Goal: Task Accomplishment & Management: Use online tool/utility

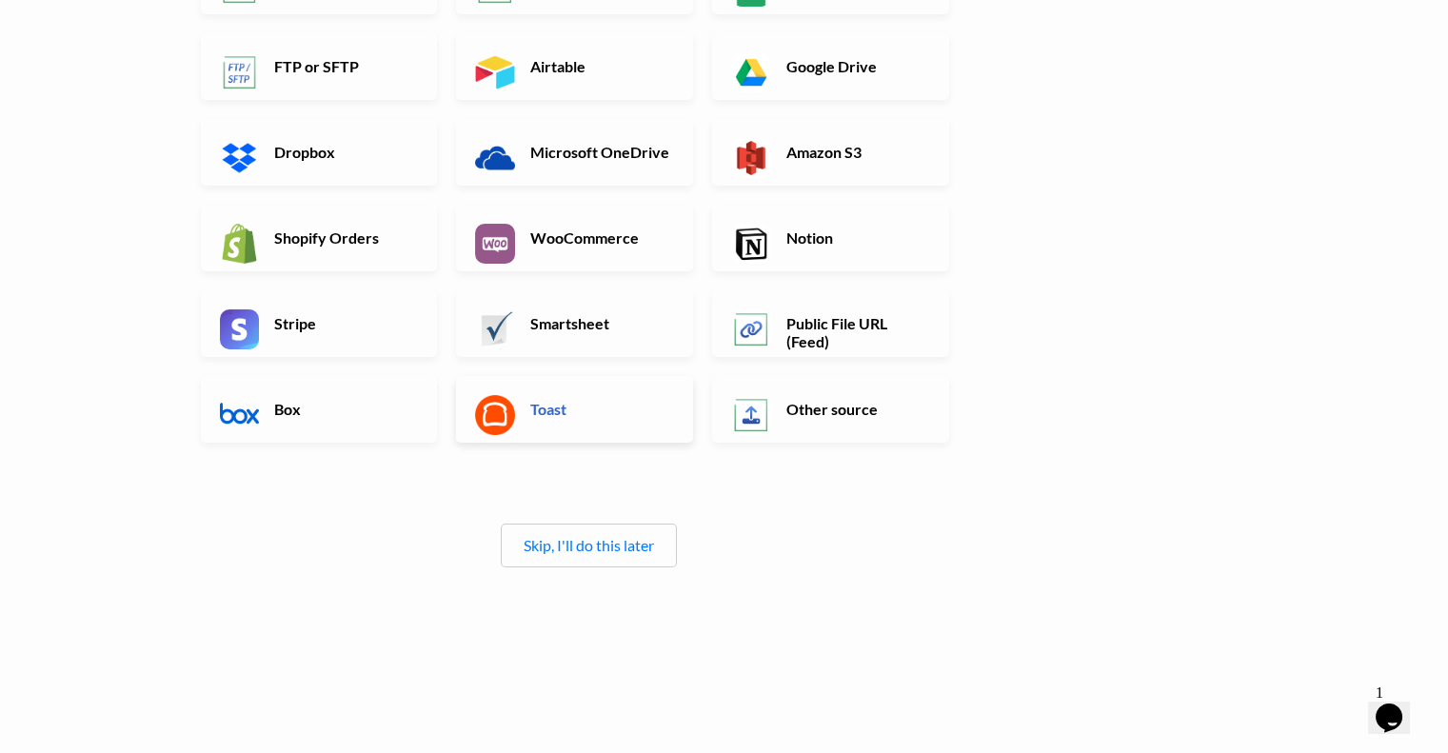
scroll to position [282, 0]
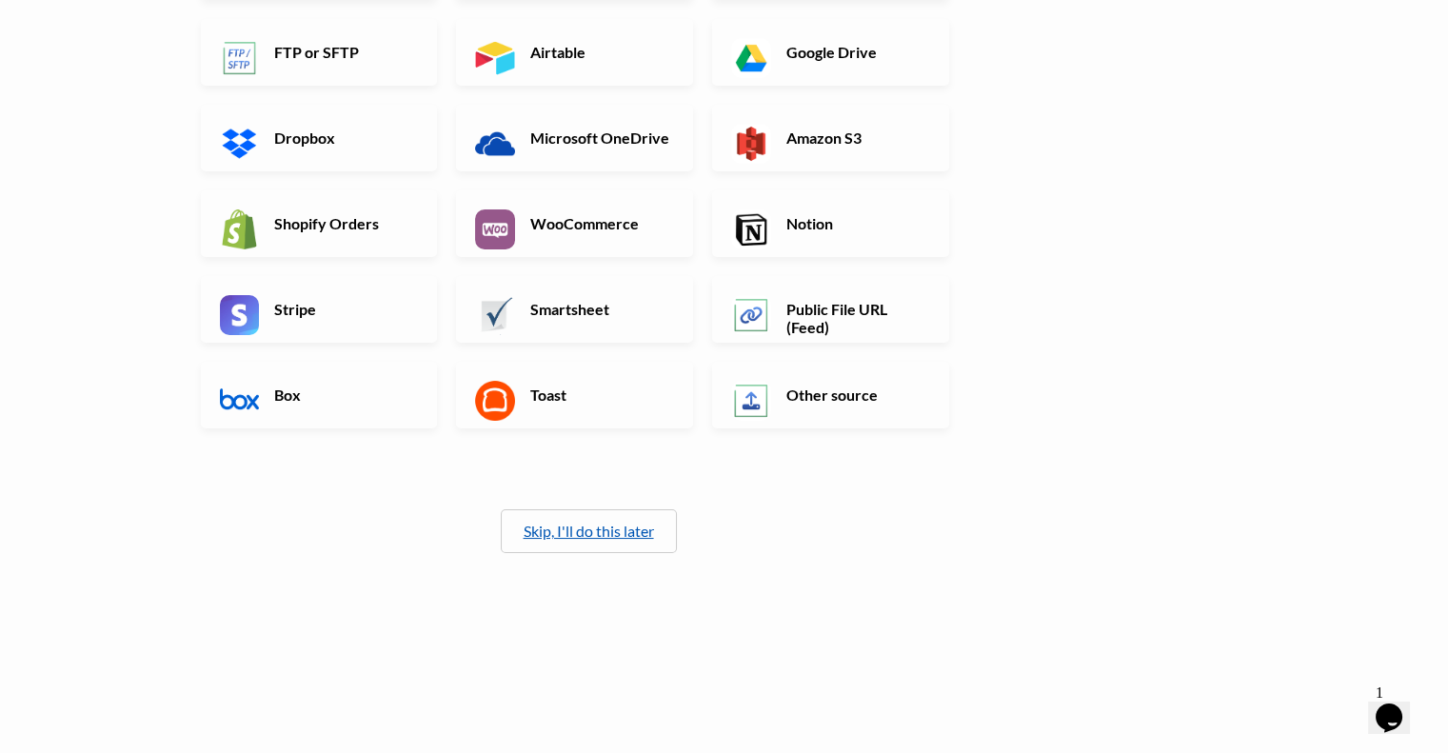
click at [589, 522] on link "Skip, I'll do this later" at bounding box center [589, 531] width 130 height 18
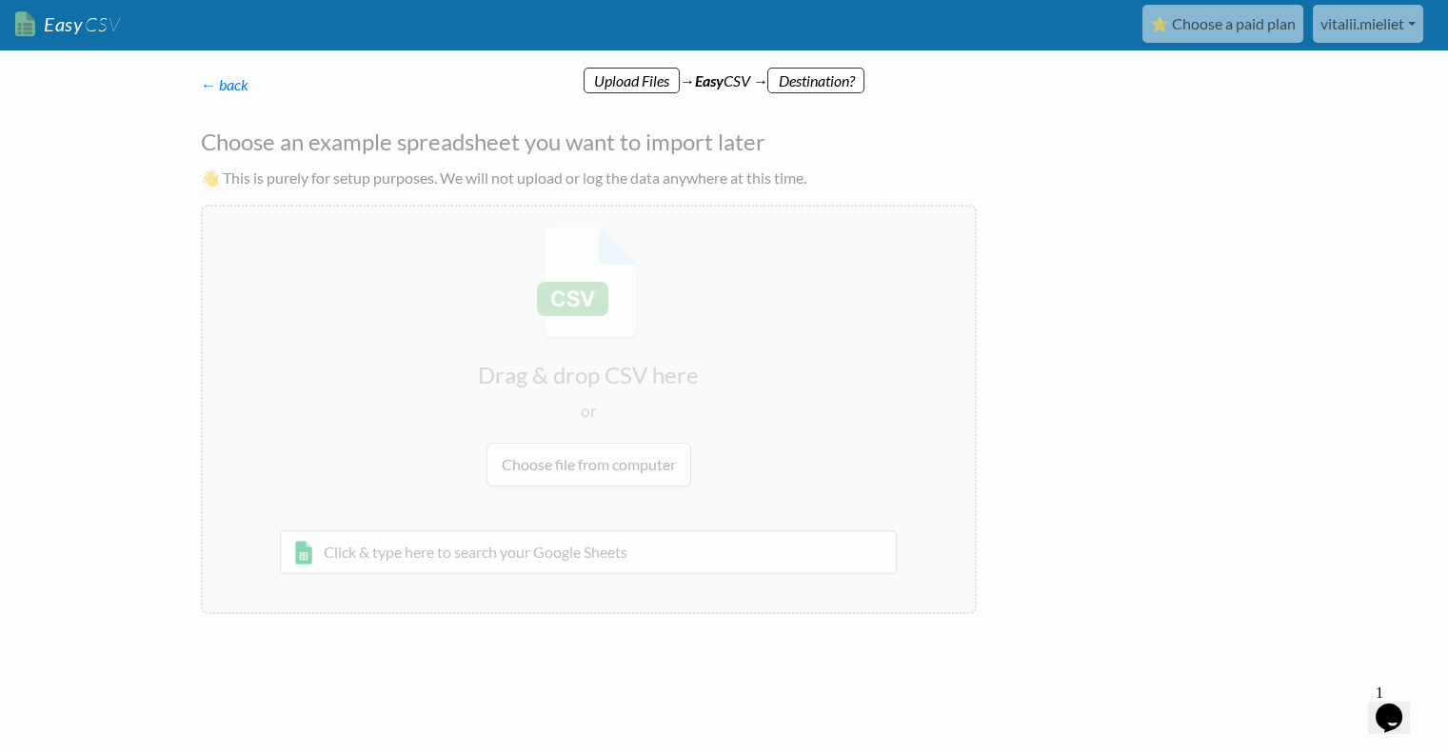
scroll to position [0, 0]
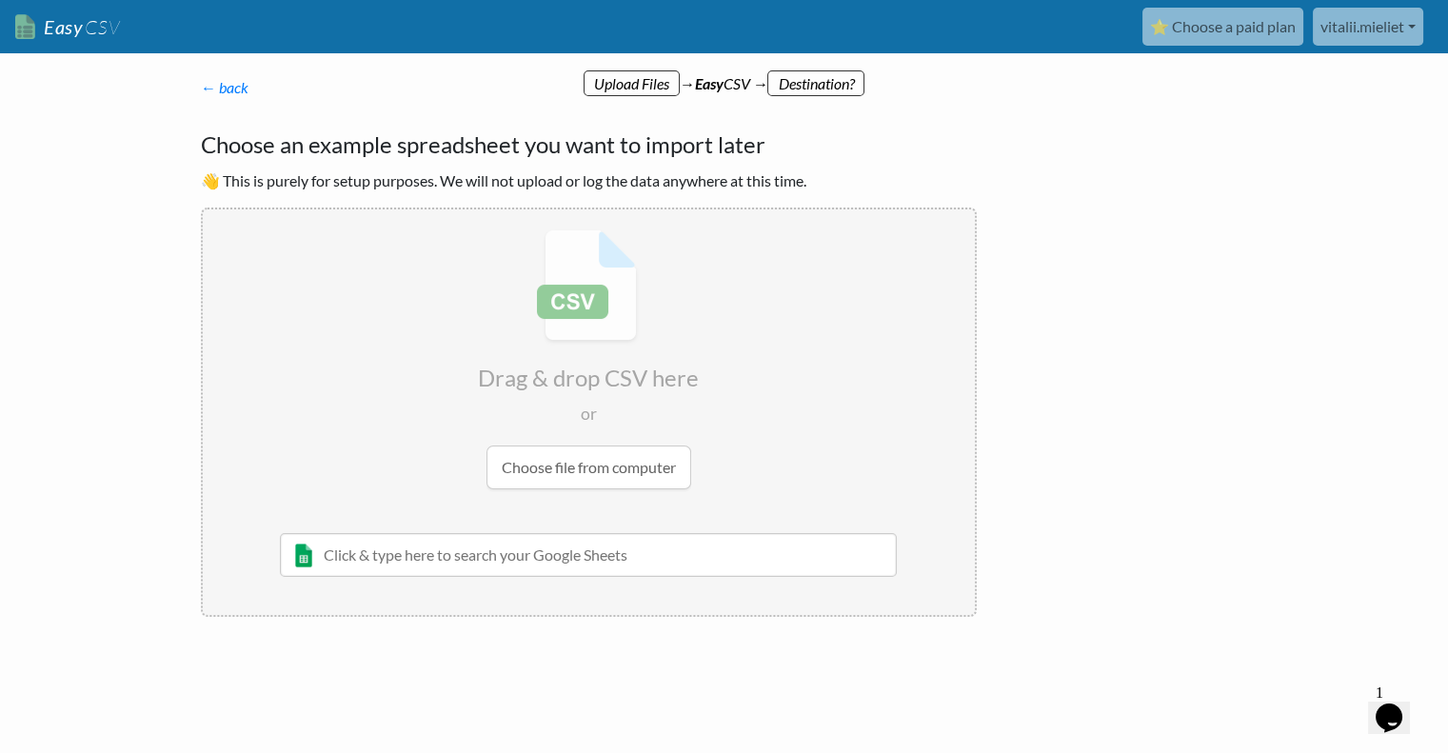
click at [577, 289] on input "file" at bounding box center [589, 360] width 772 height 300
click at [547, 566] on input "text" at bounding box center [589, 555] width 618 height 44
click at [615, 79] on p "← back Thanks for signing up! Set up your Import Flow and Upload Page in 1 minu…" at bounding box center [589, 87] width 776 height 23
click at [826, 78] on p "← back Thanks for signing up! Set up your Import Flow and Upload Page in 1 minu…" at bounding box center [589, 87] width 776 height 23
click at [602, 482] on input "file" at bounding box center [589, 360] width 772 height 300
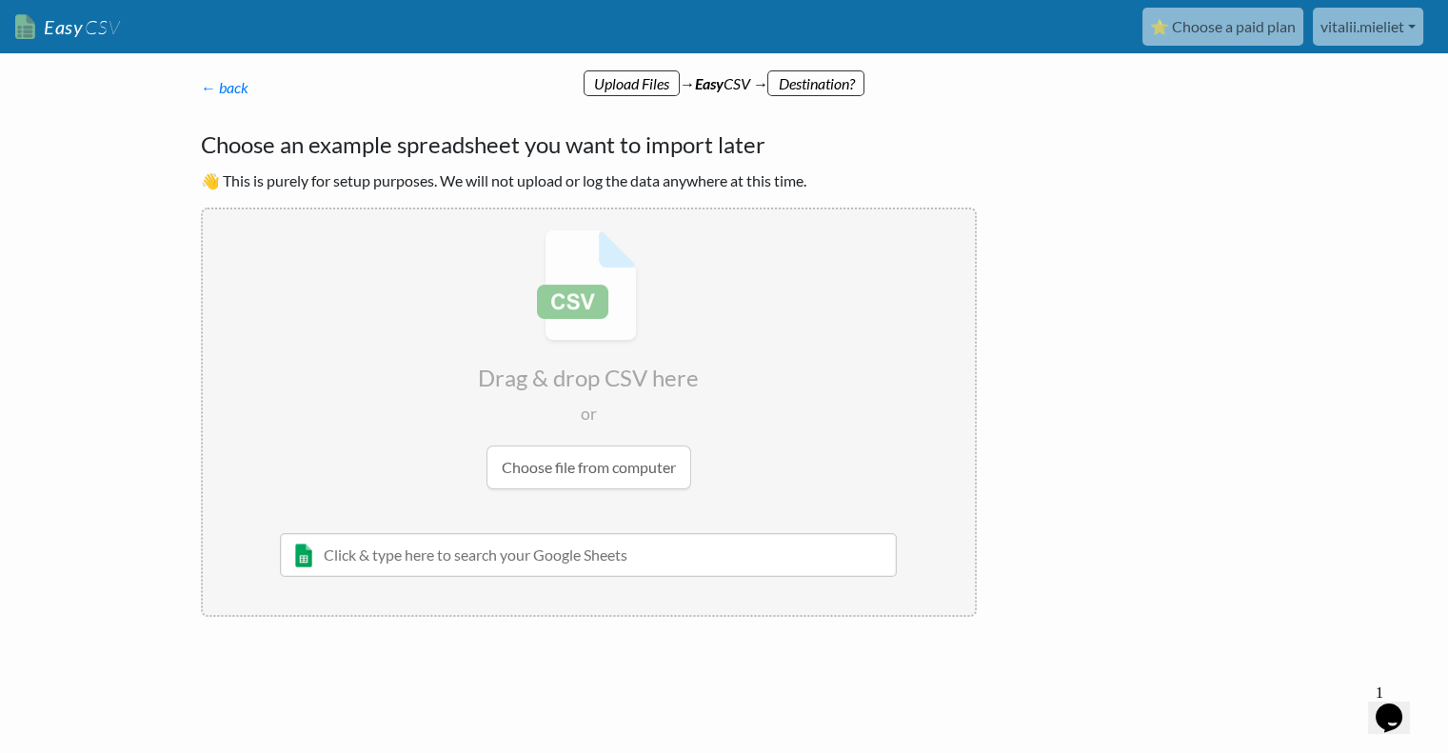
click at [587, 553] on input "text" at bounding box center [589, 555] width 618 height 44
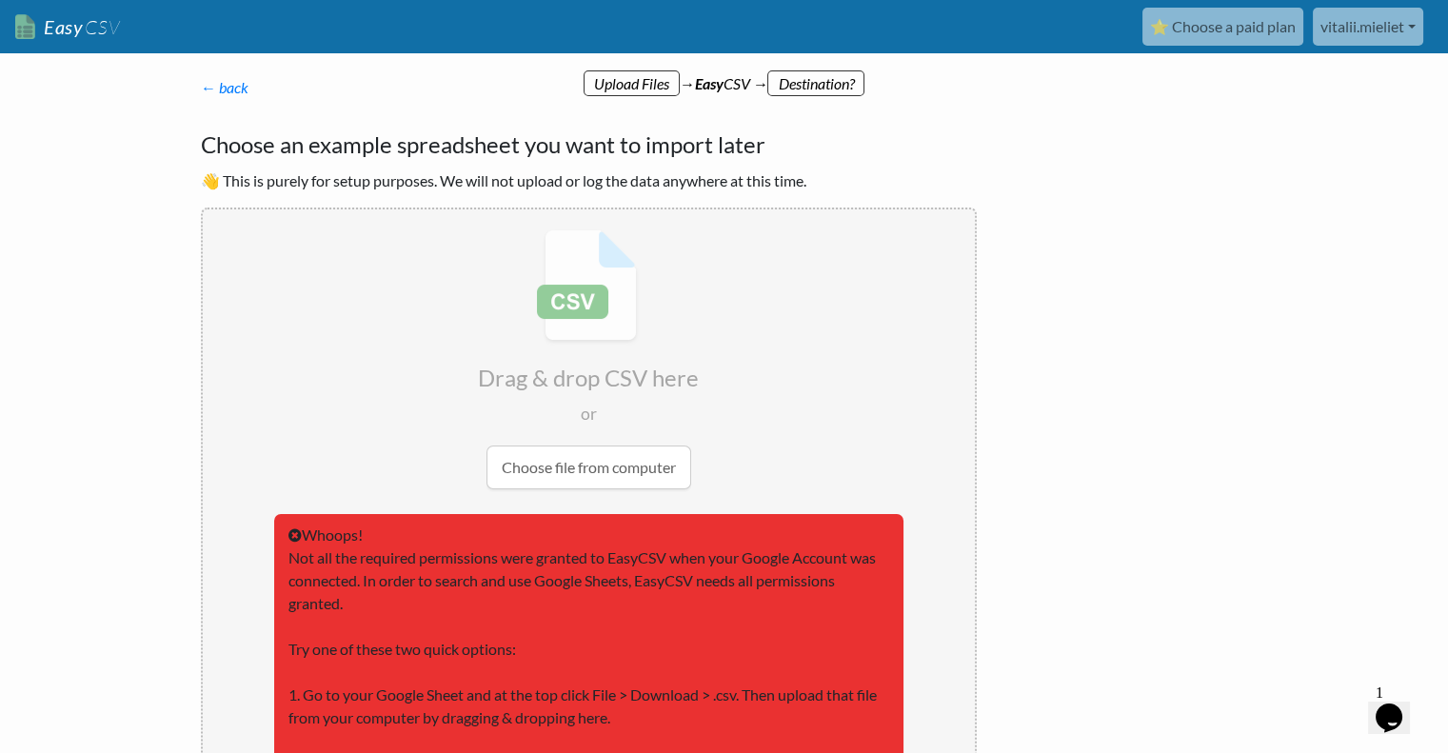
scroll to position [104, 0]
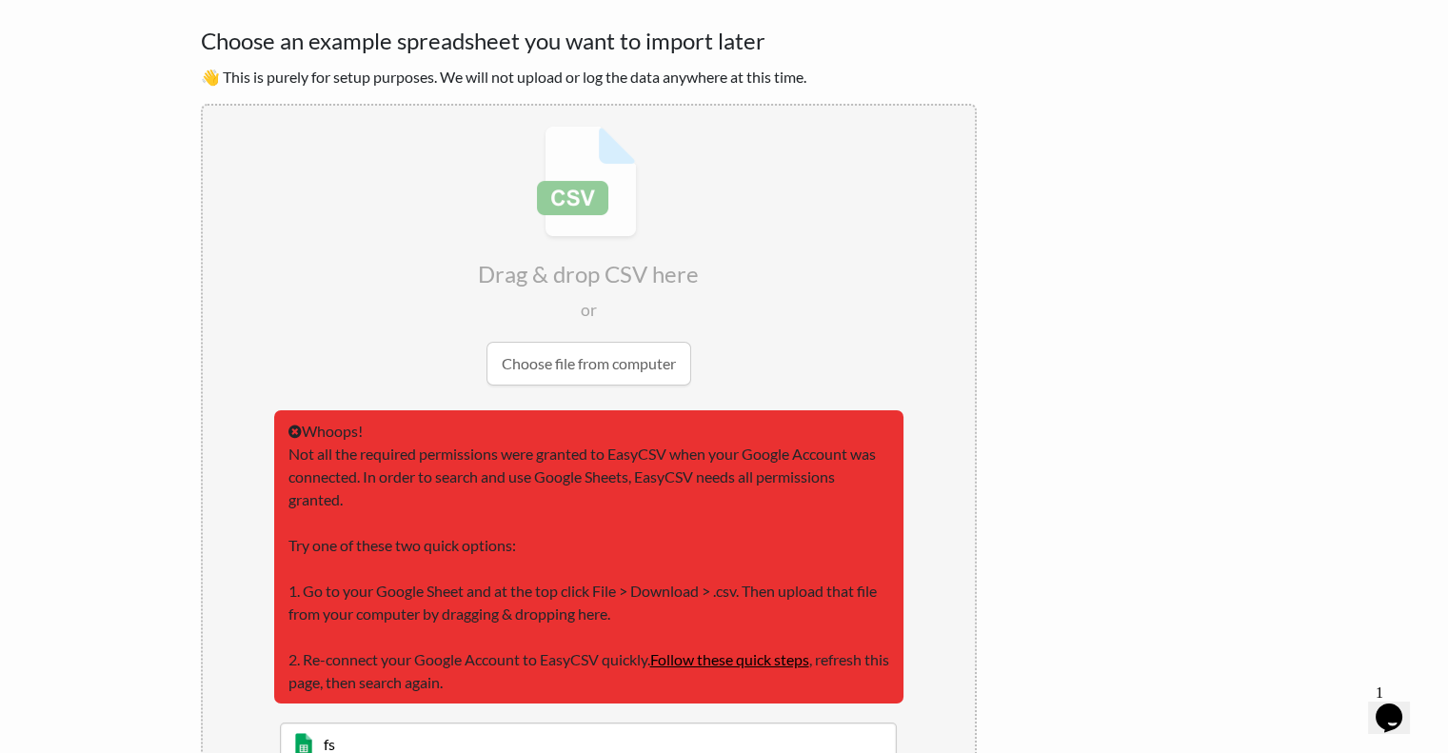
type input "f"
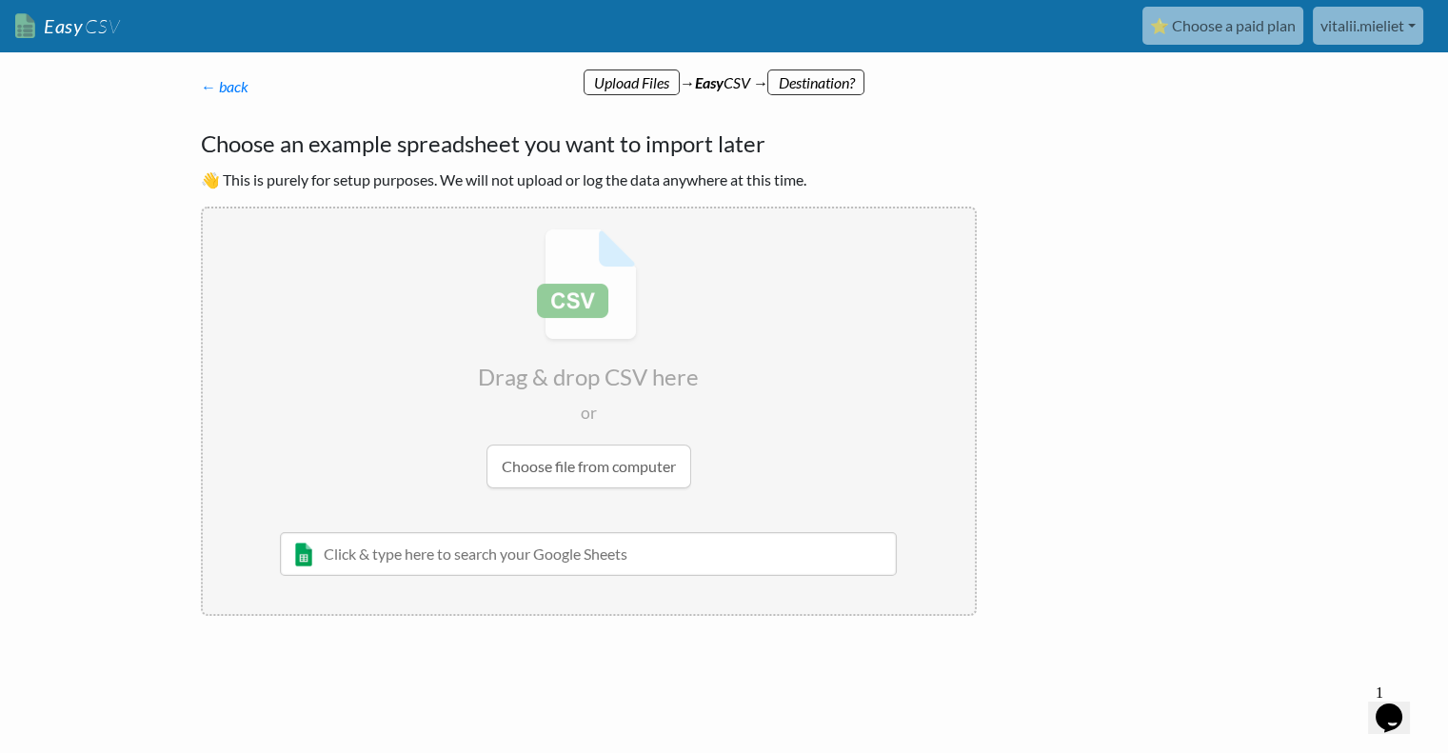
click at [305, 556] on input "text" at bounding box center [589, 554] width 618 height 44
click at [519, 550] on input "text" at bounding box center [589, 554] width 618 height 44
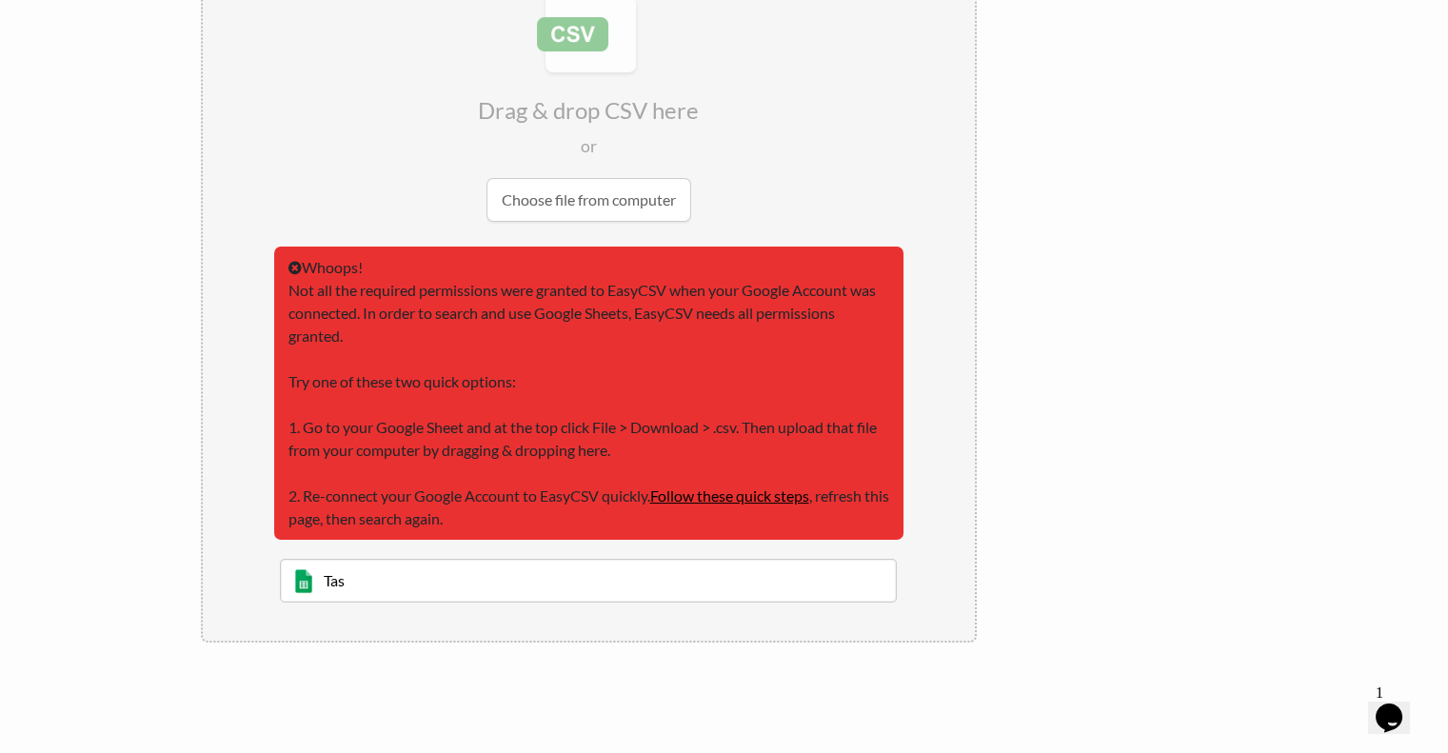
scroll to position [294, 0]
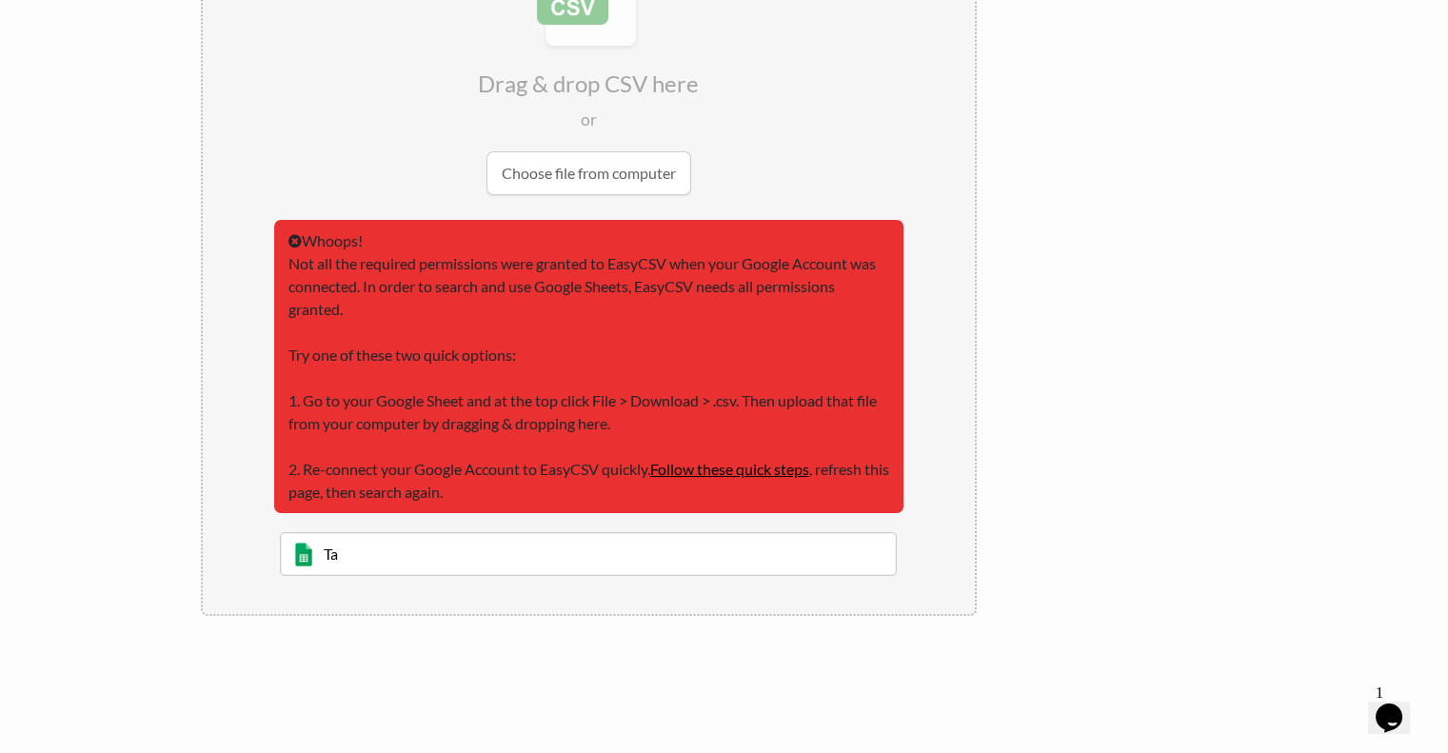
type input "T"
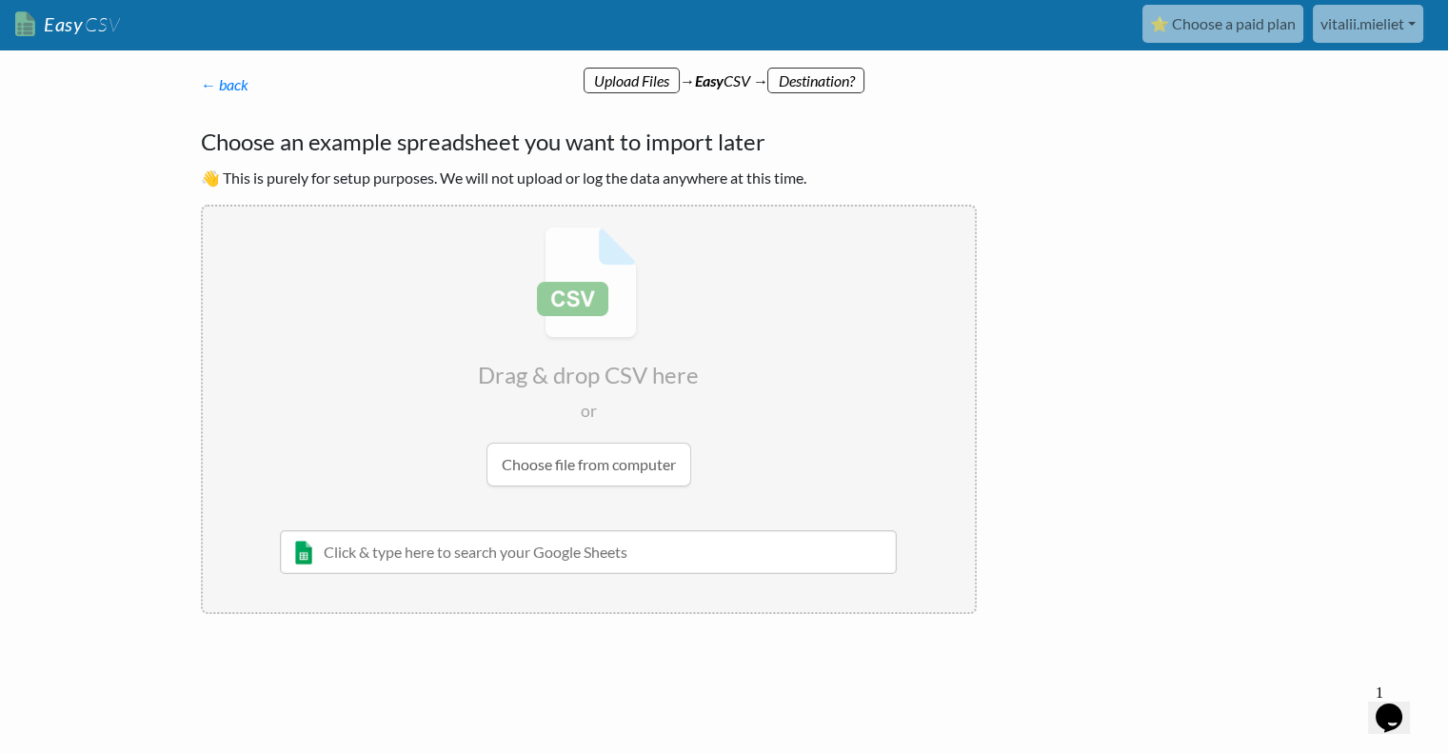
scroll to position [1, 0]
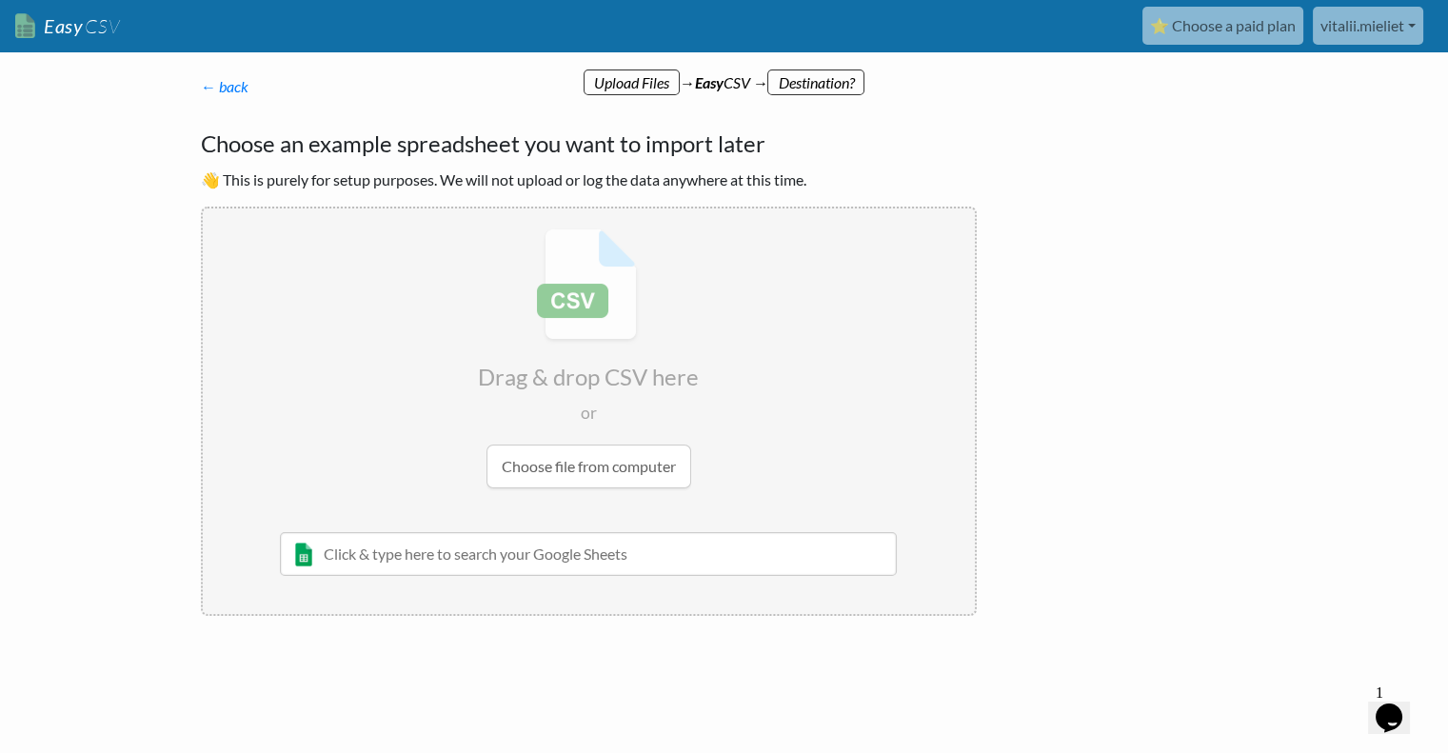
click at [549, 550] on input "text" at bounding box center [589, 554] width 618 height 44
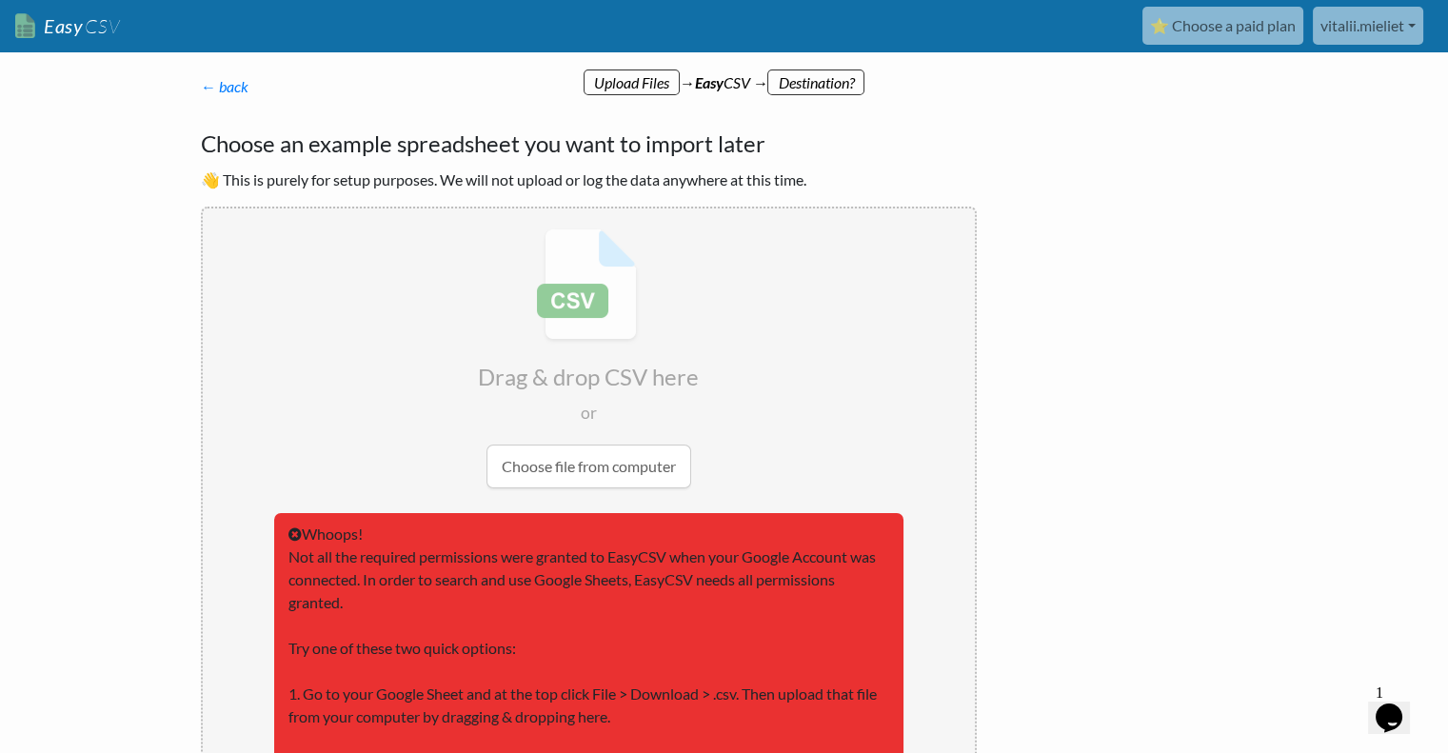
scroll to position [199, 0]
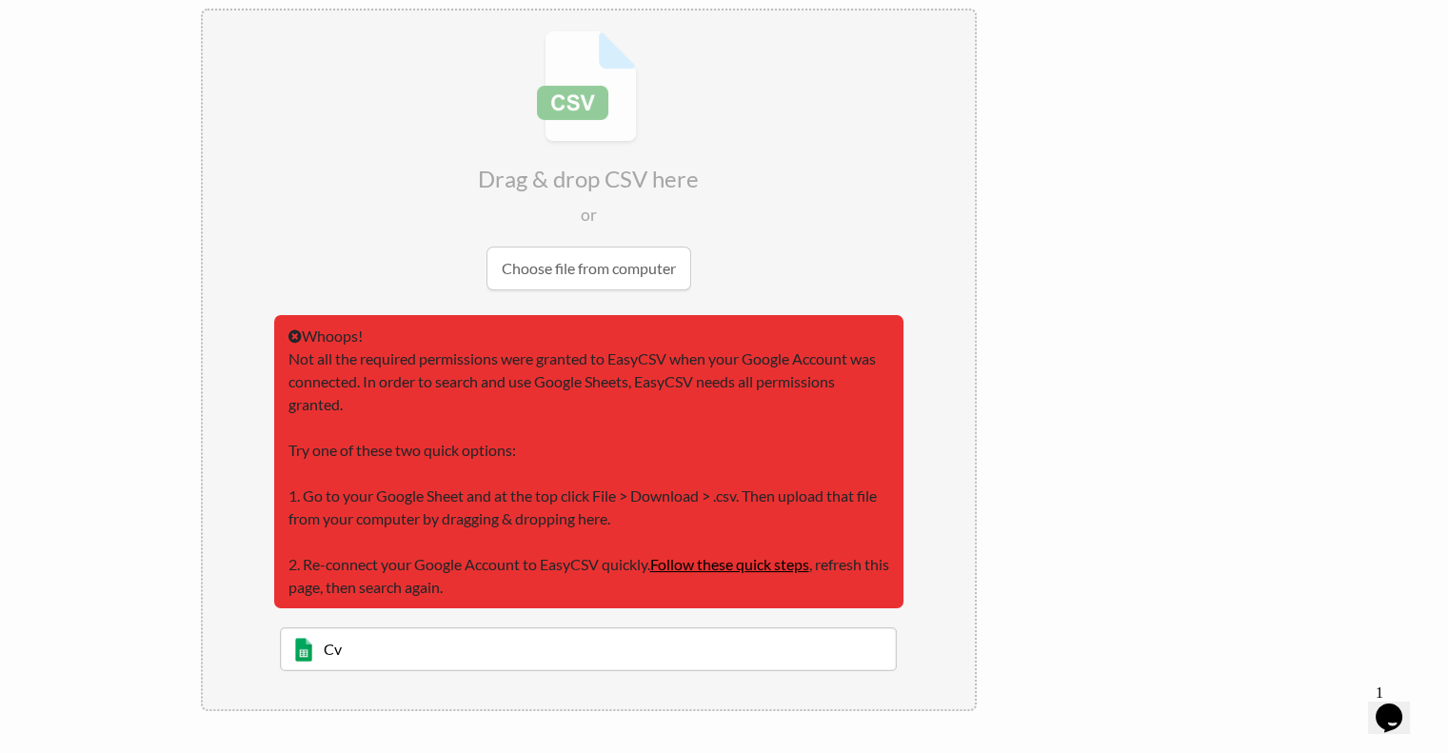
type input "Cv"
click at [690, 562] on link "Follow these quick steps" at bounding box center [729, 564] width 159 height 18
click at [571, 268] on input "file" at bounding box center [589, 160] width 772 height 300
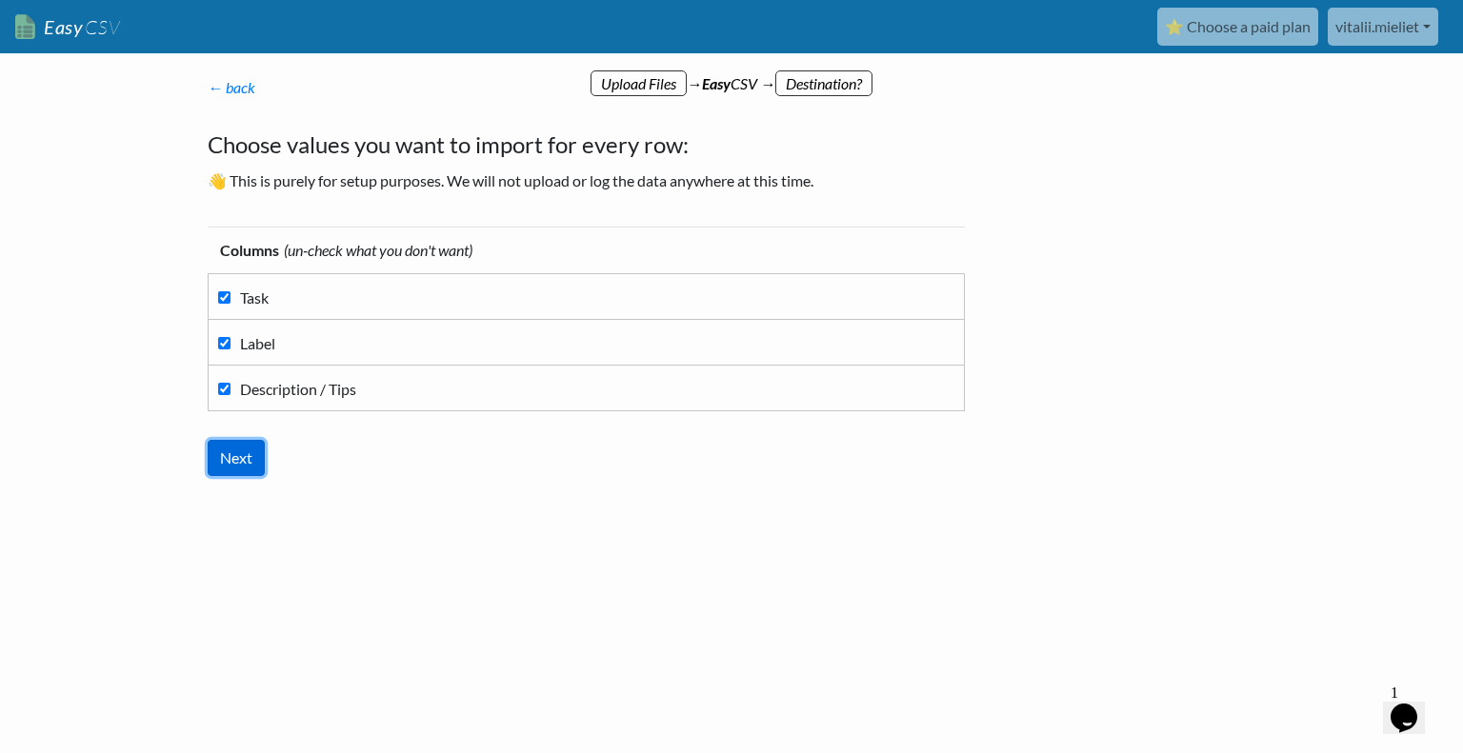
click at [240, 462] on input "Next" at bounding box center [236, 458] width 57 height 36
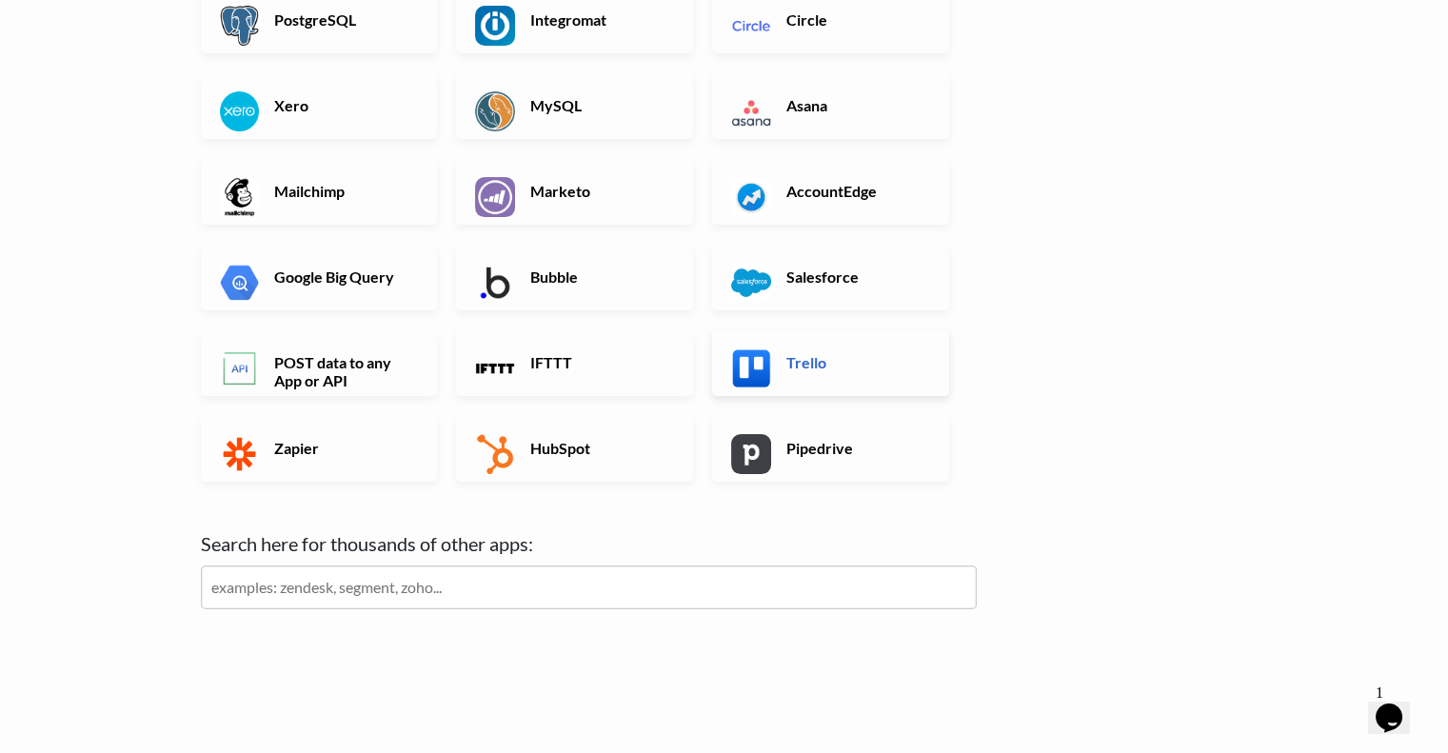
scroll to position [556, 0]
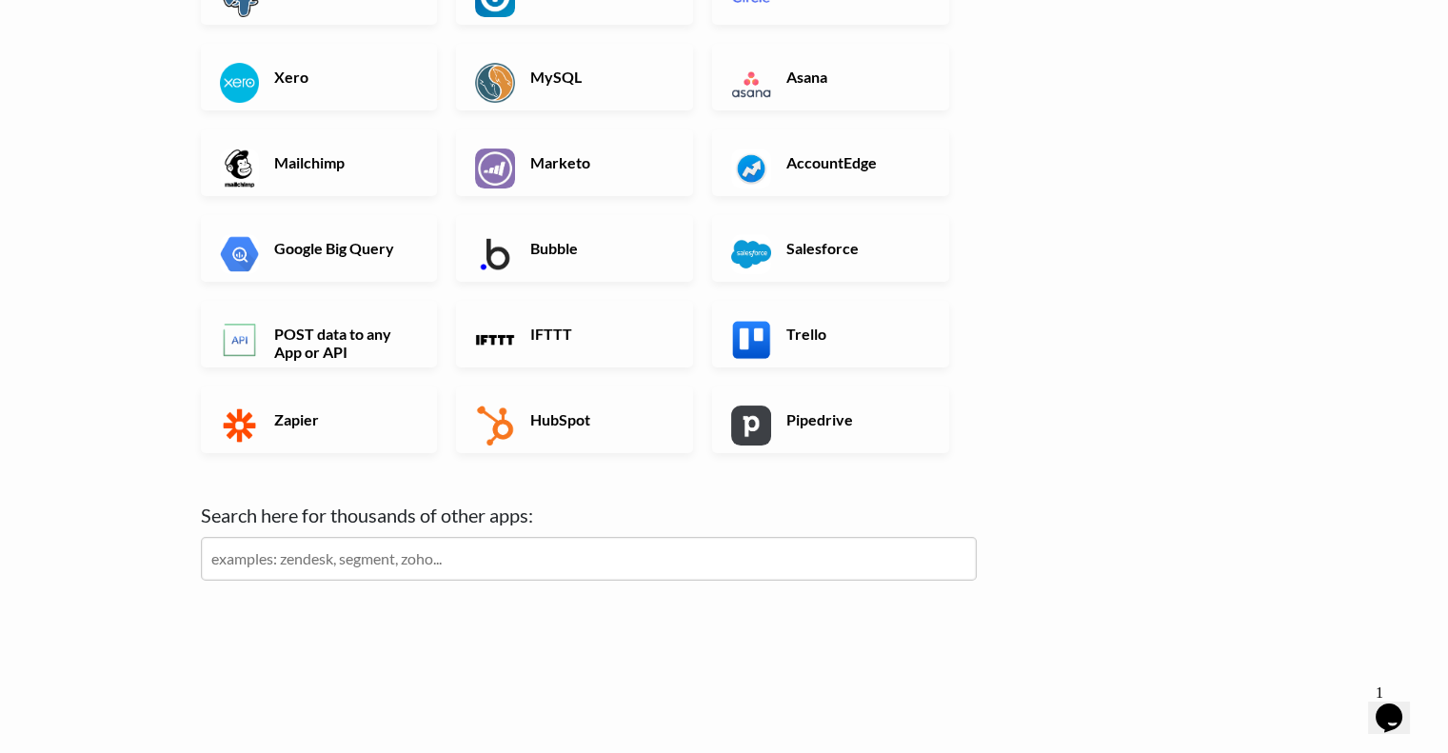
click at [347, 545] on input "text" at bounding box center [589, 559] width 776 height 44
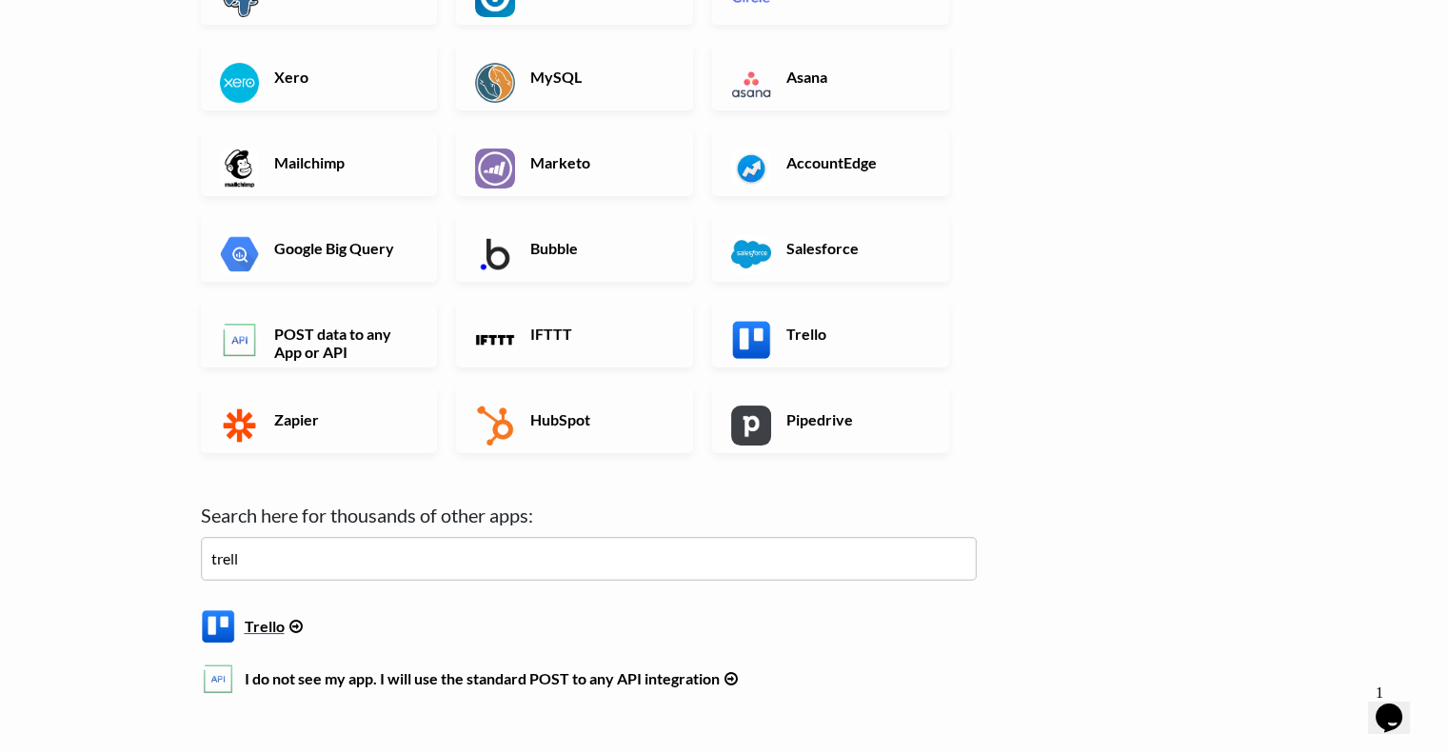
type input "trell"
click at [266, 628] on h6 "Trello" at bounding box center [589, 622] width 776 height 26
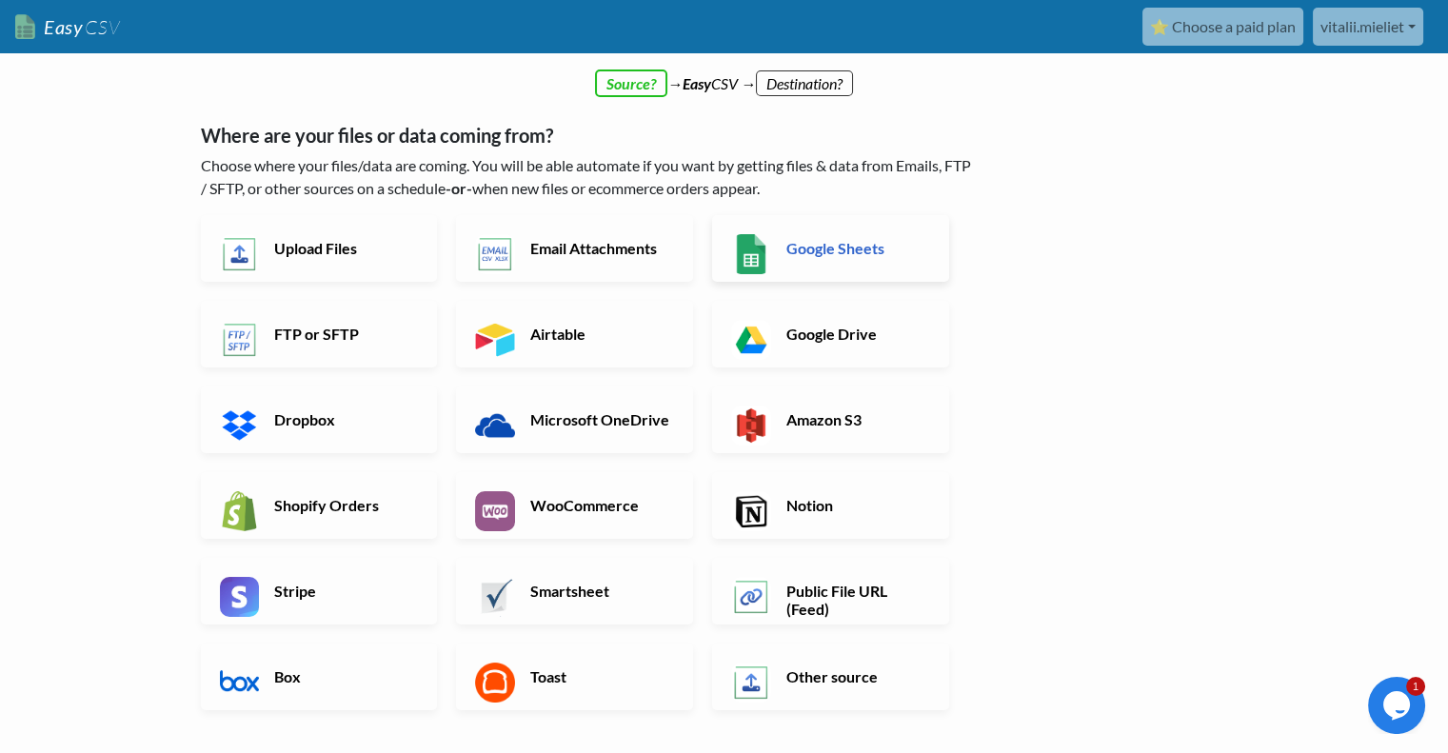
click at [826, 257] on h6 "Google Sheets" at bounding box center [857, 248] width 150 height 18
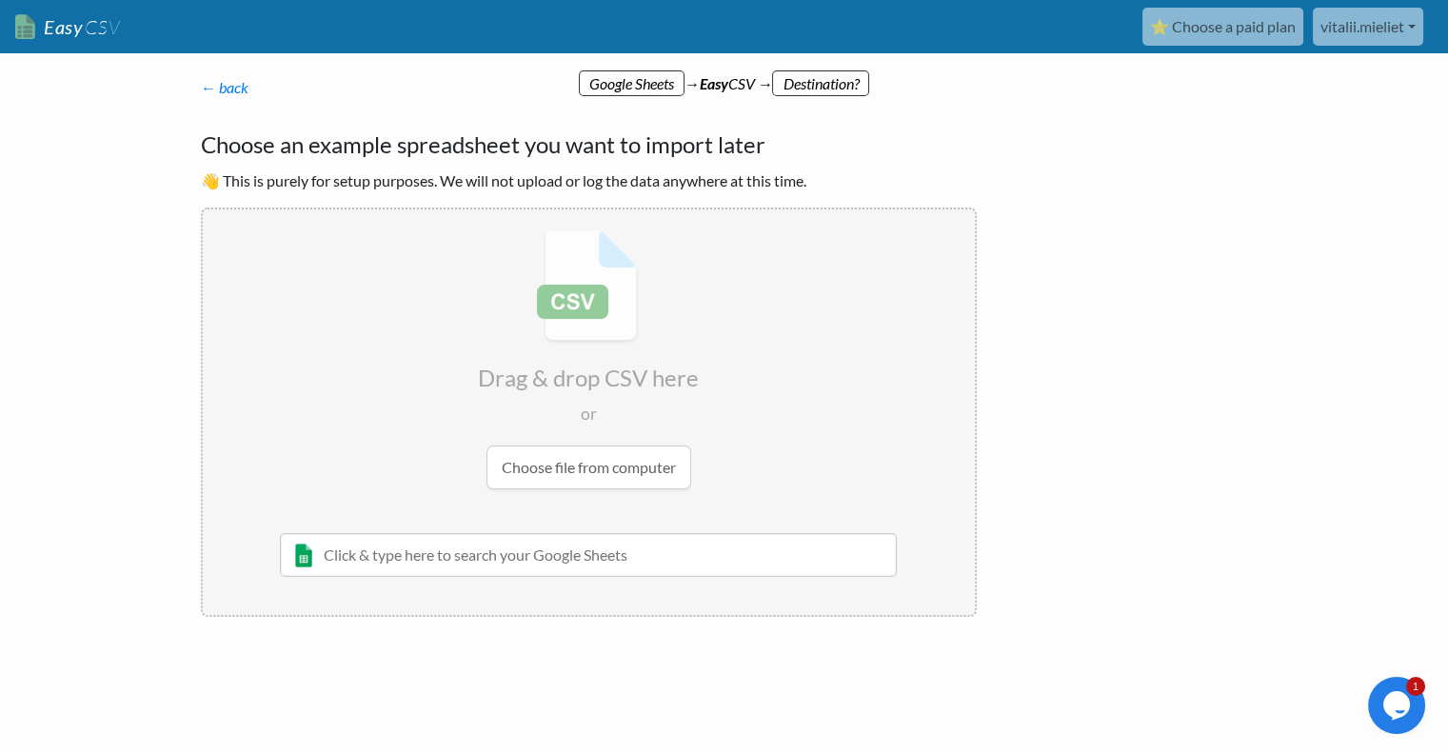
click at [499, 559] on input "text" at bounding box center [589, 555] width 618 height 44
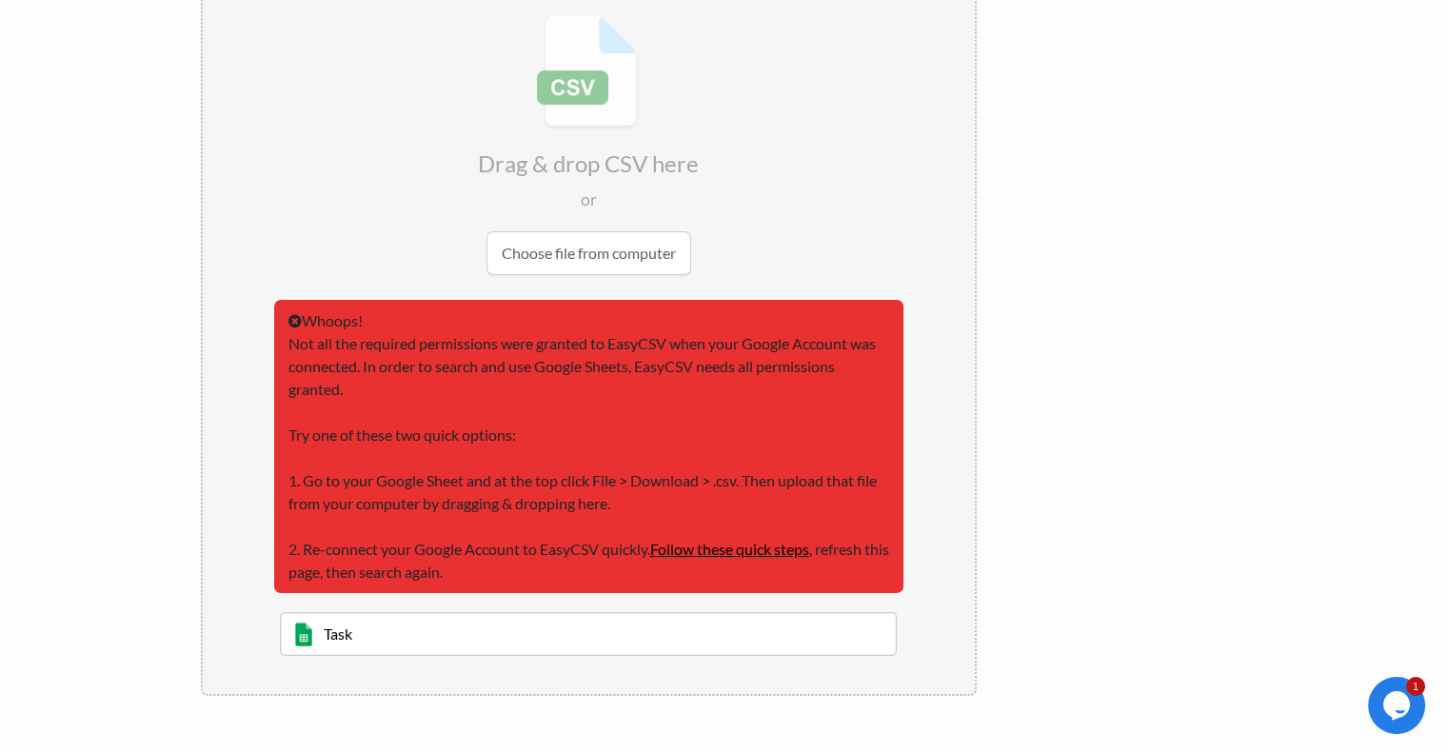
scroll to position [286, 0]
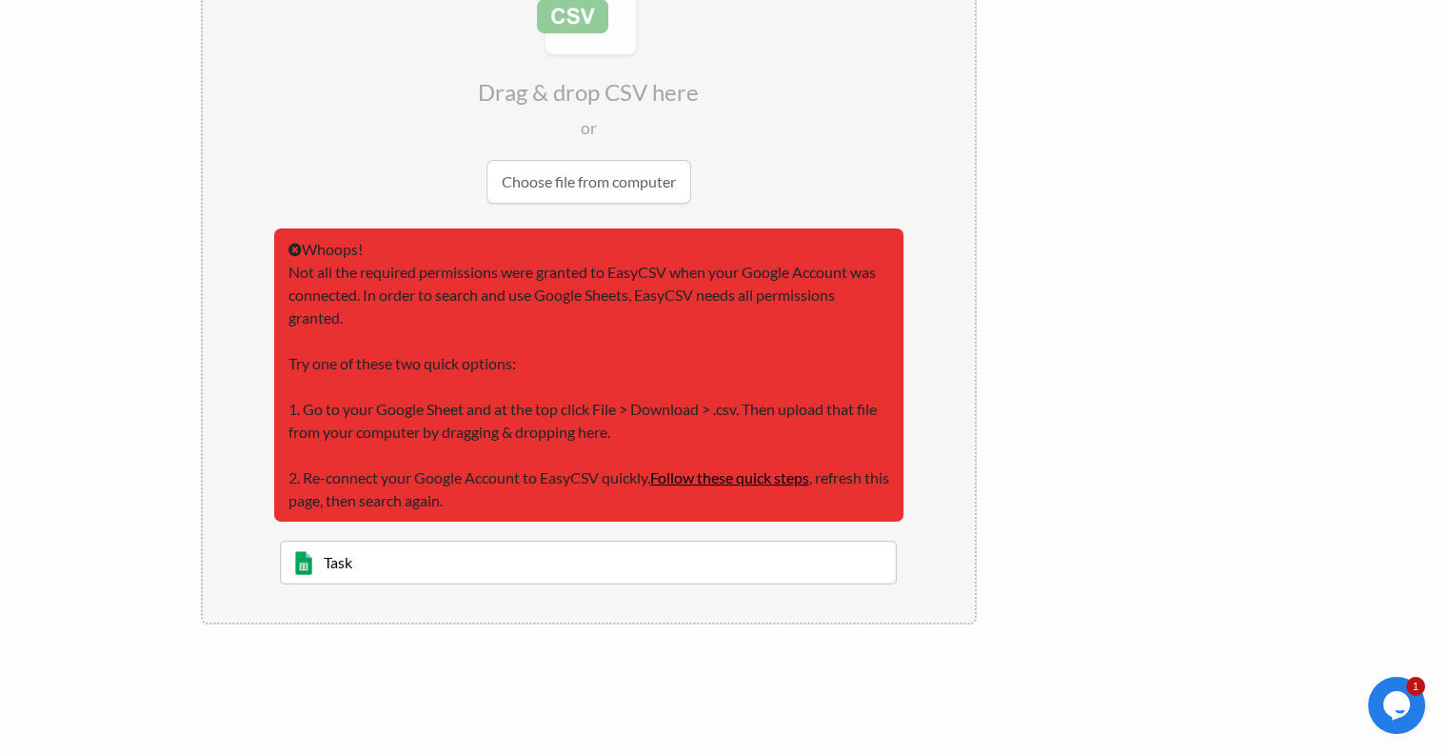
type input "Task"
click at [586, 187] on input "file" at bounding box center [589, 74] width 772 height 300
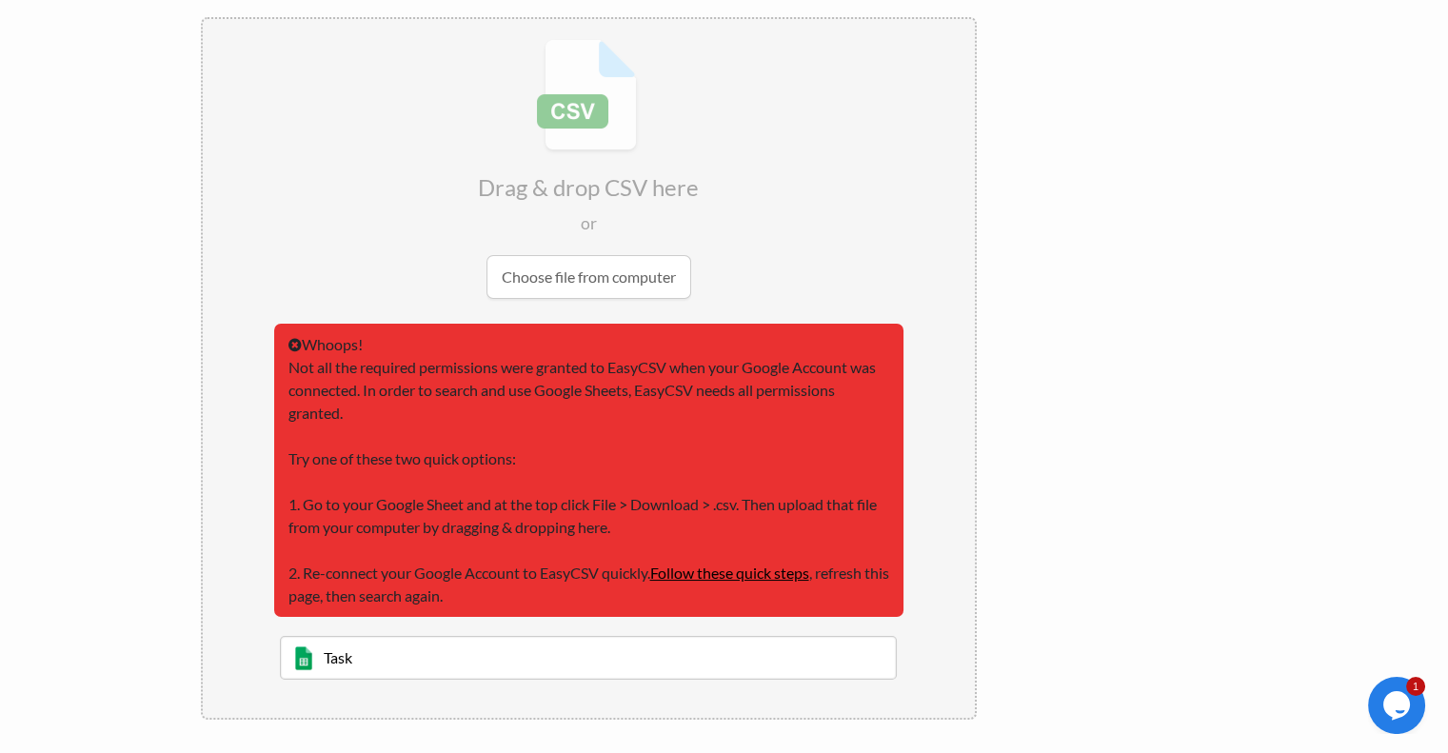
click at [594, 282] on input "file" at bounding box center [589, 169] width 772 height 300
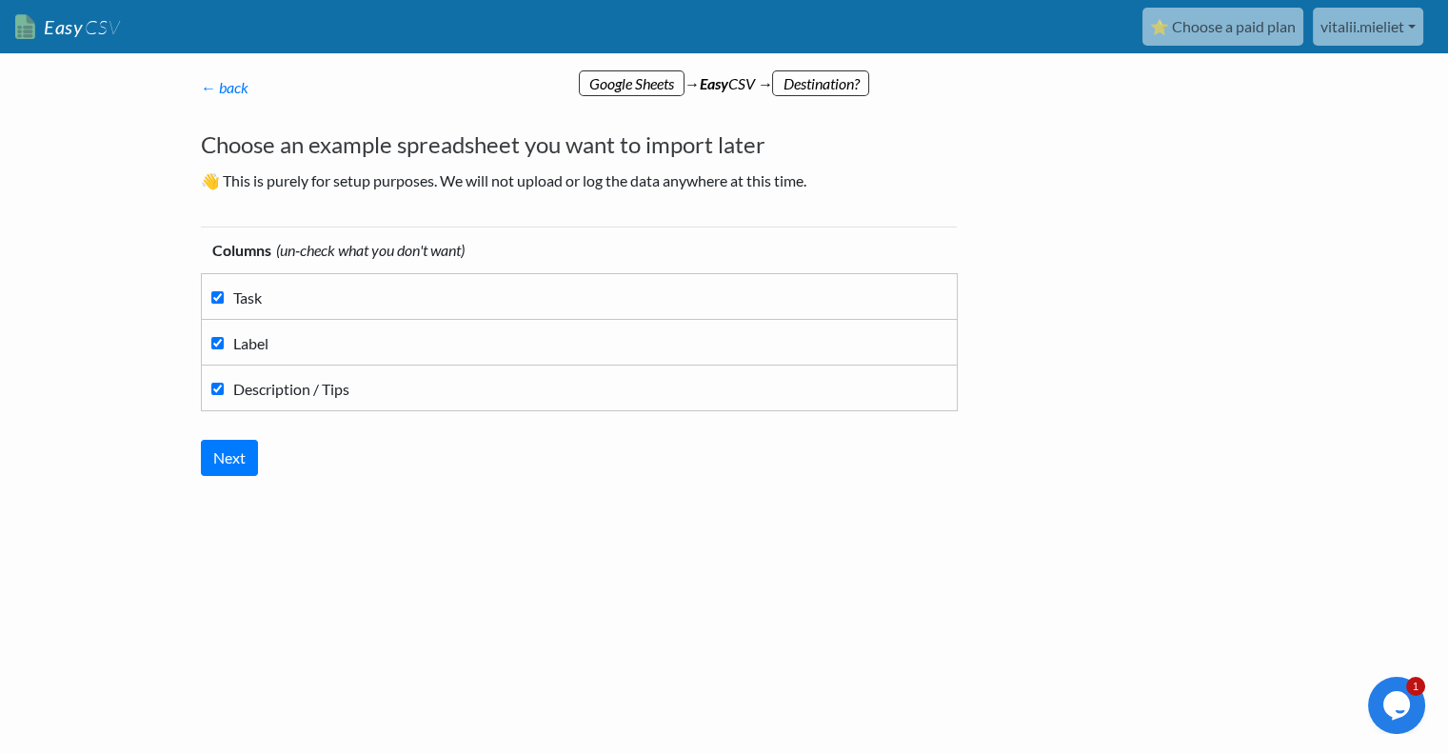
scroll to position [0, 0]
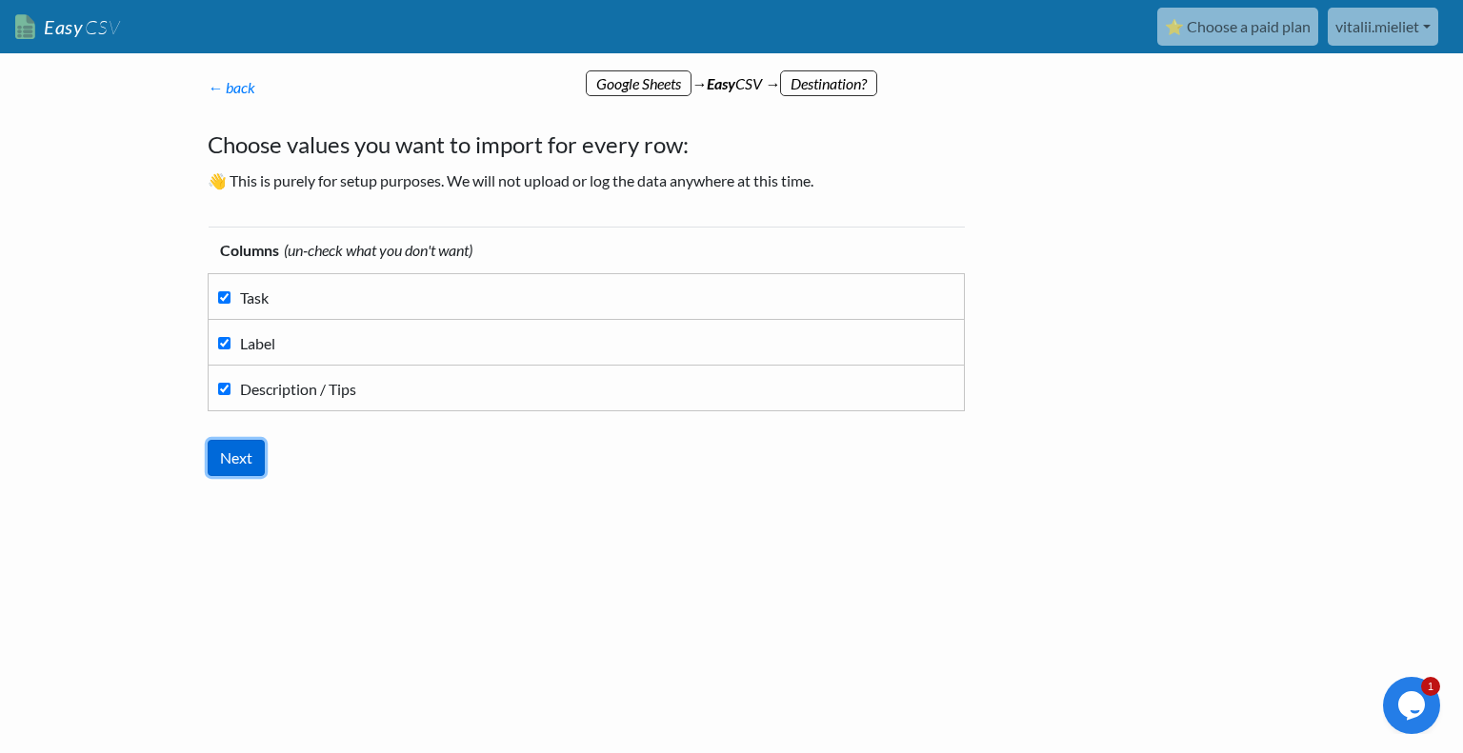
click at [238, 464] on input "Next" at bounding box center [236, 458] width 57 height 36
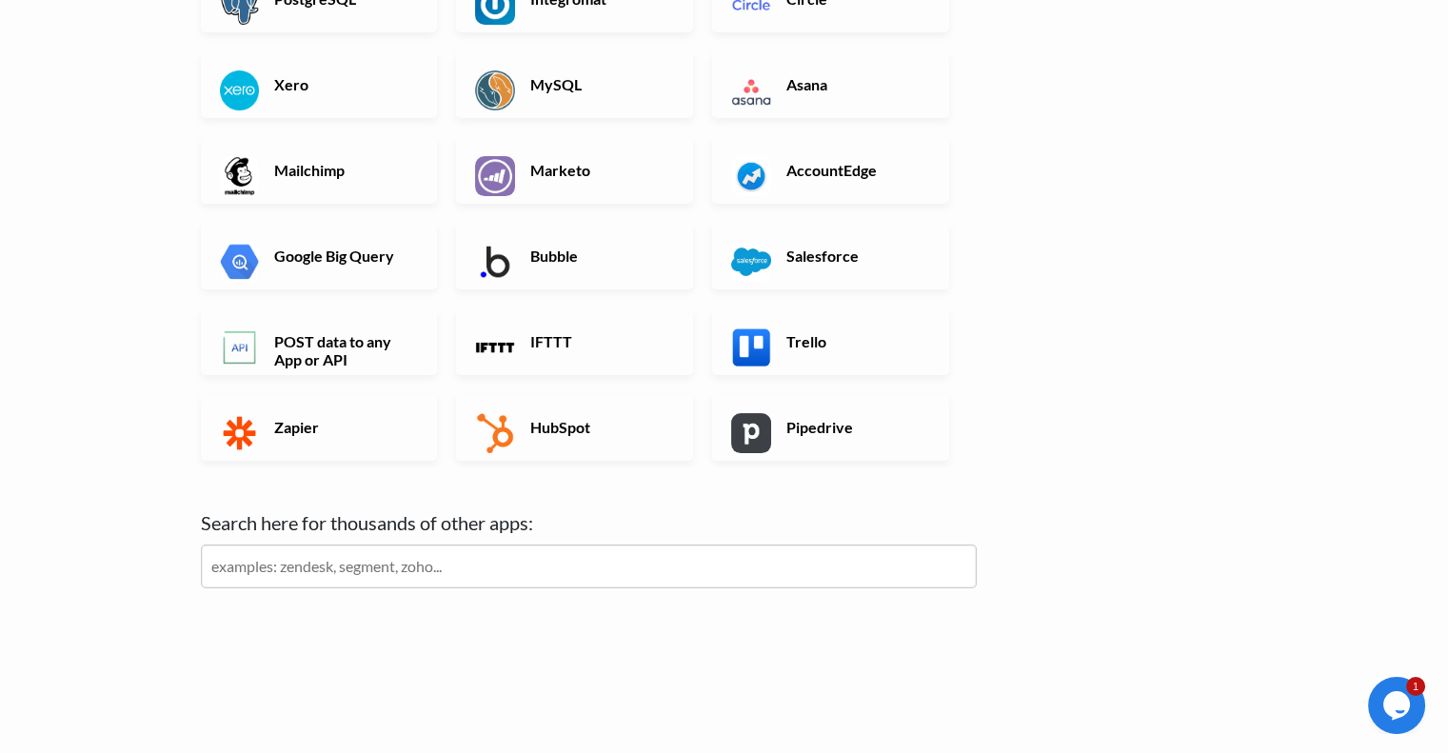
scroll to position [556, 0]
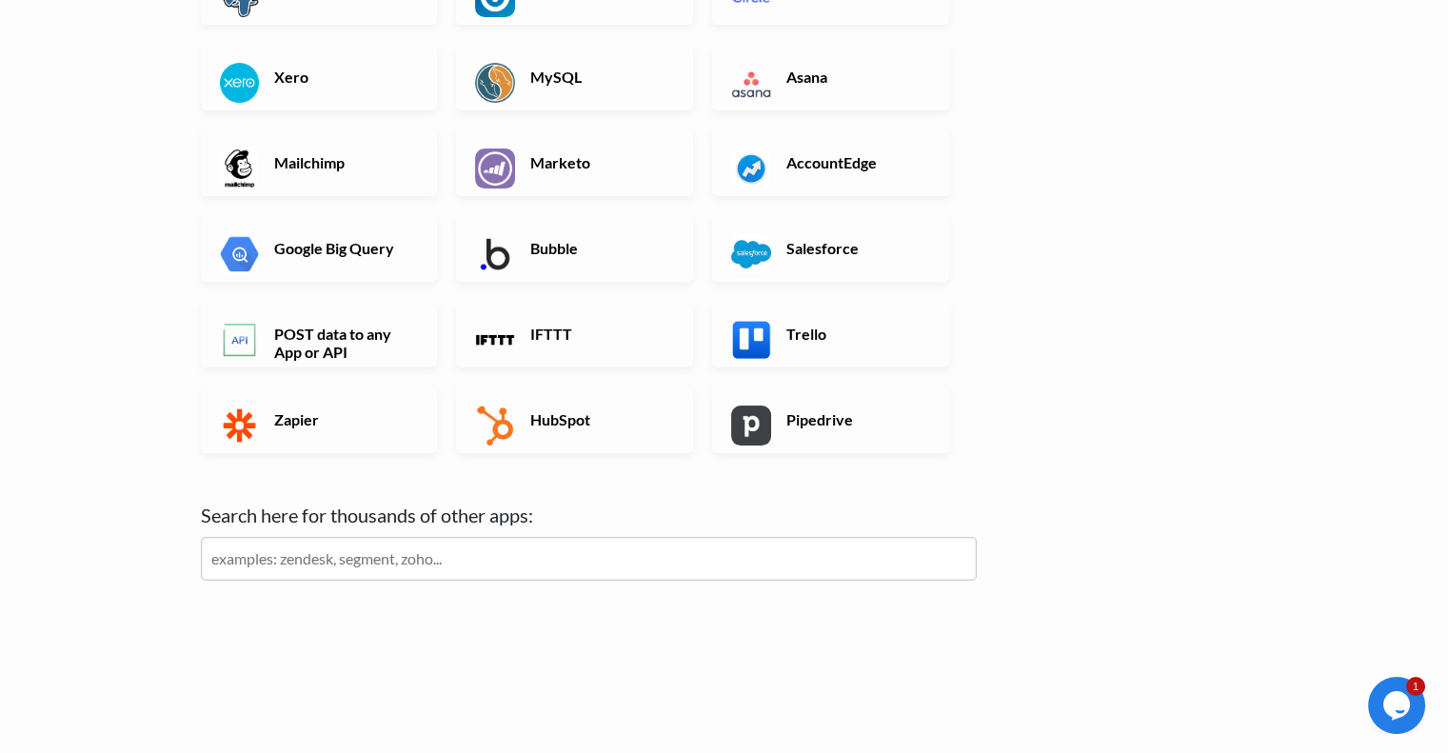
click at [323, 566] on input "text" at bounding box center [589, 559] width 776 height 44
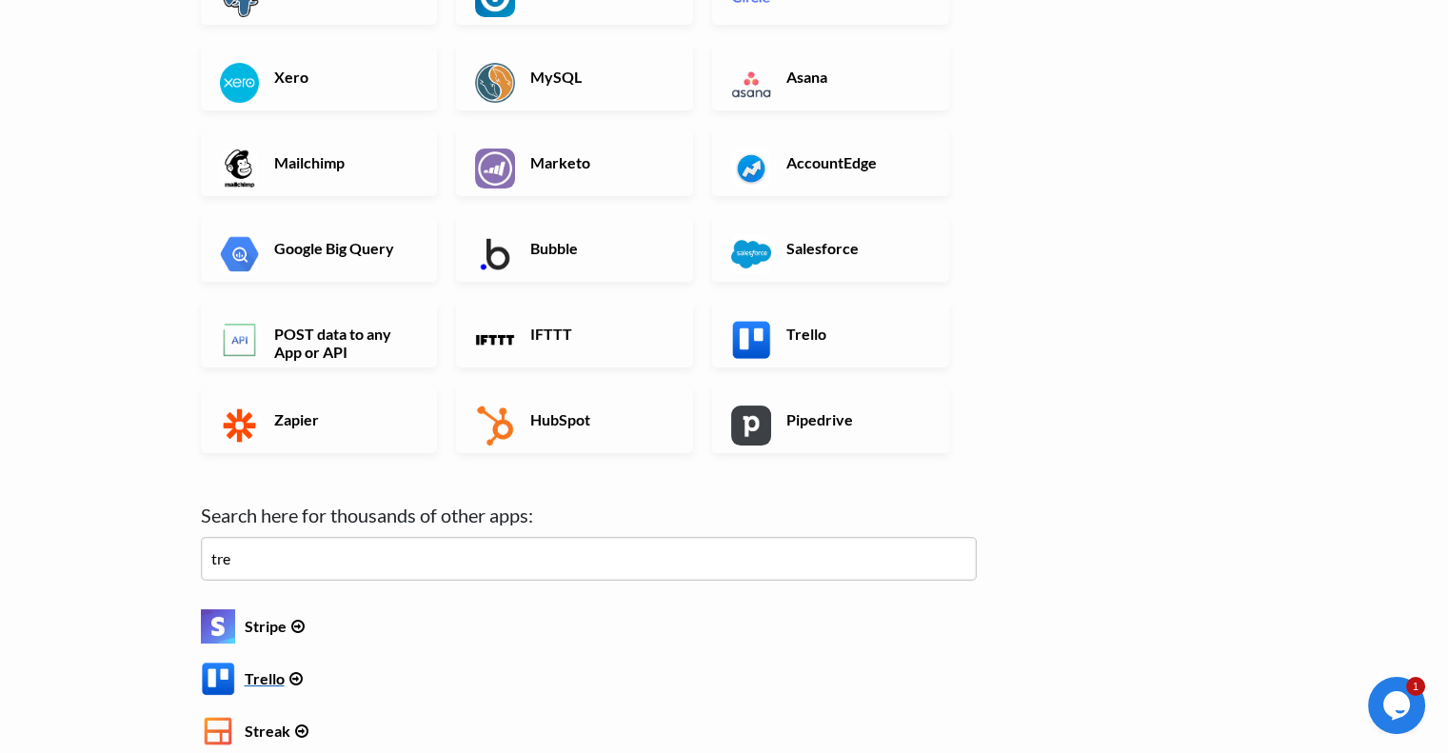
type input "tre"
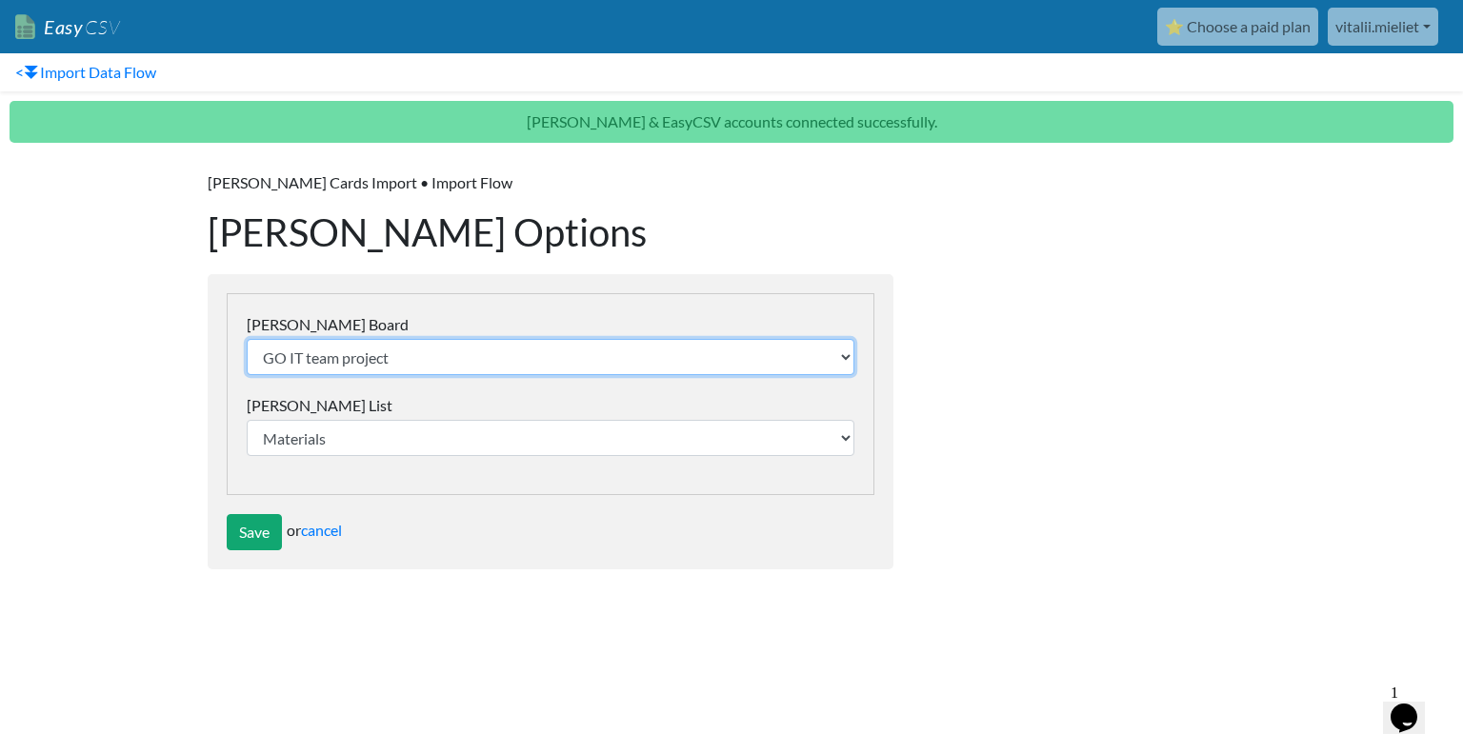
click at [431, 354] on select "GO IT team project GoIT HTML/CSS Project X-project 2tp ExpenseTracker Flower De…" at bounding box center [551, 357] width 608 height 36
select select "68bda553748b6a3f210637b2"
click at [247, 339] on select "GO IT team project GoIT HTML/CSS Project X-project 2tp ExpenseTracker Flower De…" at bounding box center [551, 357] width 608 height 36
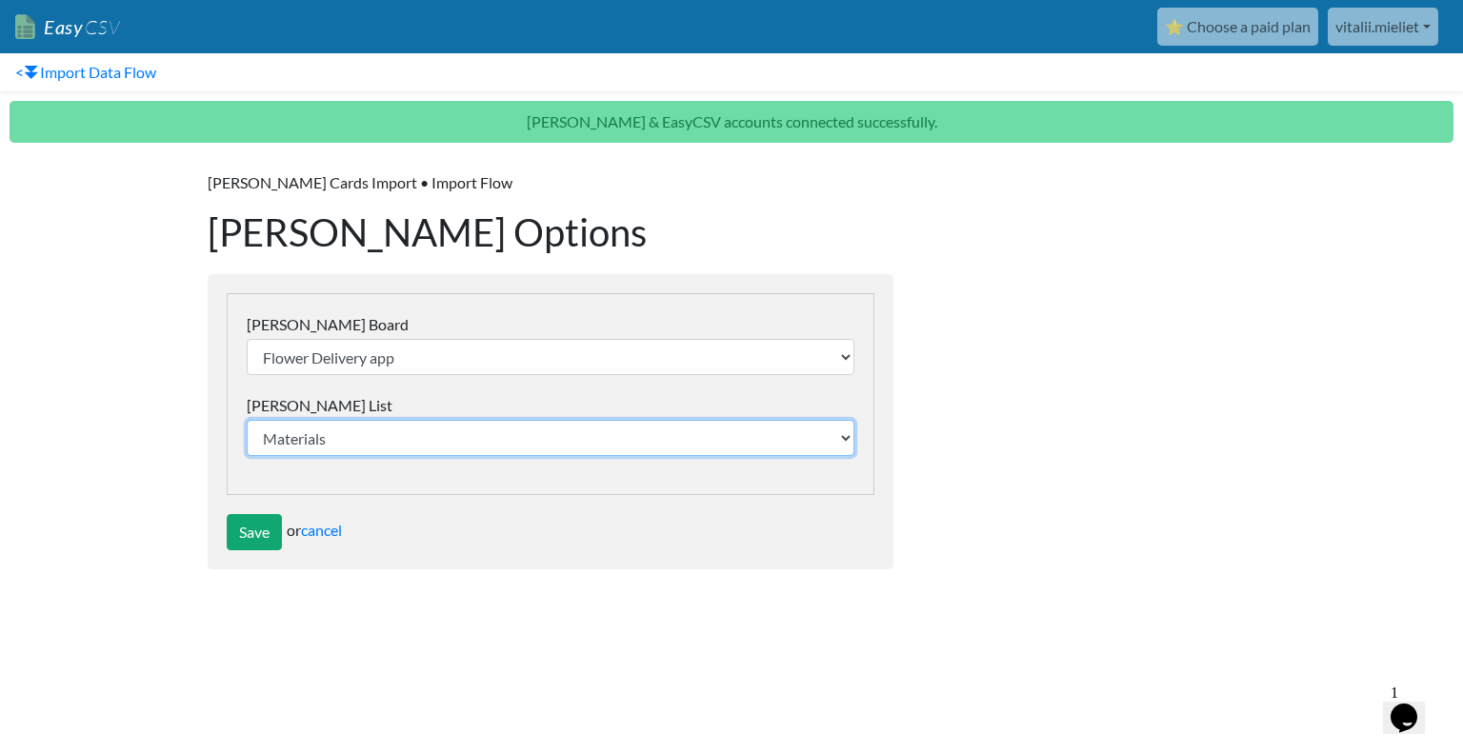
click at [366, 431] on select "Materials Backlog To-Do Testing Stage" at bounding box center [551, 438] width 608 height 36
select select "68bda5cd463cfd2980232221"
click at [247, 420] on select "Materials Backlog To-Do Testing Stage" at bounding box center [551, 438] width 608 height 36
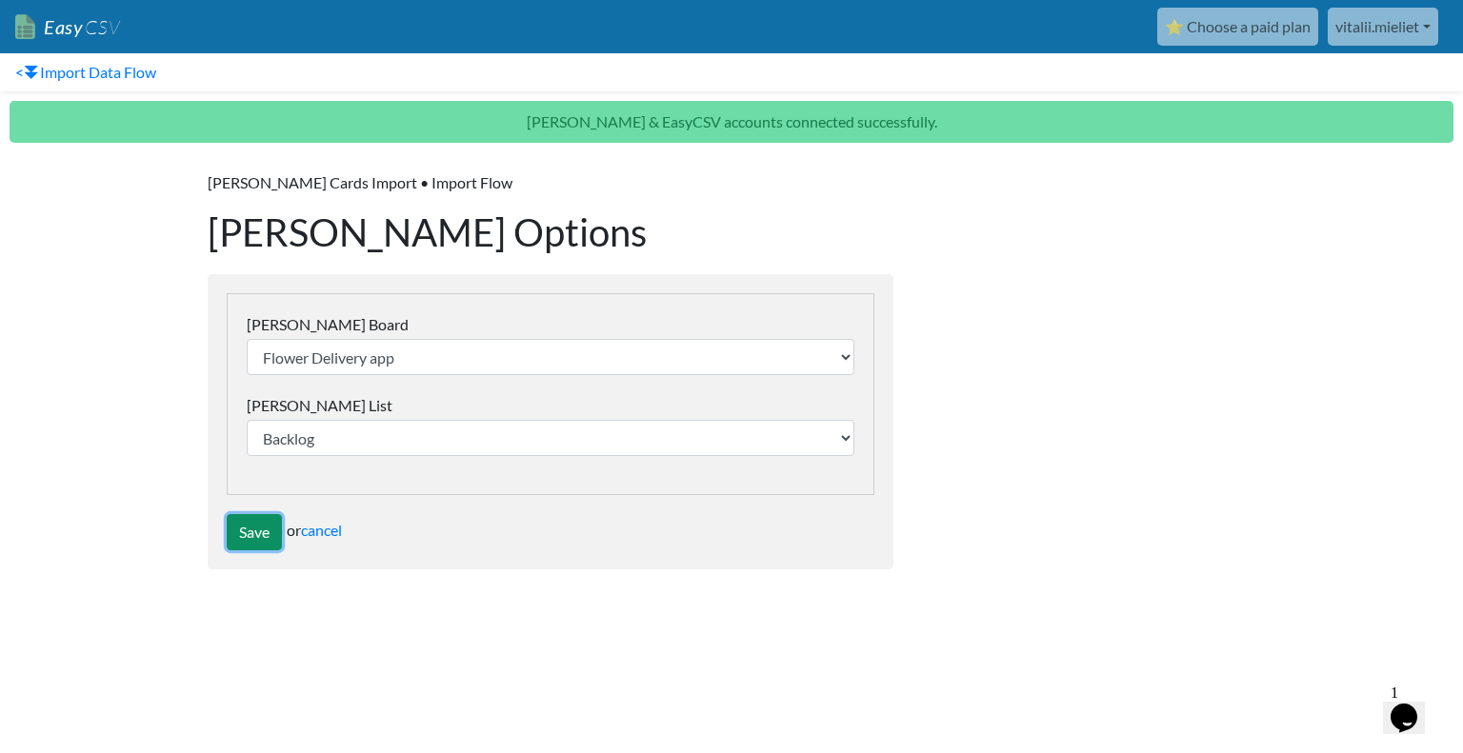
click at [256, 530] on input "Save" at bounding box center [254, 532] width 55 height 36
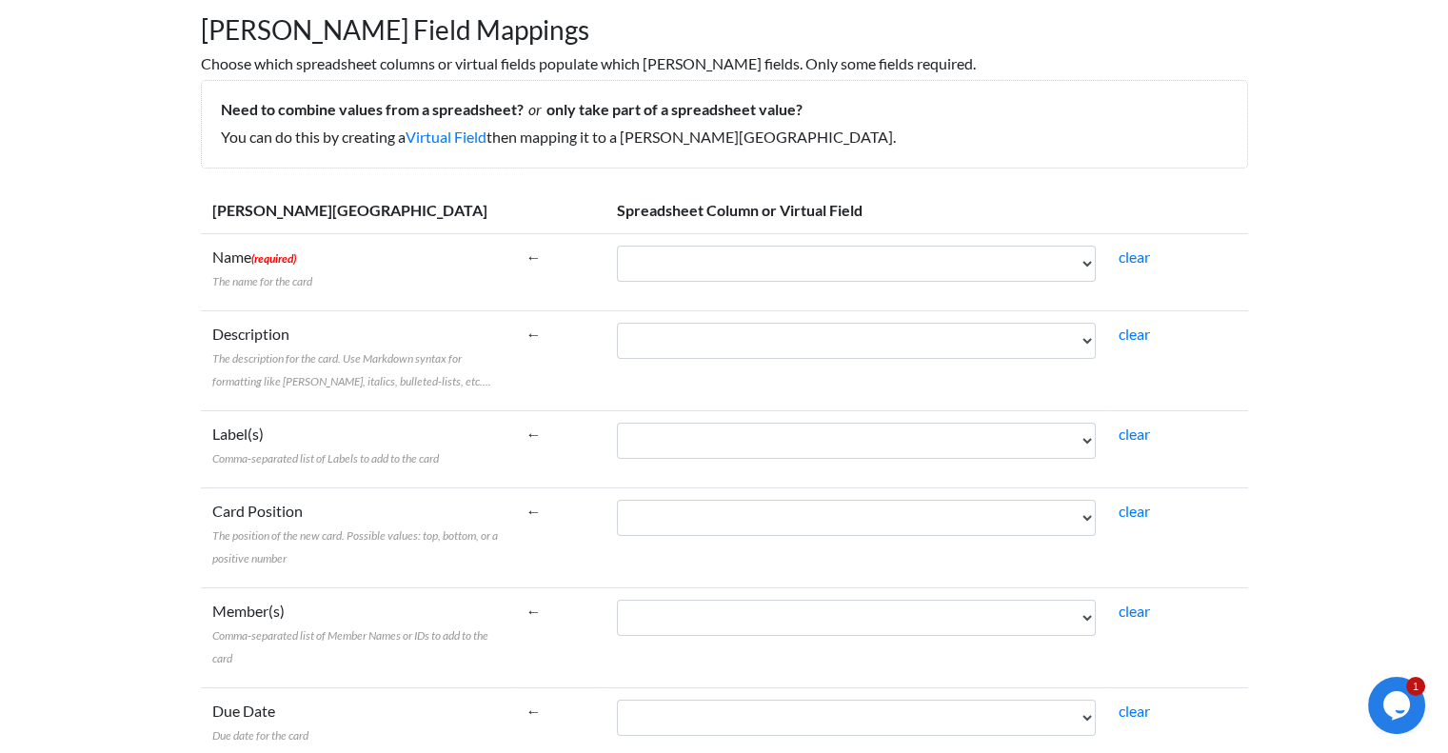
scroll to position [190, 0]
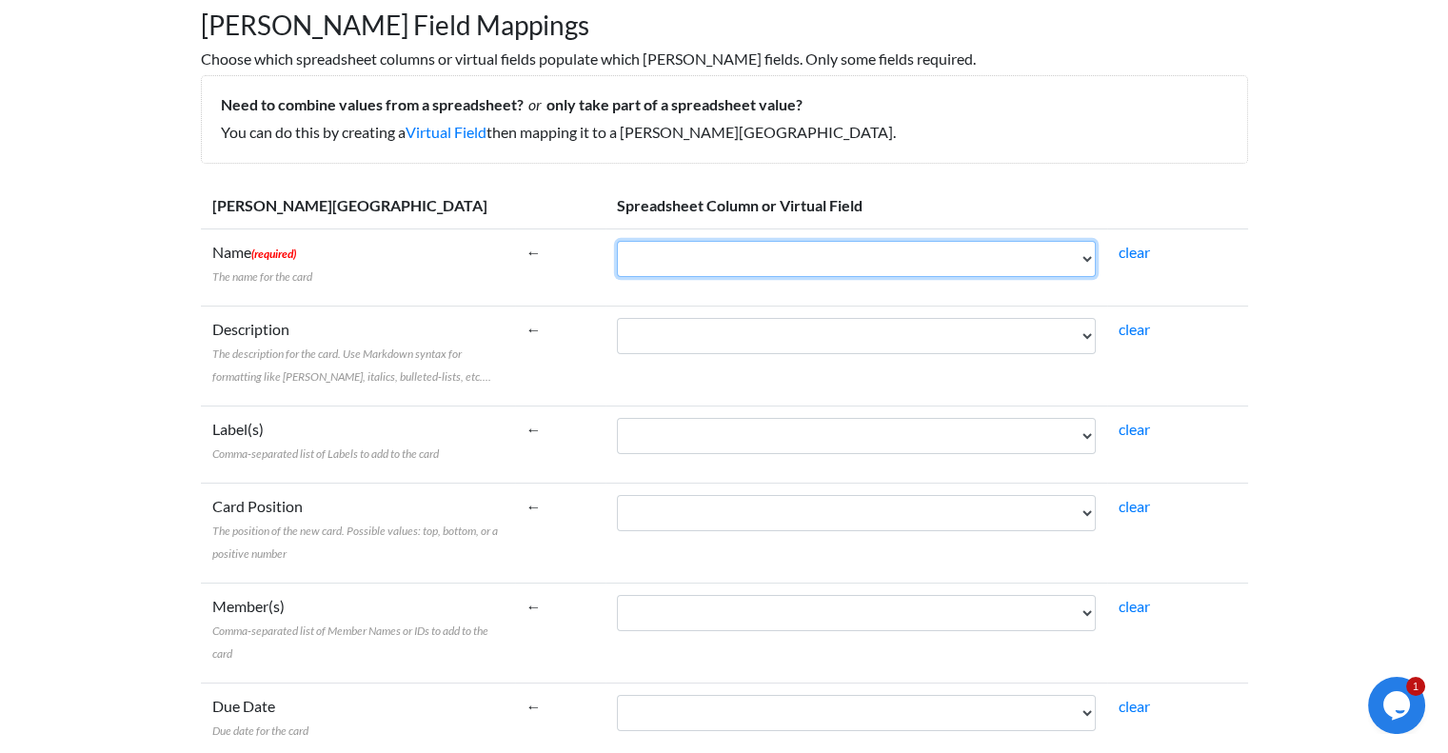
click at [1071, 261] on select "Task Label Description / Tips" at bounding box center [856, 259] width 479 height 36
select select "cr_752427"
click at [617, 241] on select "Task Label Description / Tips" at bounding box center [856, 259] width 479 height 36
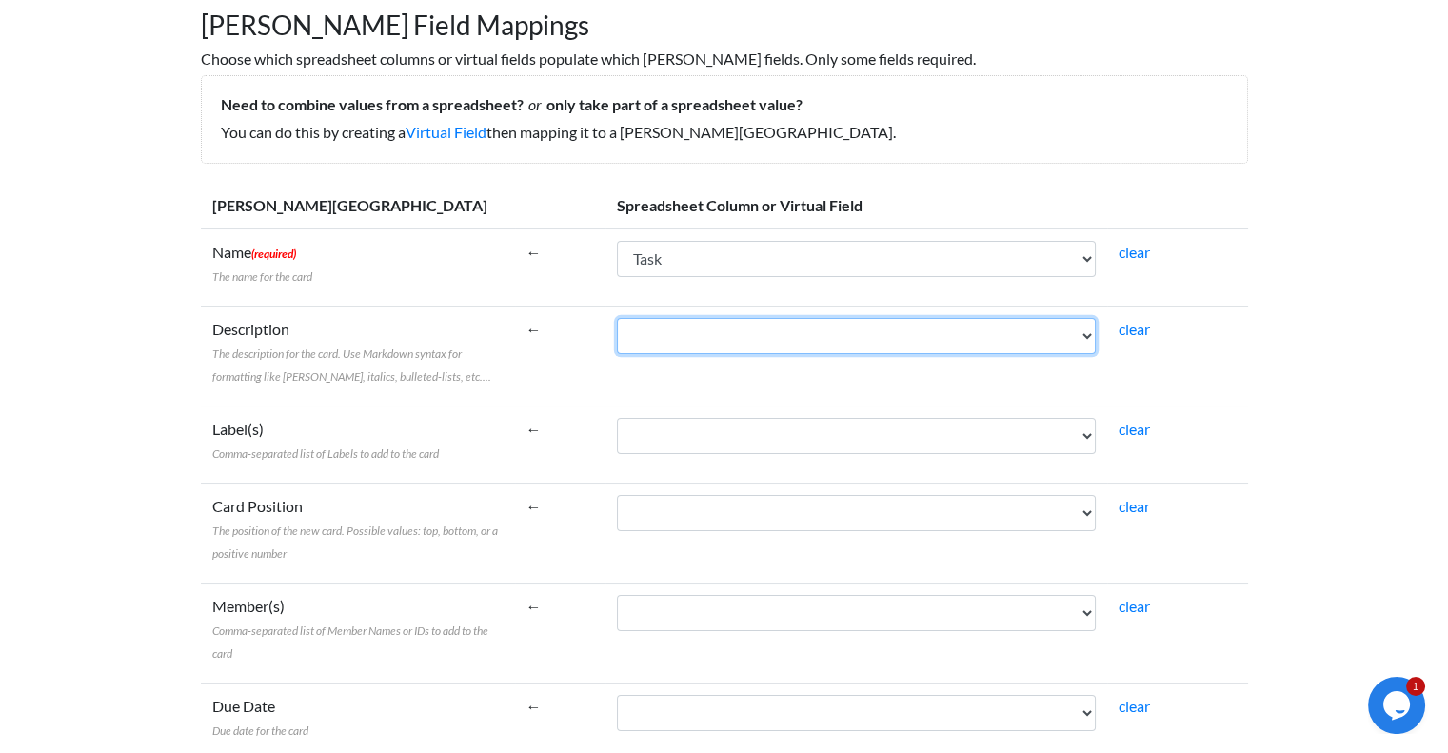
click at [669, 330] on select "Task Label Description / Tips" at bounding box center [856, 336] width 479 height 36
select select "cr_752429"
click at [617, 318] on select "Task Label Description / Tips" at bounding box center [856, 336] width 479 height 36
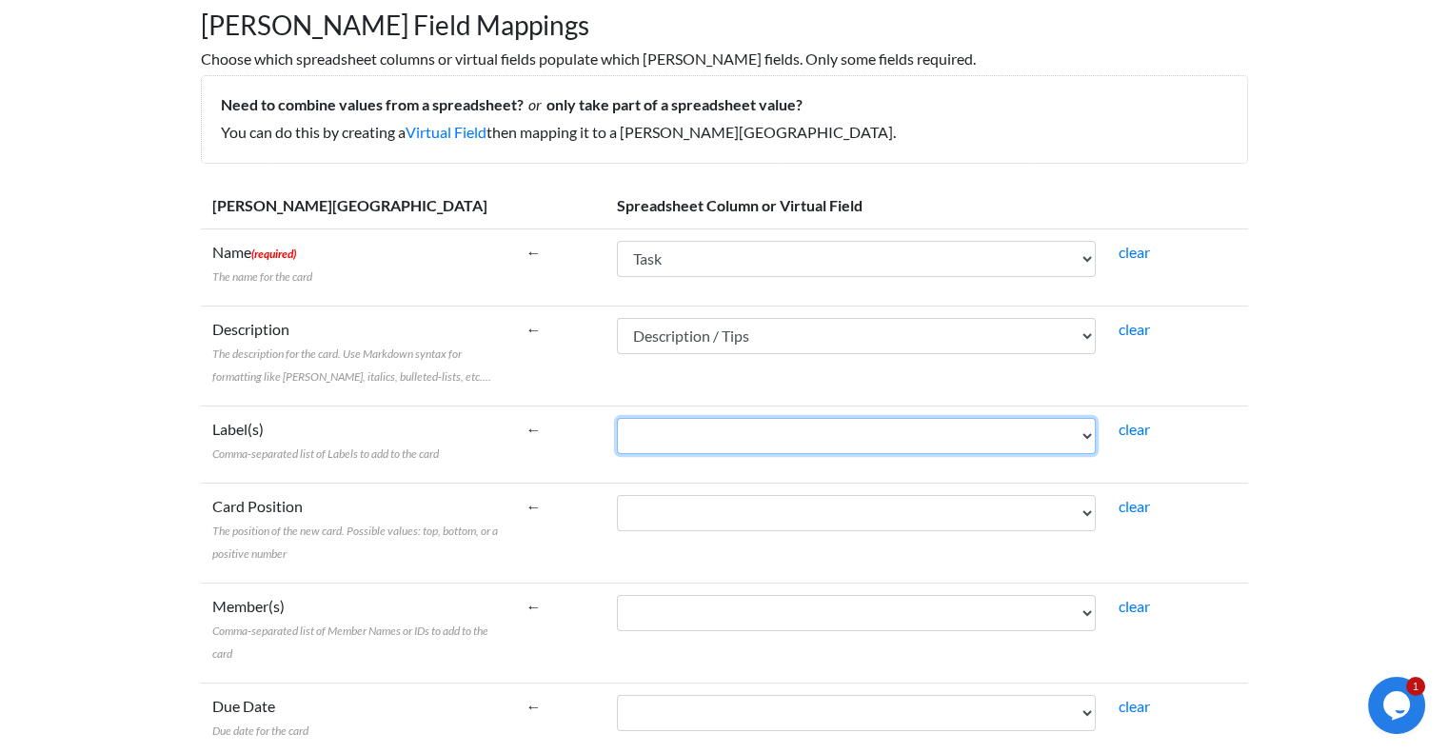
click at [760, 433] on select "Task Label Description / Tips" at bounding box center [856, 436] width 479 height 36
select select "cr_752428"
click at [617, 418] on select "Task Label Description / Tips" at bounding box center [856, 436] width 479 height 36
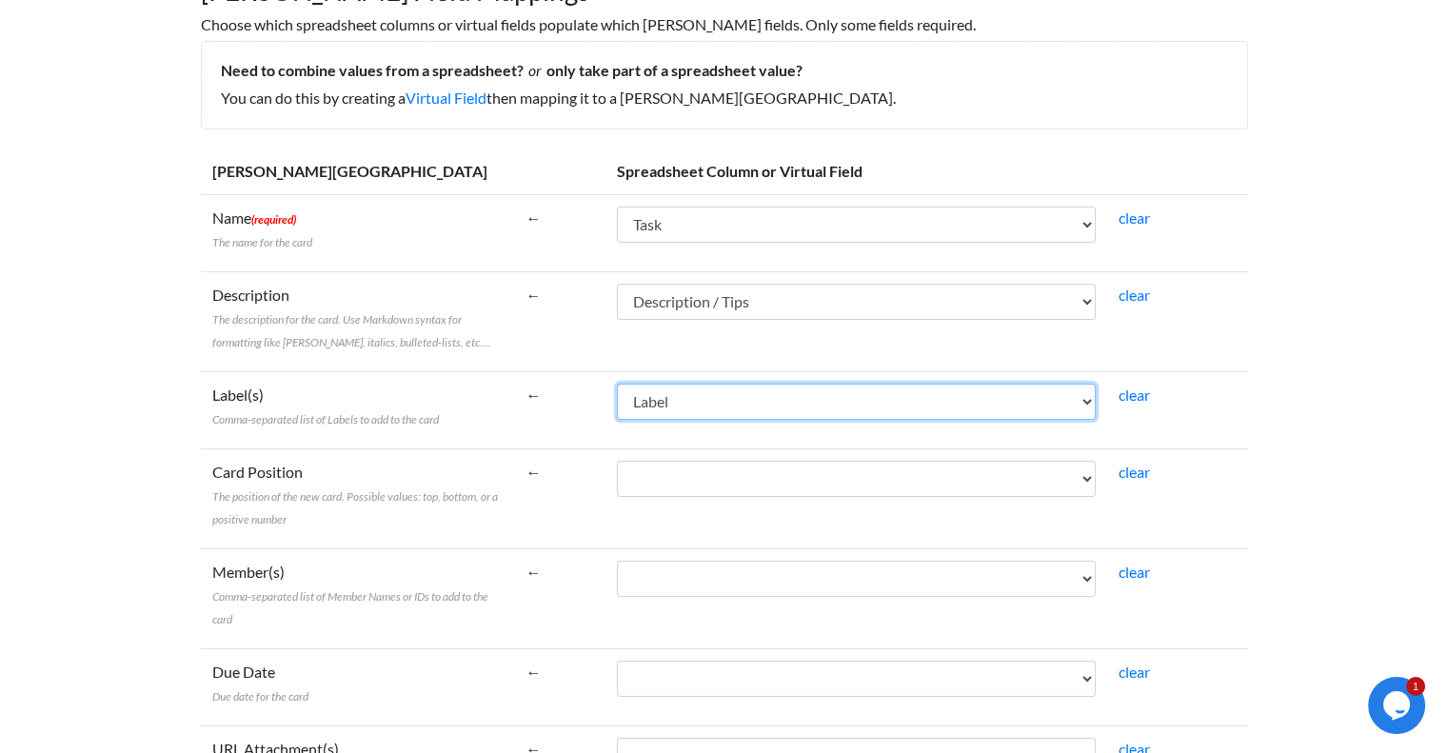
scroll to position [381, 0]
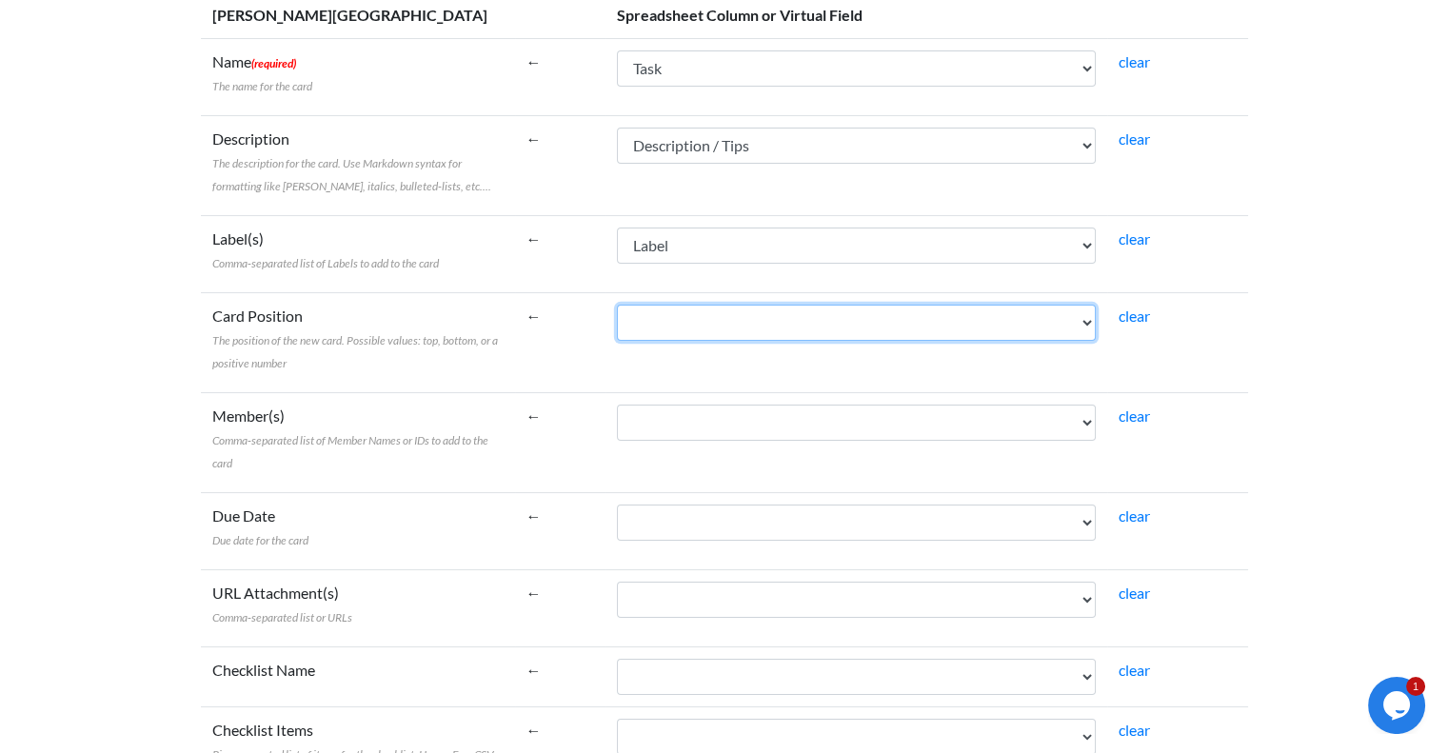
click at [783, 323] on select "Task Label Description / Tips" at bounding box center [856, 323] width 479 height 36
click at [784, 323] on select "Task Label Description / Tips" at bounding box center [856, 323] width 479 height 36
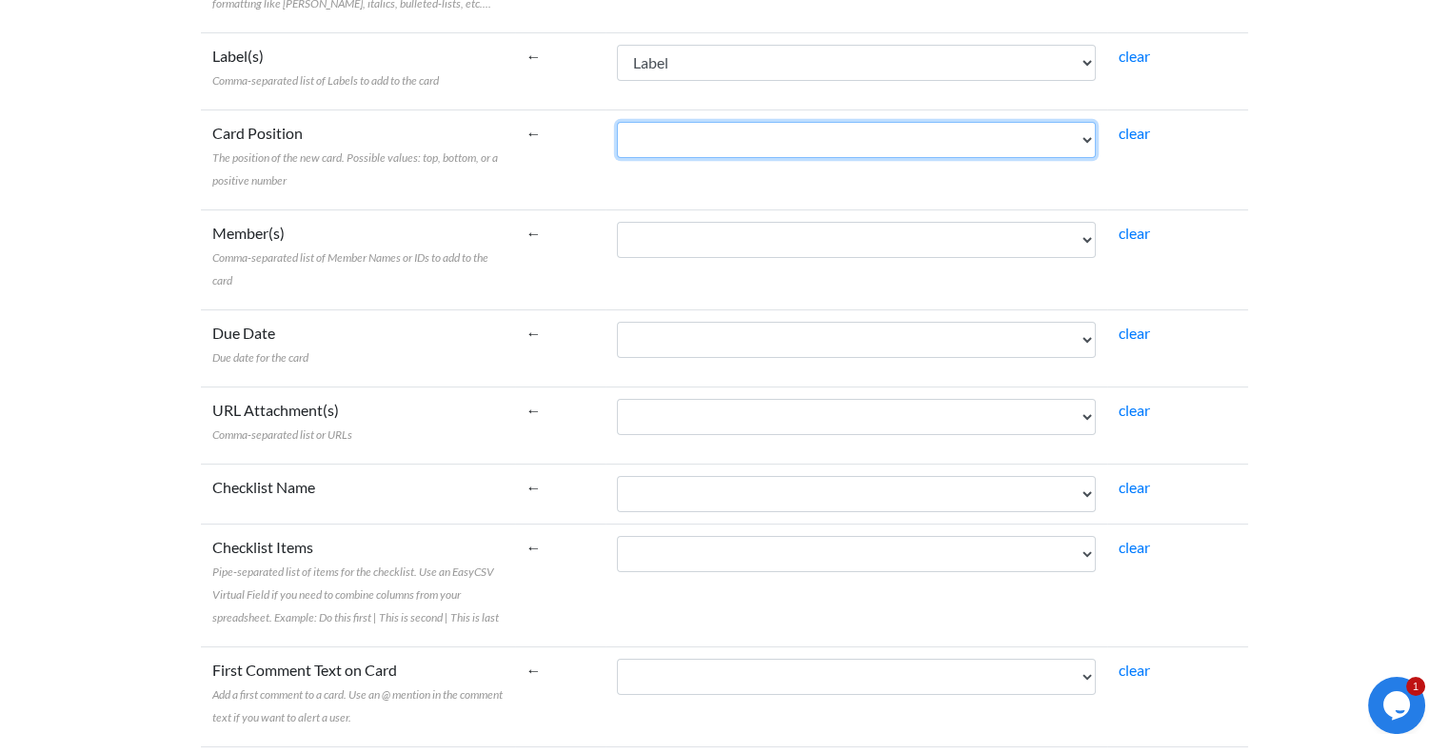
scroll to position [571, 0]
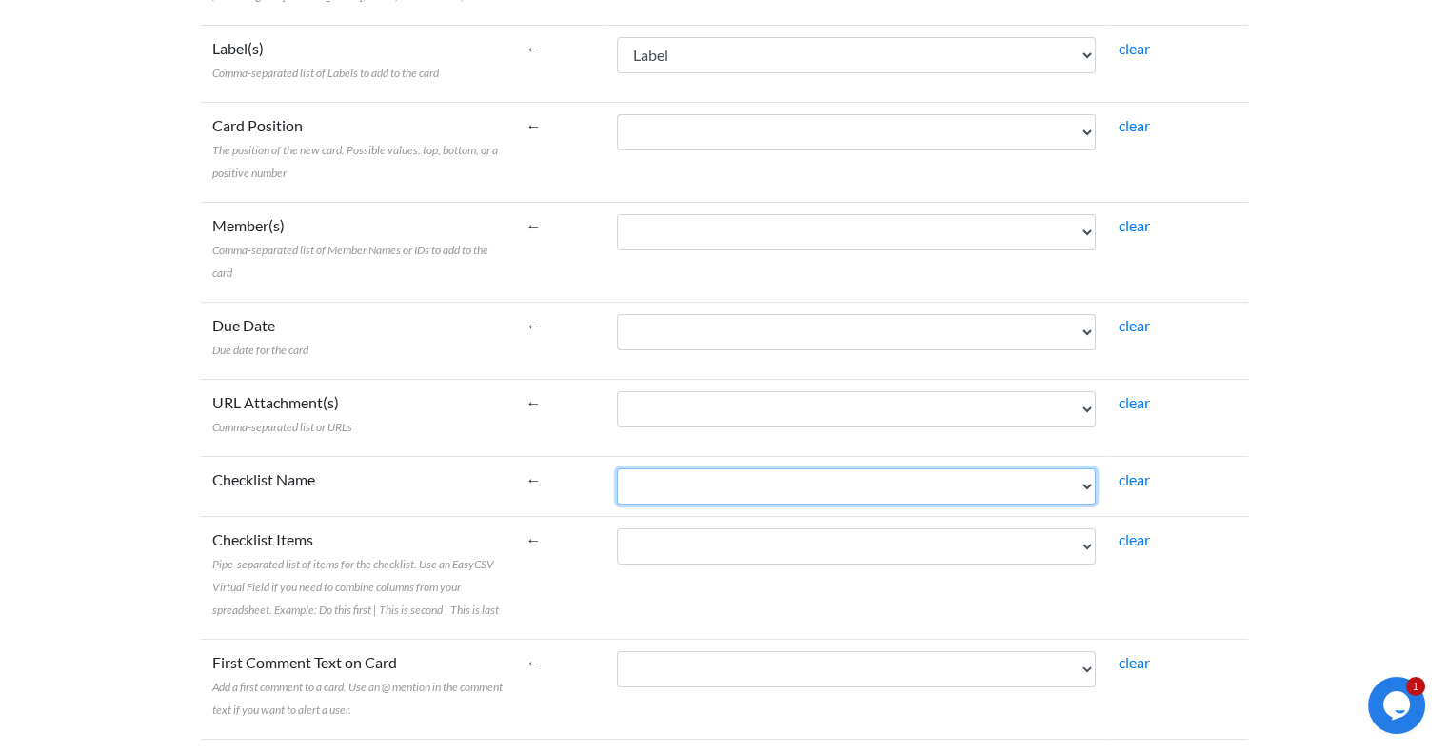
click at [722, 471] on select "Task Label Description / Tips" at bounding box center [856, 487] width 479 height 36
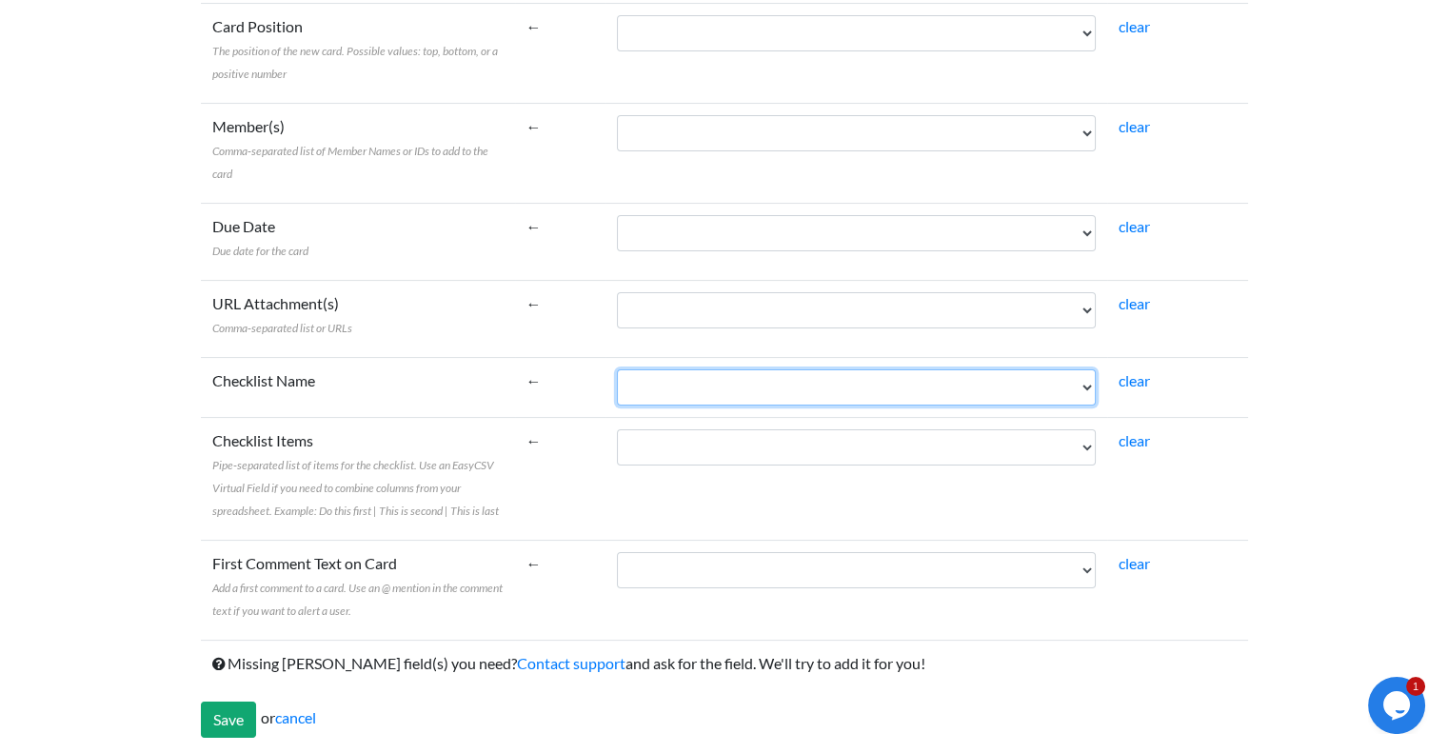
scroll to position [672, 0]
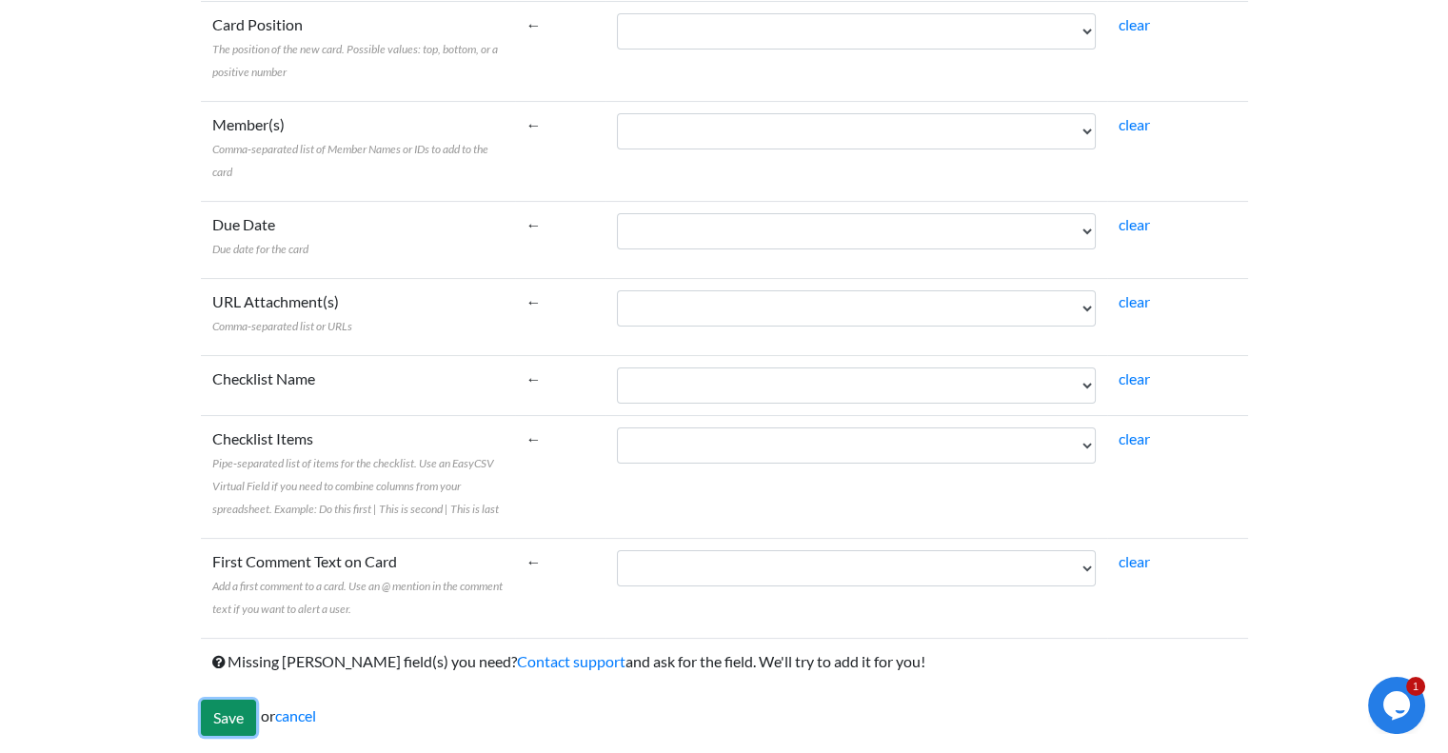
click at [227, 715] on input "Save" at bounding box center [228, 718] width 55 height 36
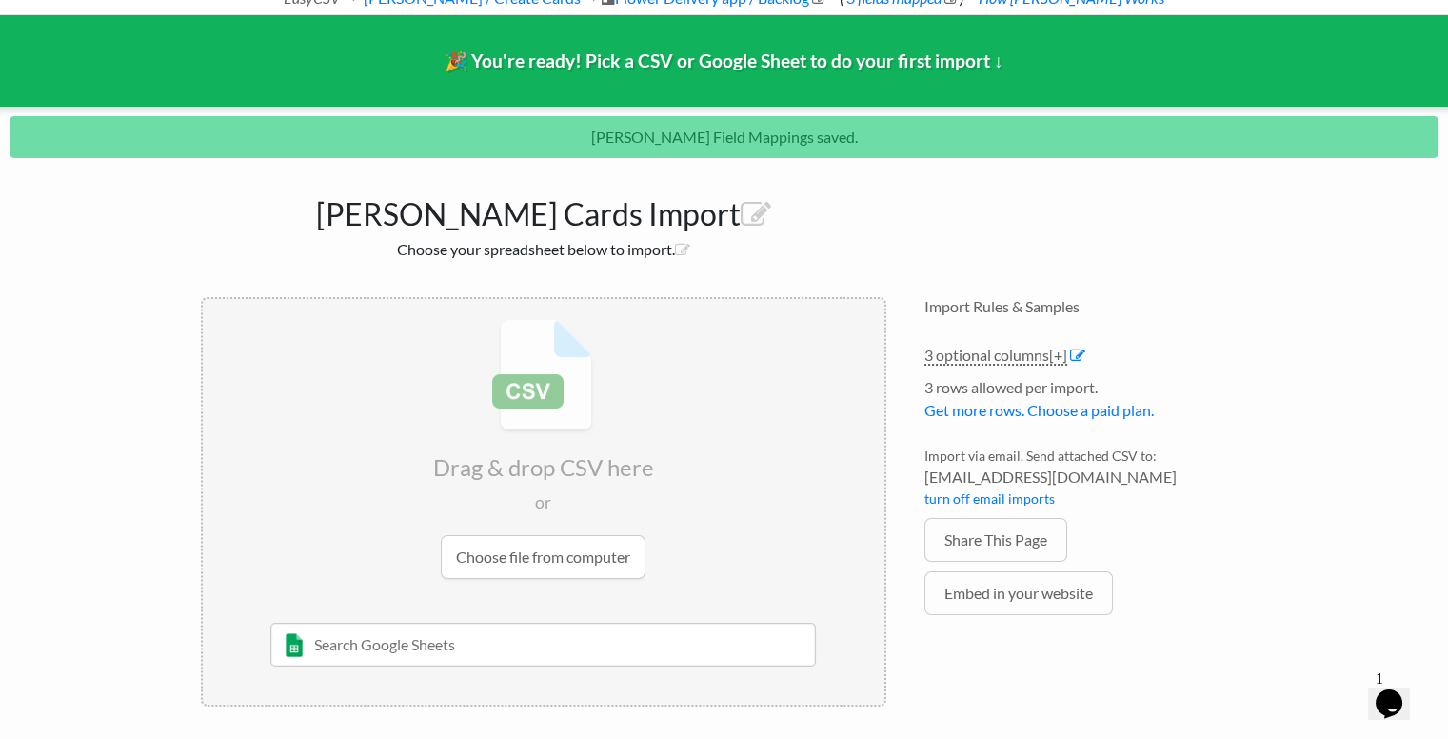
scroll to position [80, 0]
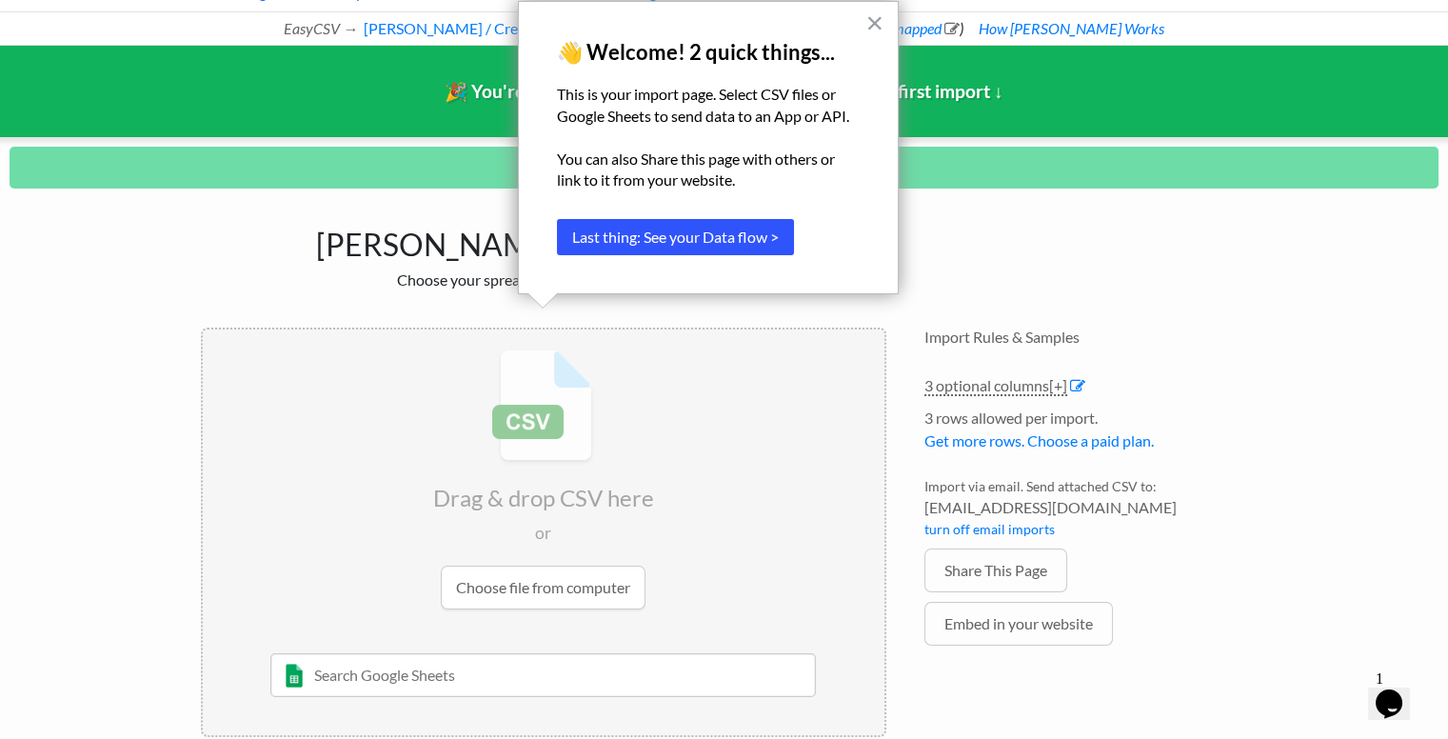
click at [717, 239] on button "Last thing: See your Data flow >" at bounding box center [675, 237] width 237 height 36
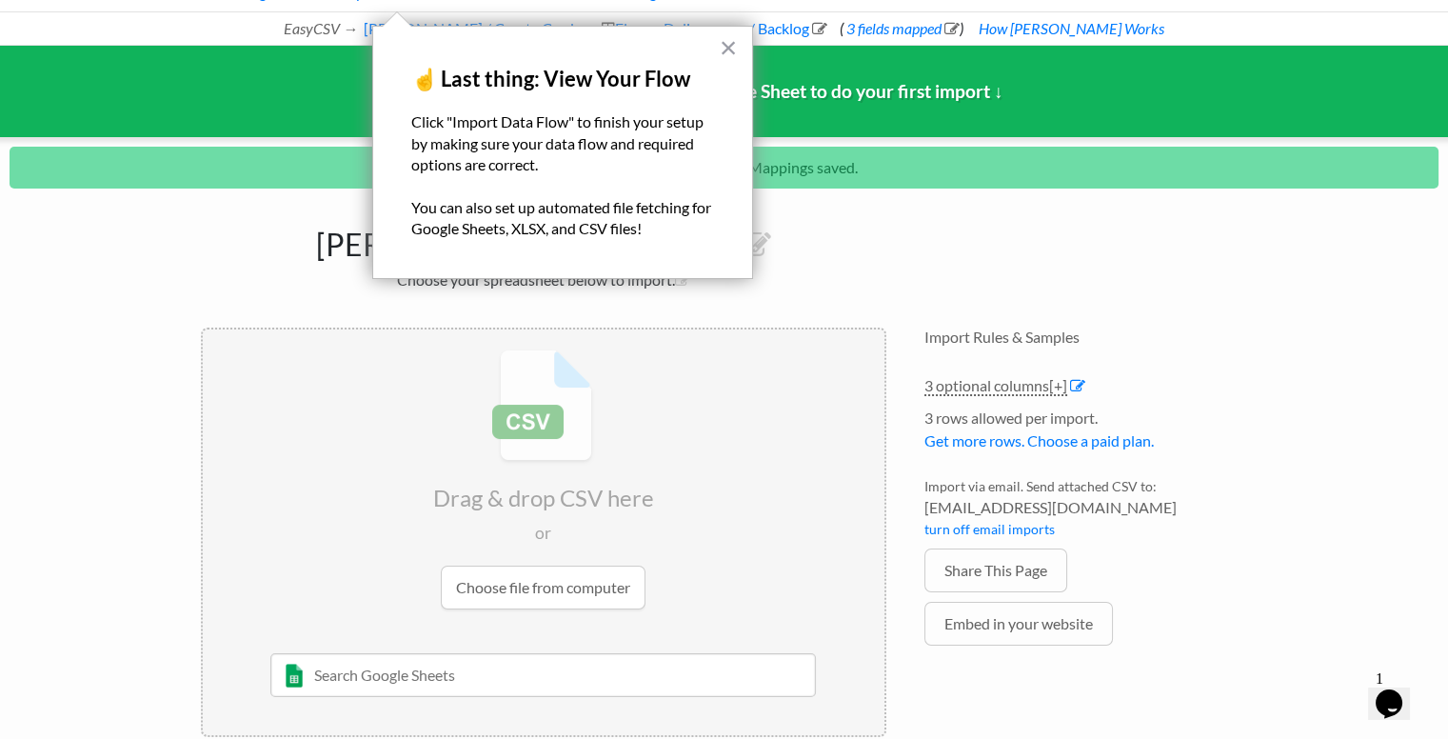
scroll to position [0, 0]
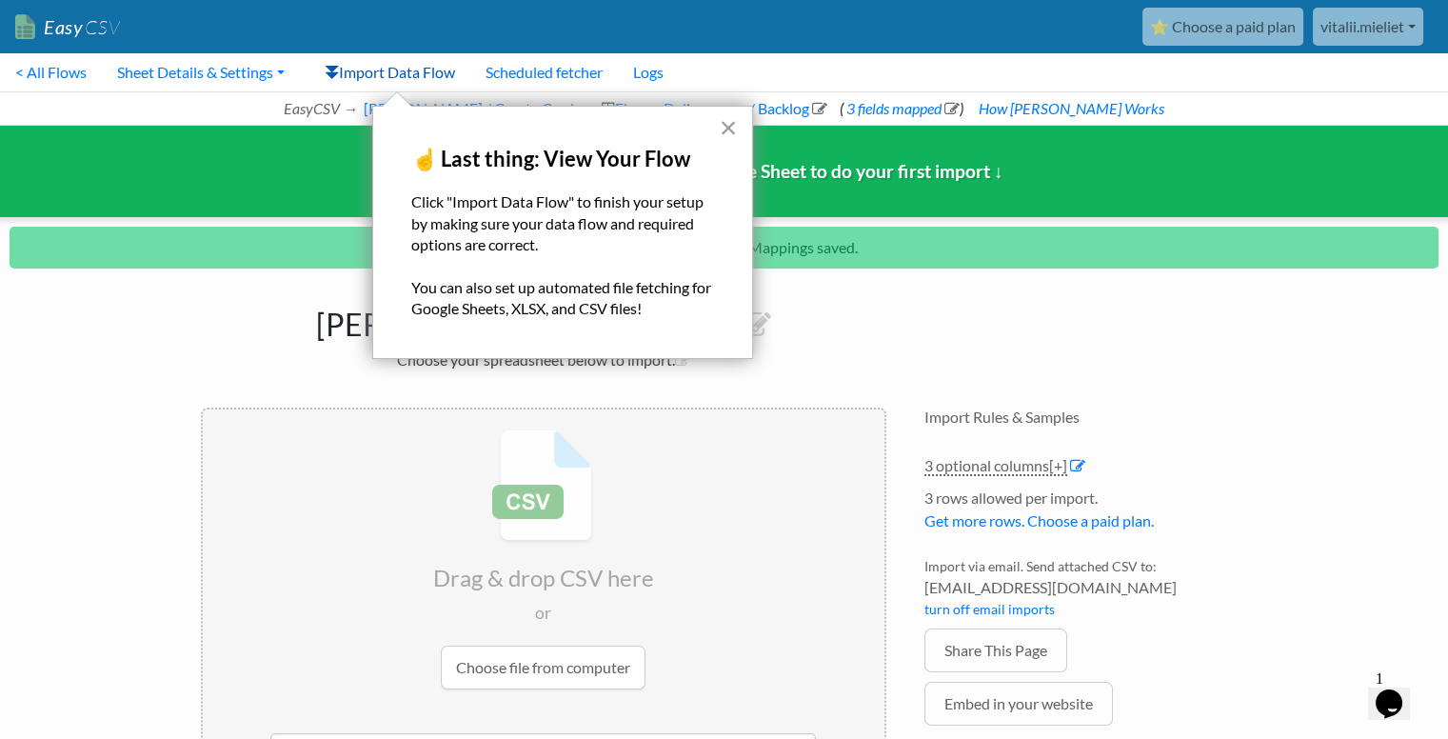
click at [429, 71] on link "Import Data Flow" at bounding box center [390, 72] width 161 height 38
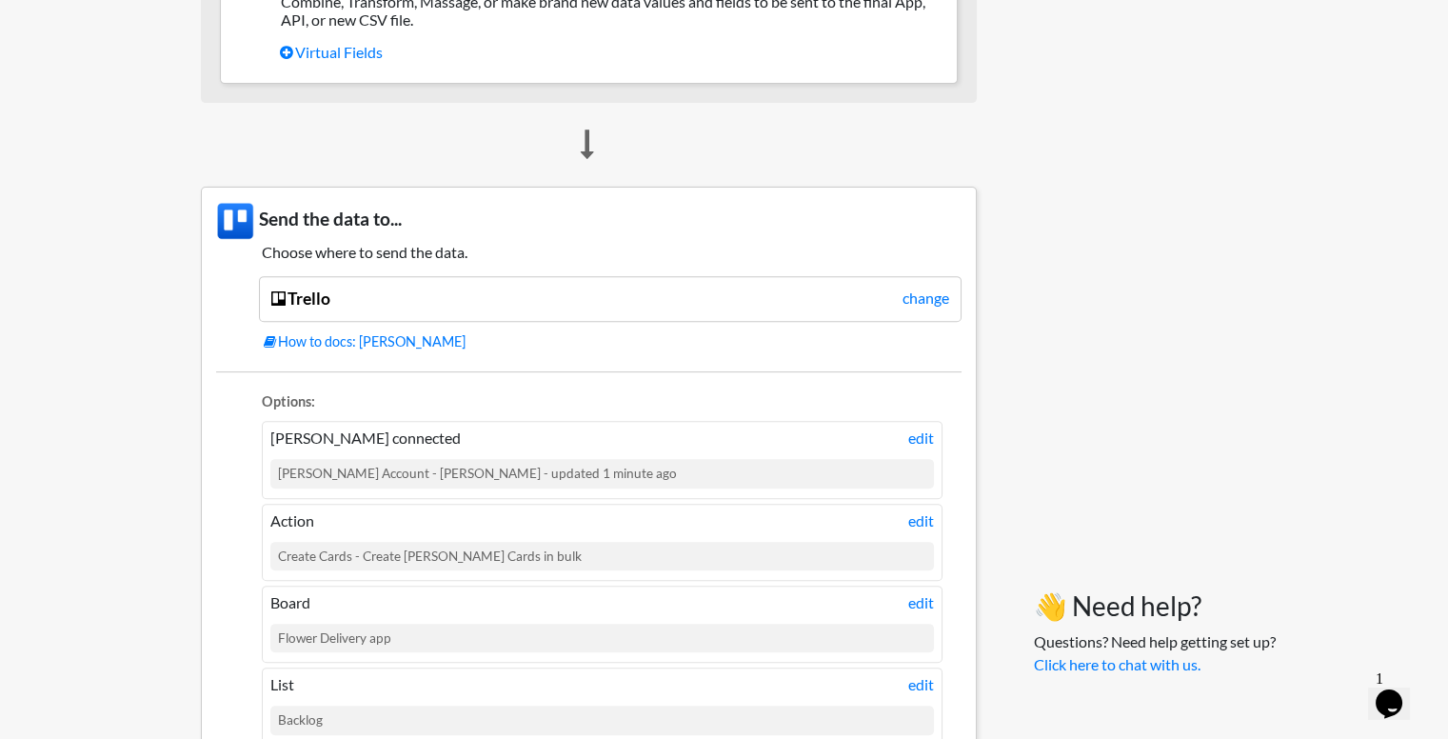
scroll to position [1631, 0]
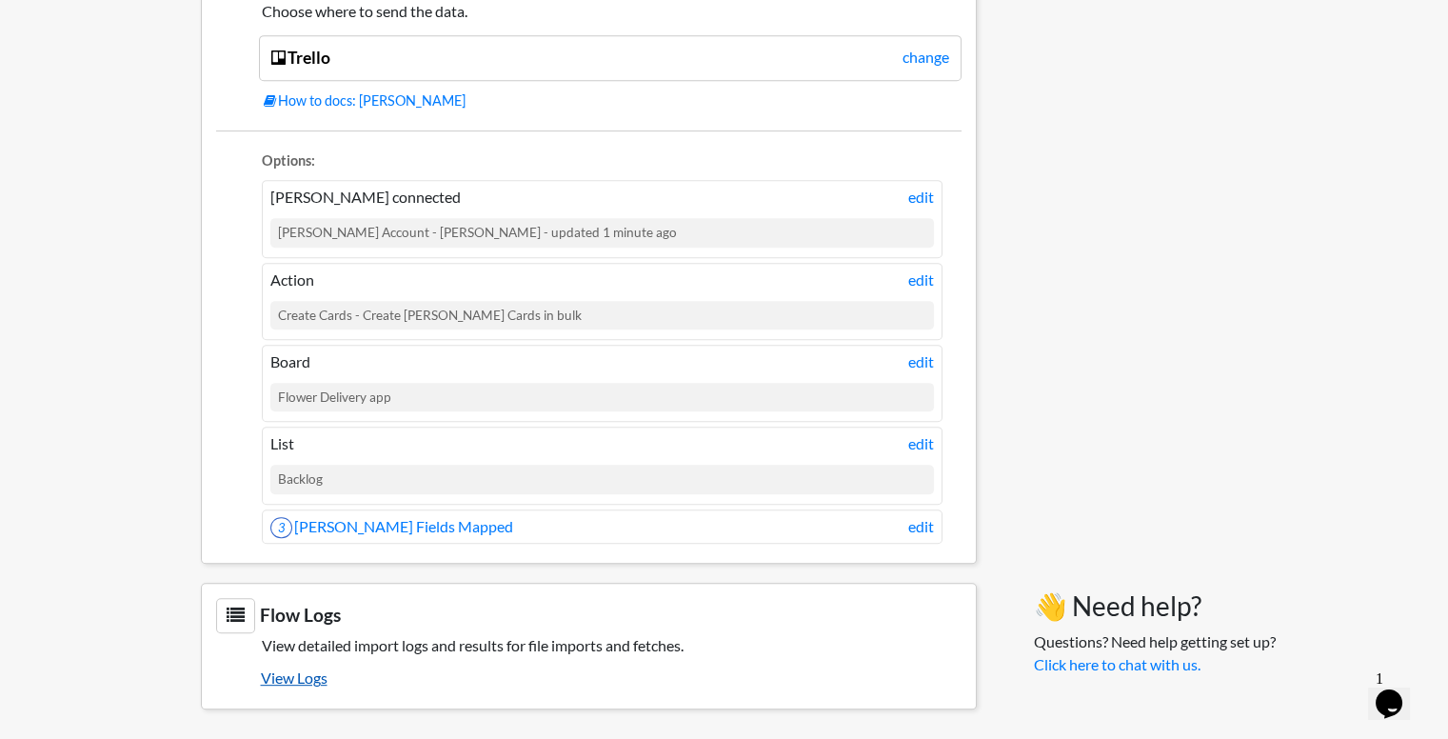
drag, startPoint x: 289, startPoint y: 669, endPoint x: 298, endPoint y: 670, distance: 9.6
click at [289, 669] on link "View Logs" at bounding box center [611, 678] width 701 height 32
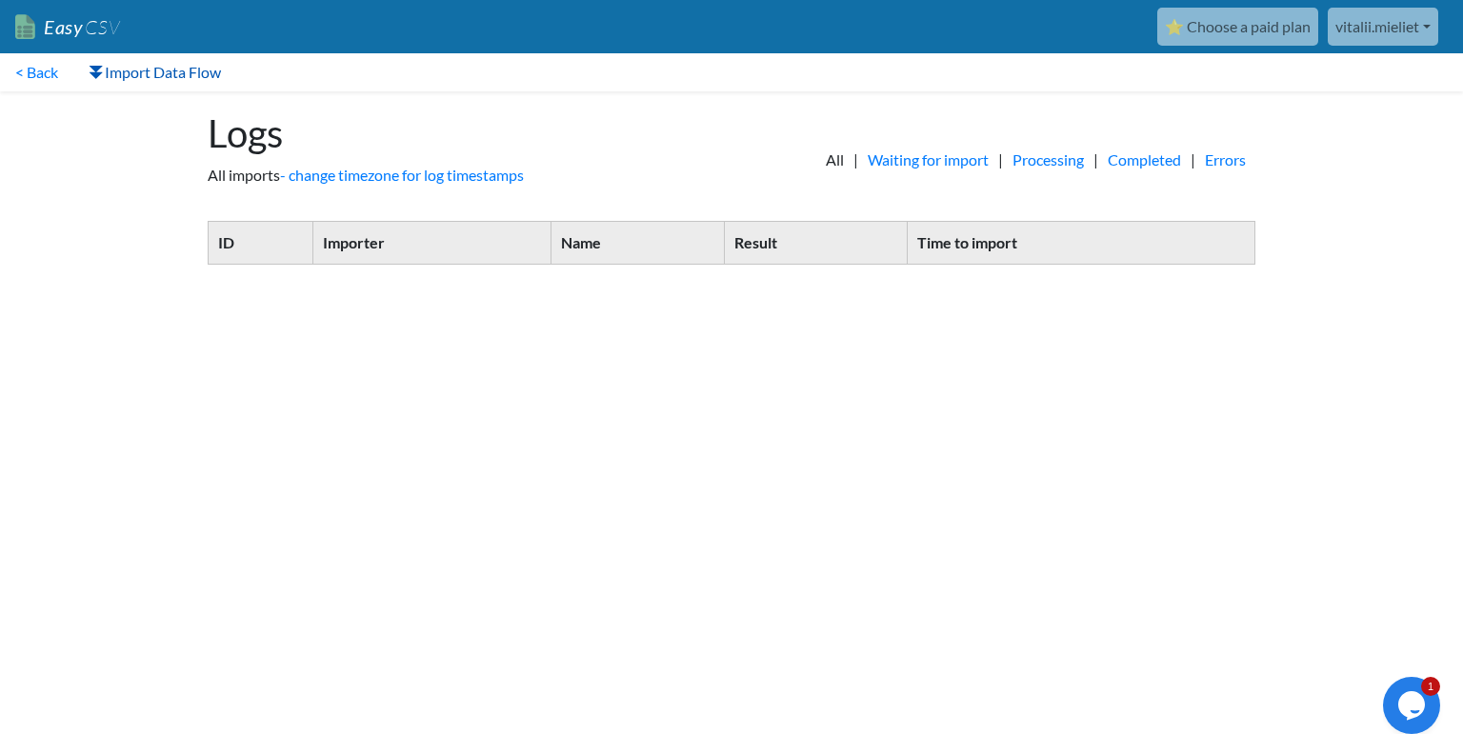
click at [130, 65] on link "Import Data Flow" at bounding box center [154, 72] width 163 height 38
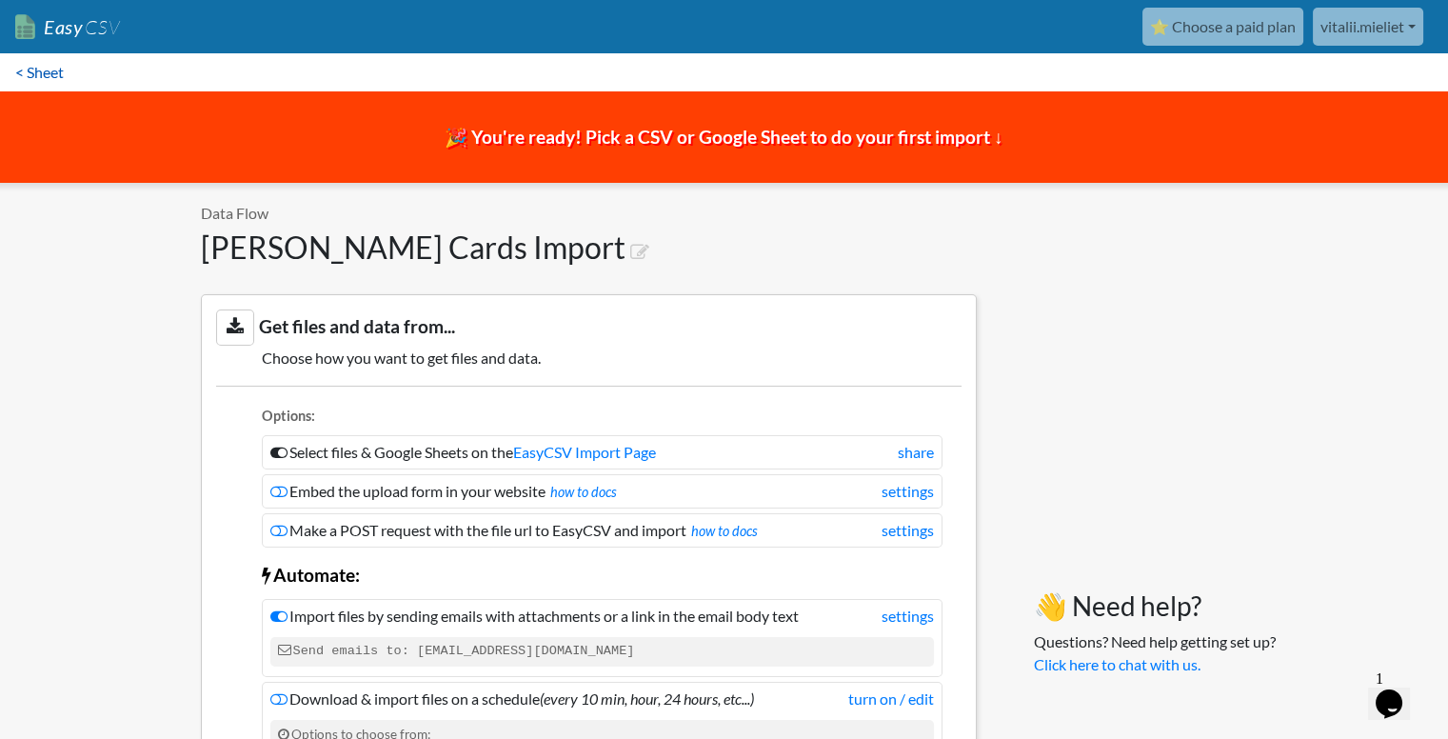
click at [60, 71] on link "< Sheet" at bounding box center [39, 72] width 79 height 38
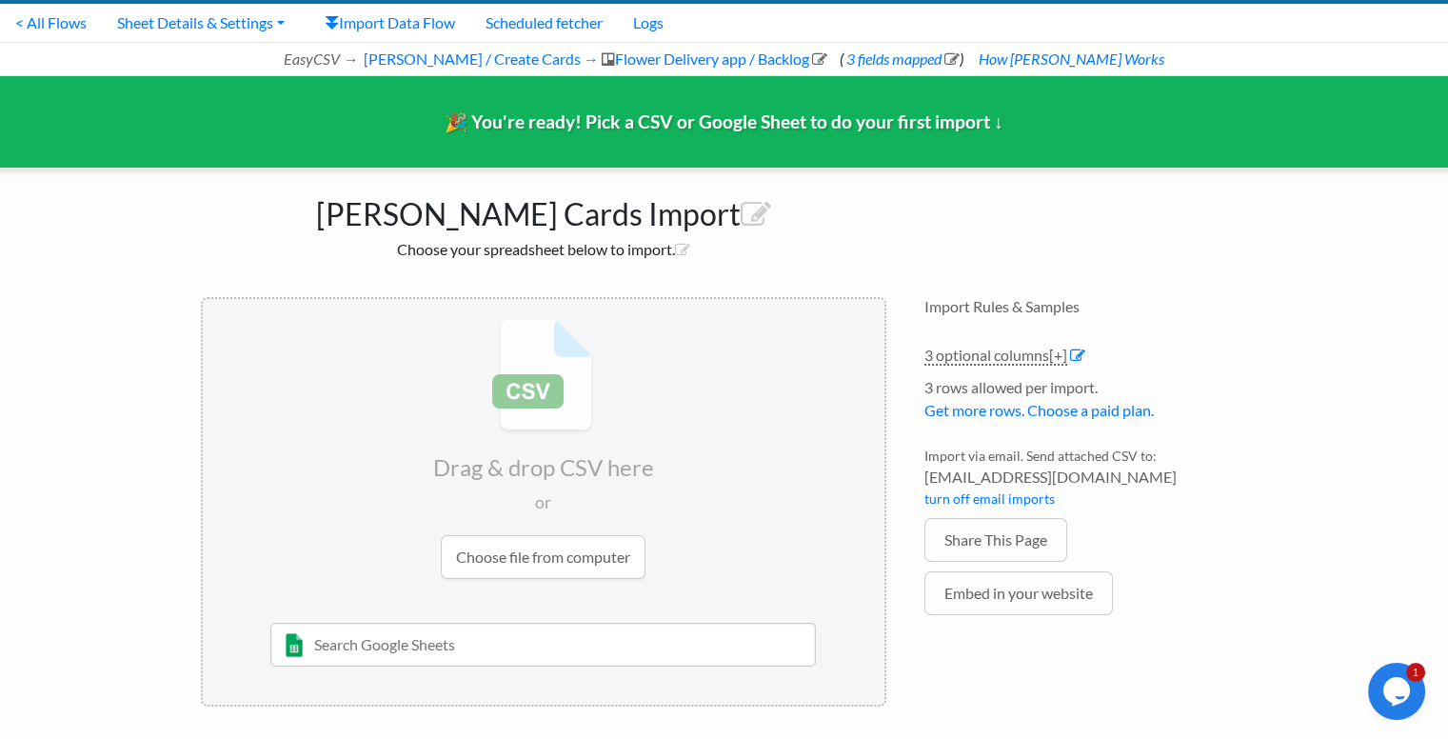
click at [533, 385] on input "file" at bounding box center [544, 449] width 682 height 300
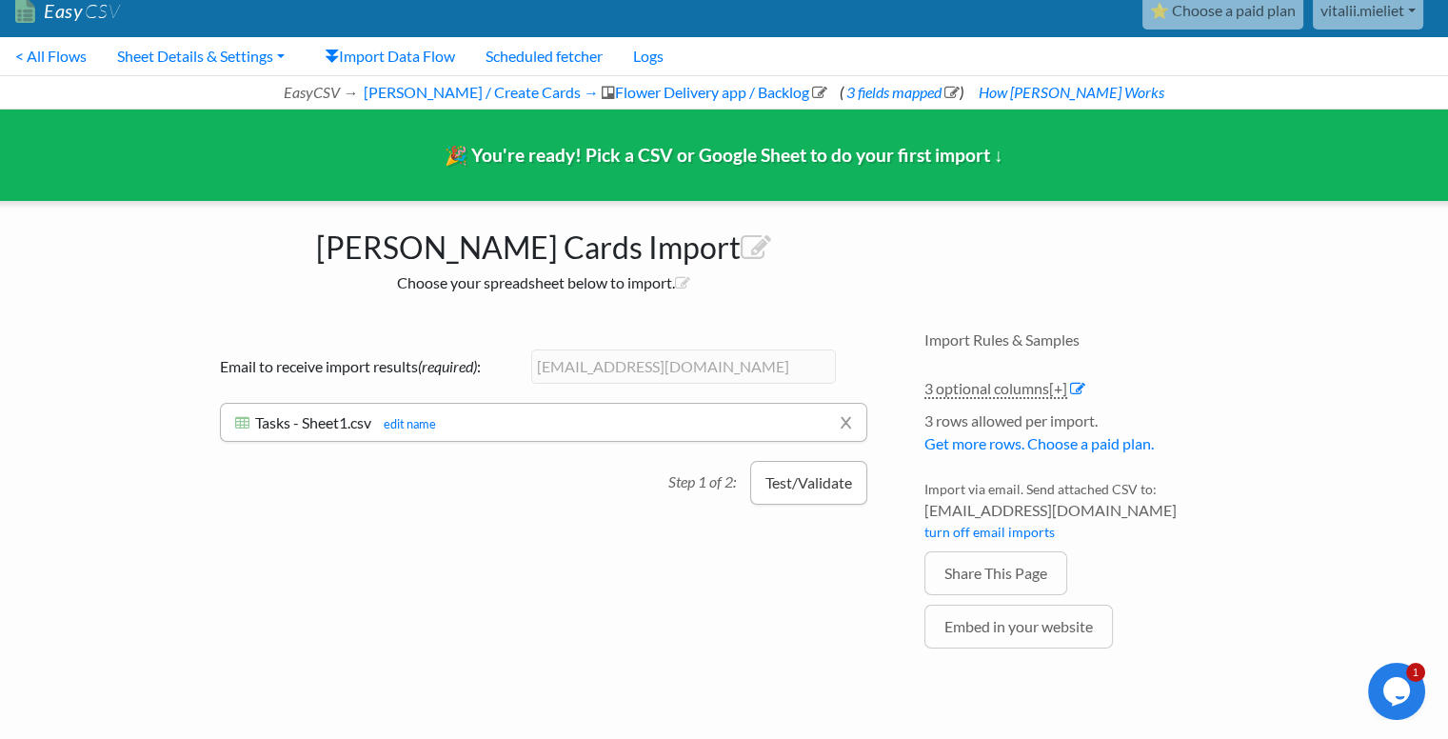
click at [789, 483] on button "Test/Validate" at bounding box center [808, 483] width 117 height 44
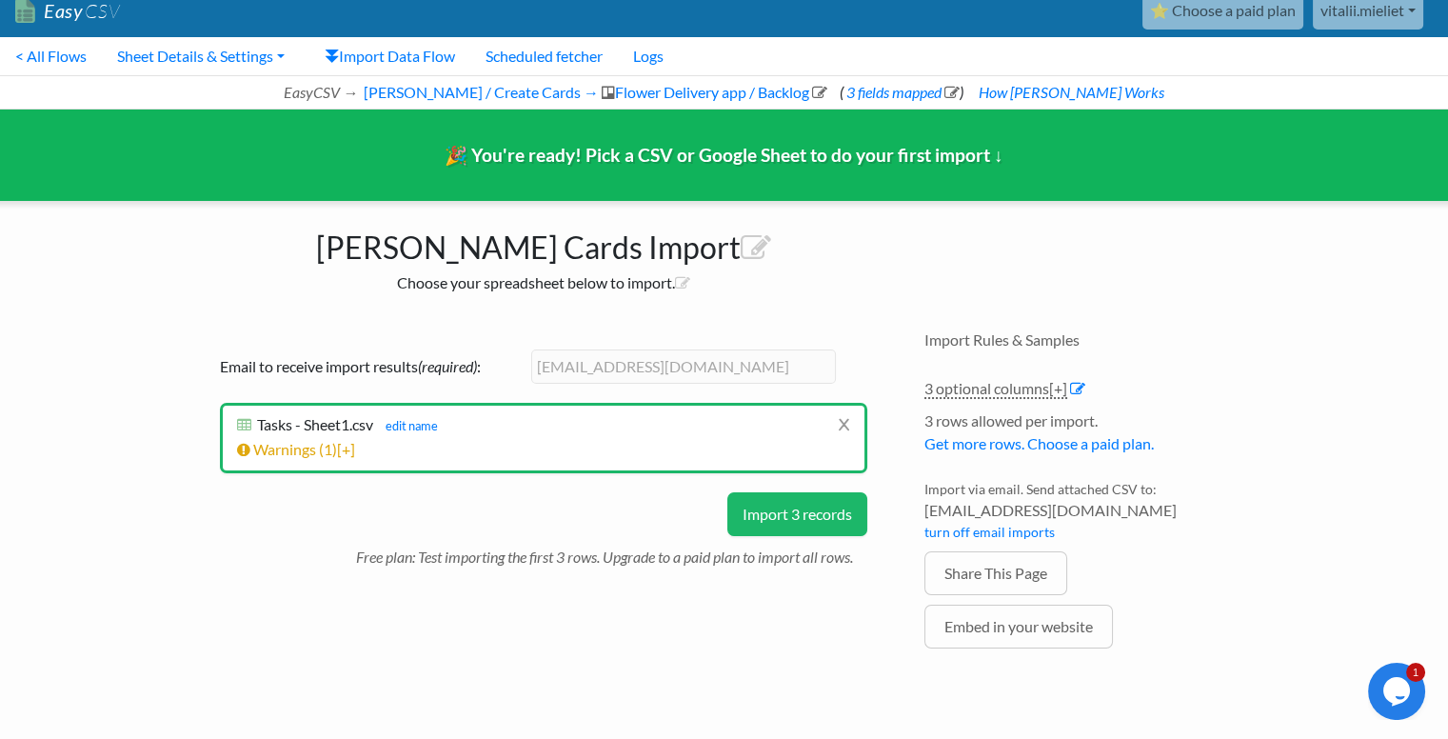
click at [747, 499] on button "Import 3 records" at bounding box center [798, 514] width 140 height 44
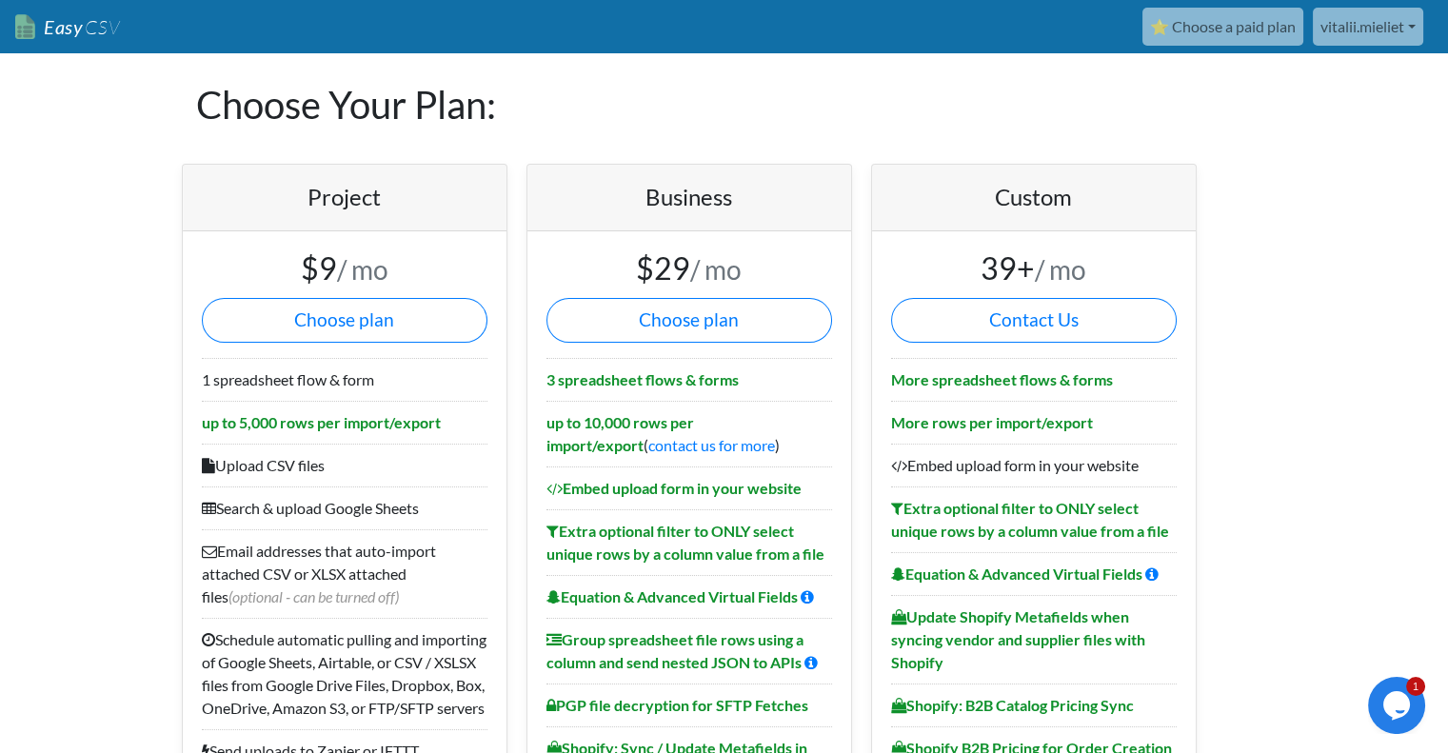
click at [62, 30] on link "Easy CSV" at bounding box center [67, 27] width 105 height 39
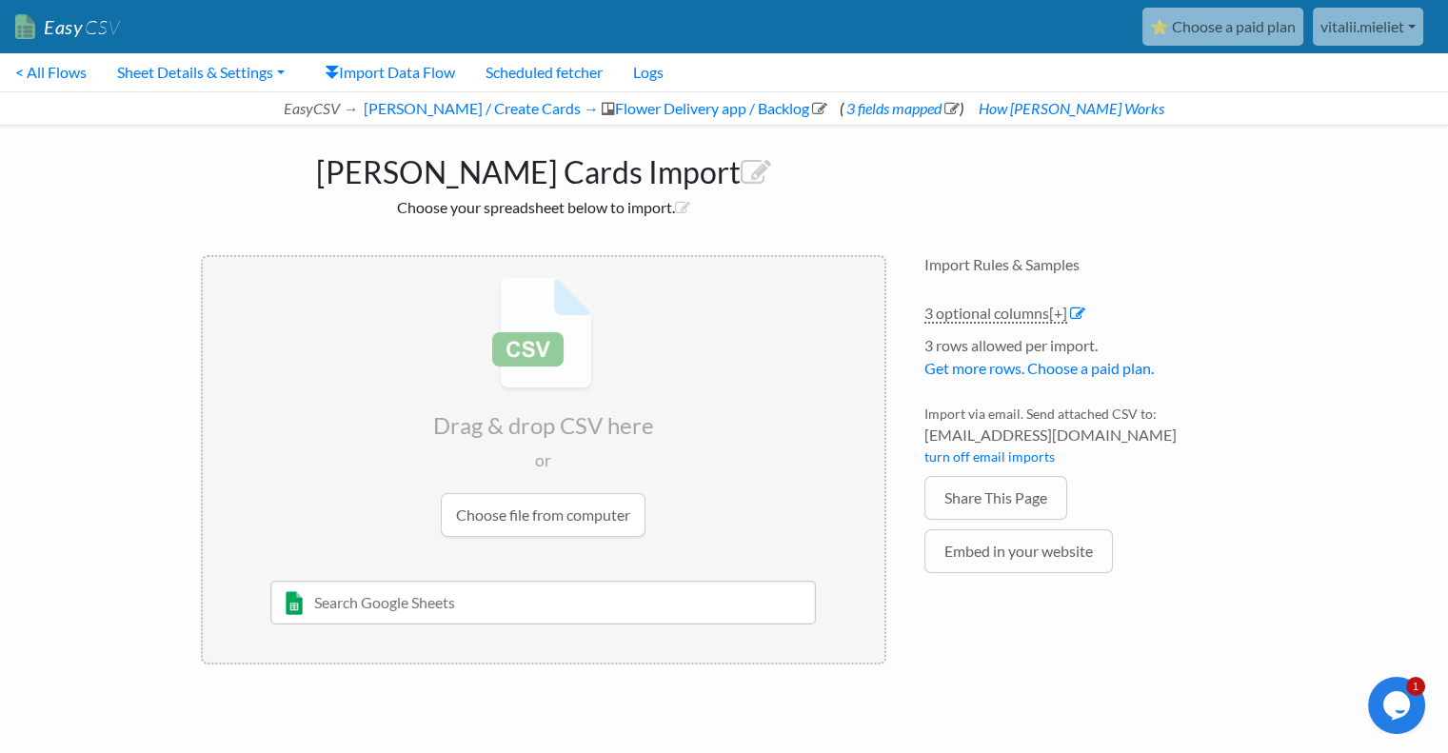
click at [531, 520] on input "file" at bounding box center [544, 407] width 682 height 300
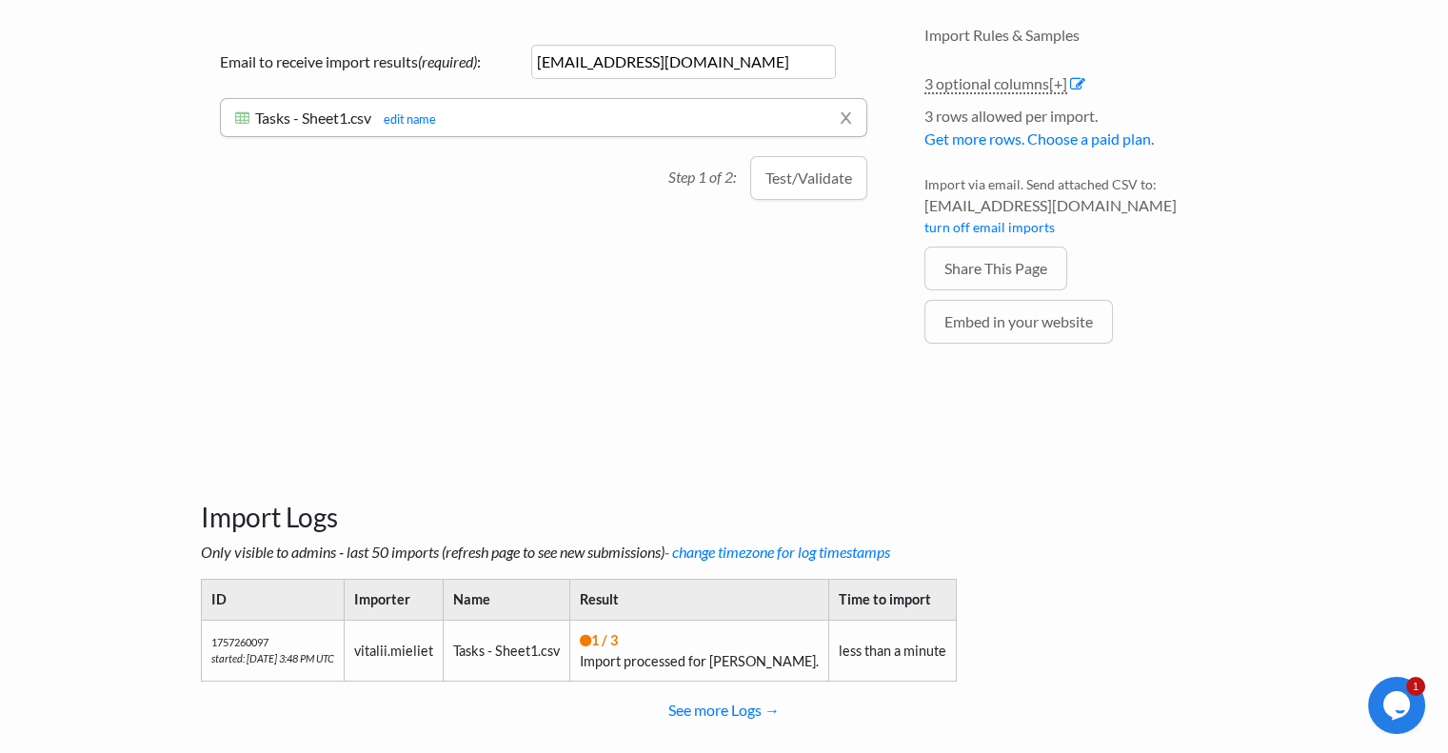
scroll to position [263, 0]
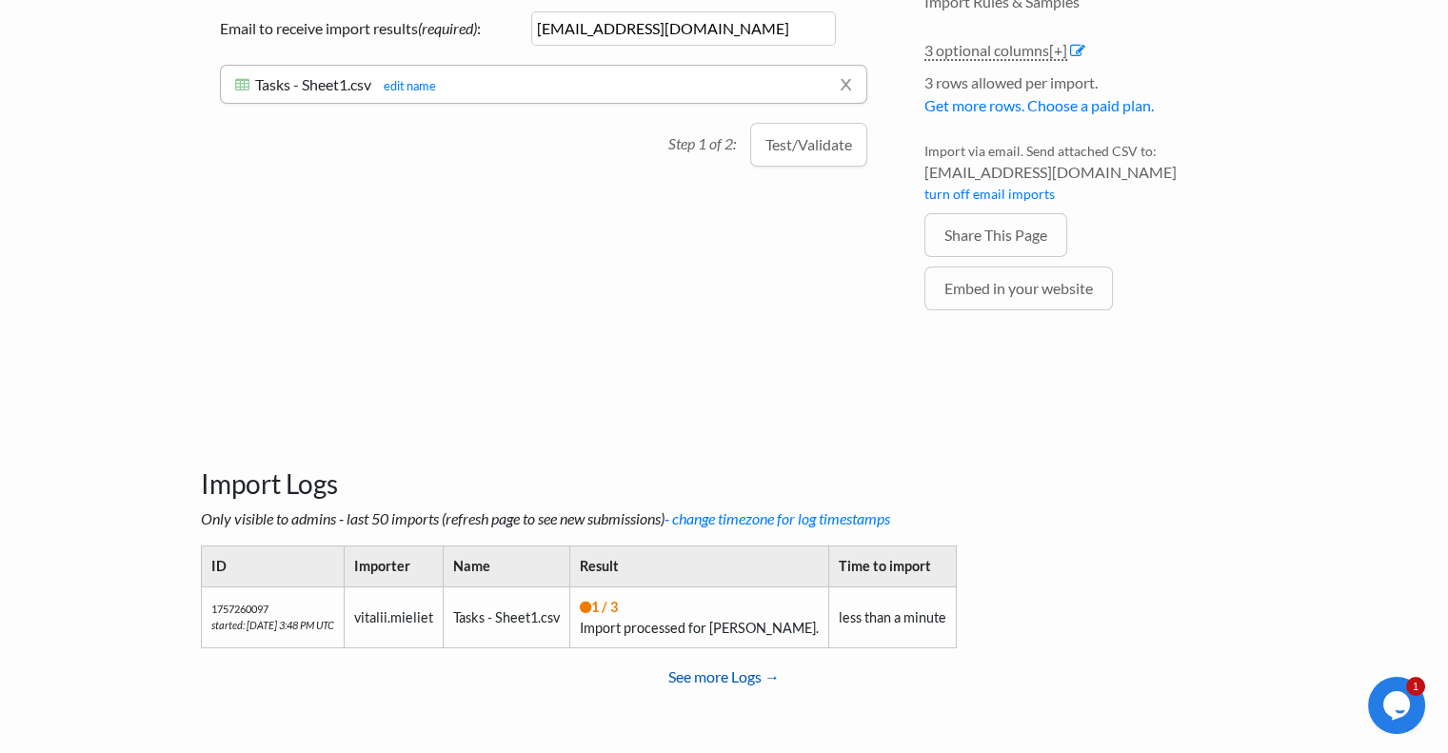
click at [716, 679] on link "See more Logs →" at bounding box center [725, 677] width 1048 height 38
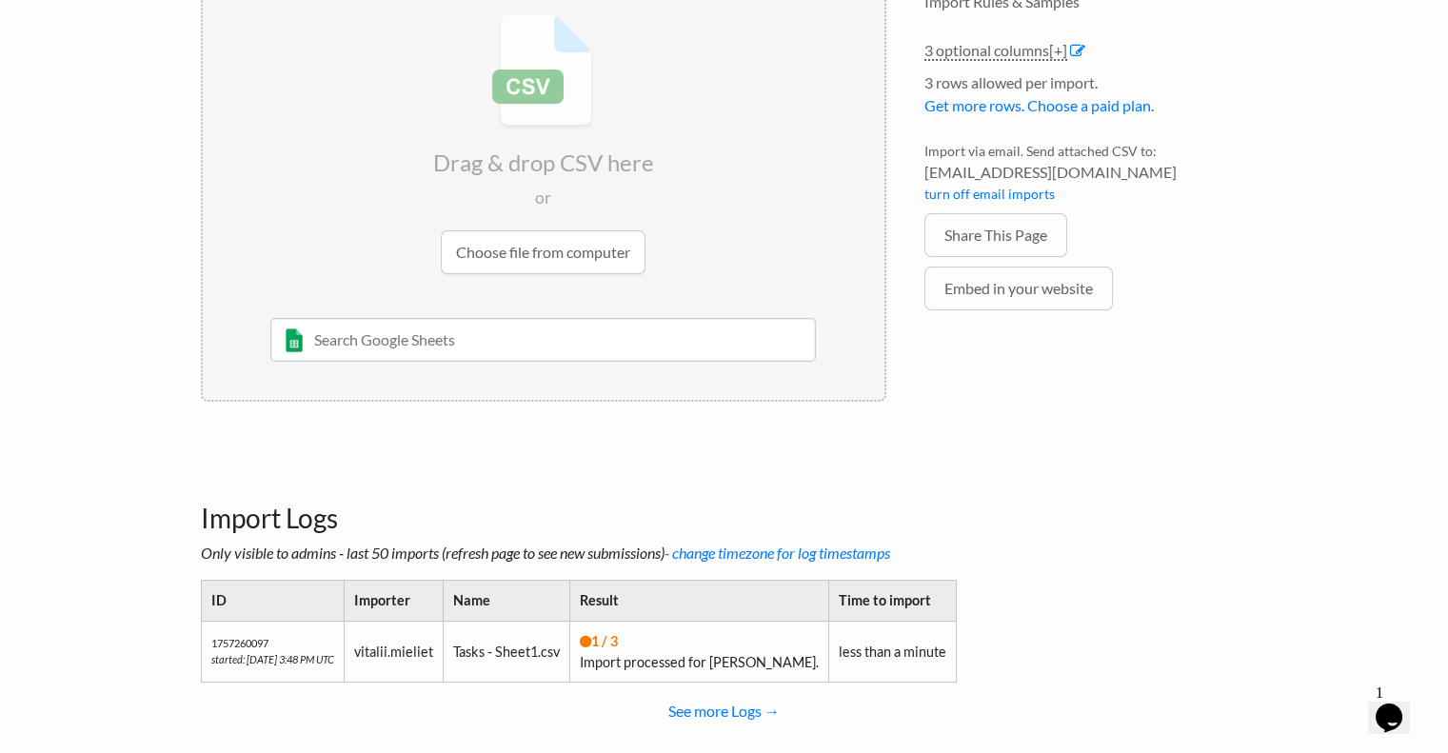
click at [587, 249] on input "file" at bounding box center [544, 144] width 682 height 300
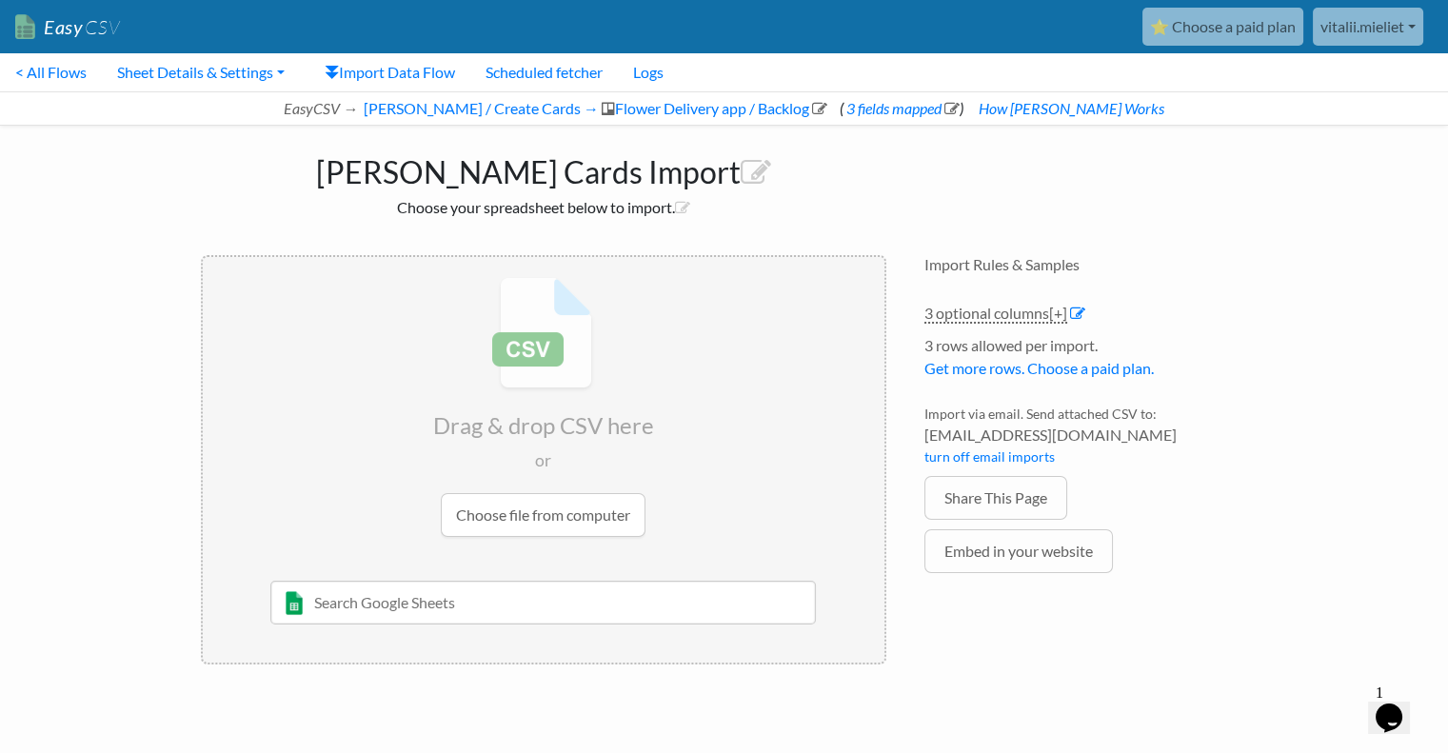
click at [549, 176] on h1 "[PERSON_NAME] Cards Import" at bounding box center [544, 168] width 686 height 46
click at [518, 523] on input "file" at bounding box center [544, 407] width 682 height 300
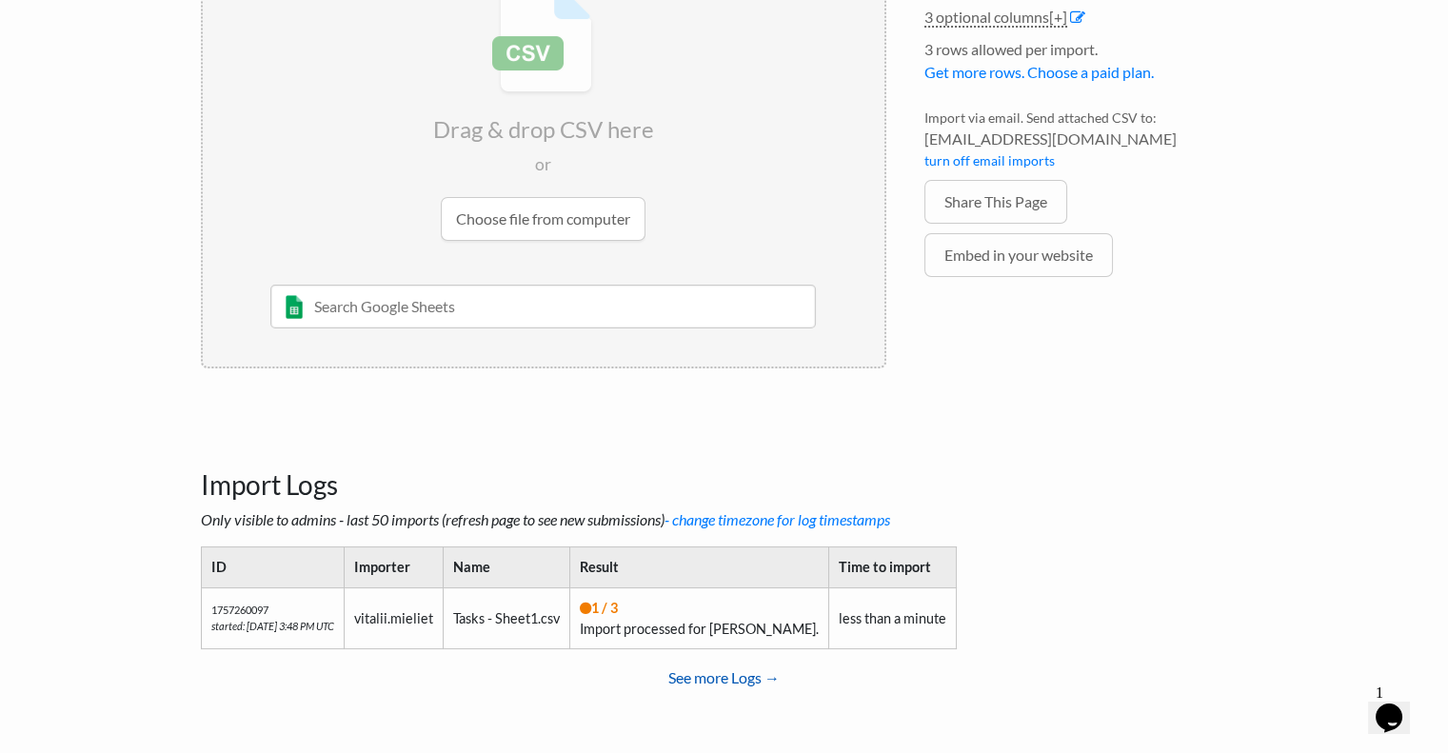
scroll to position [297, 0]
click at [534, 223] on input "file" at bounding box center [544, 110] width 682 height 300
click at [762, 520] on link "- change timezone for log timestamps" at bounding box center [778, 518] width 226 height 18
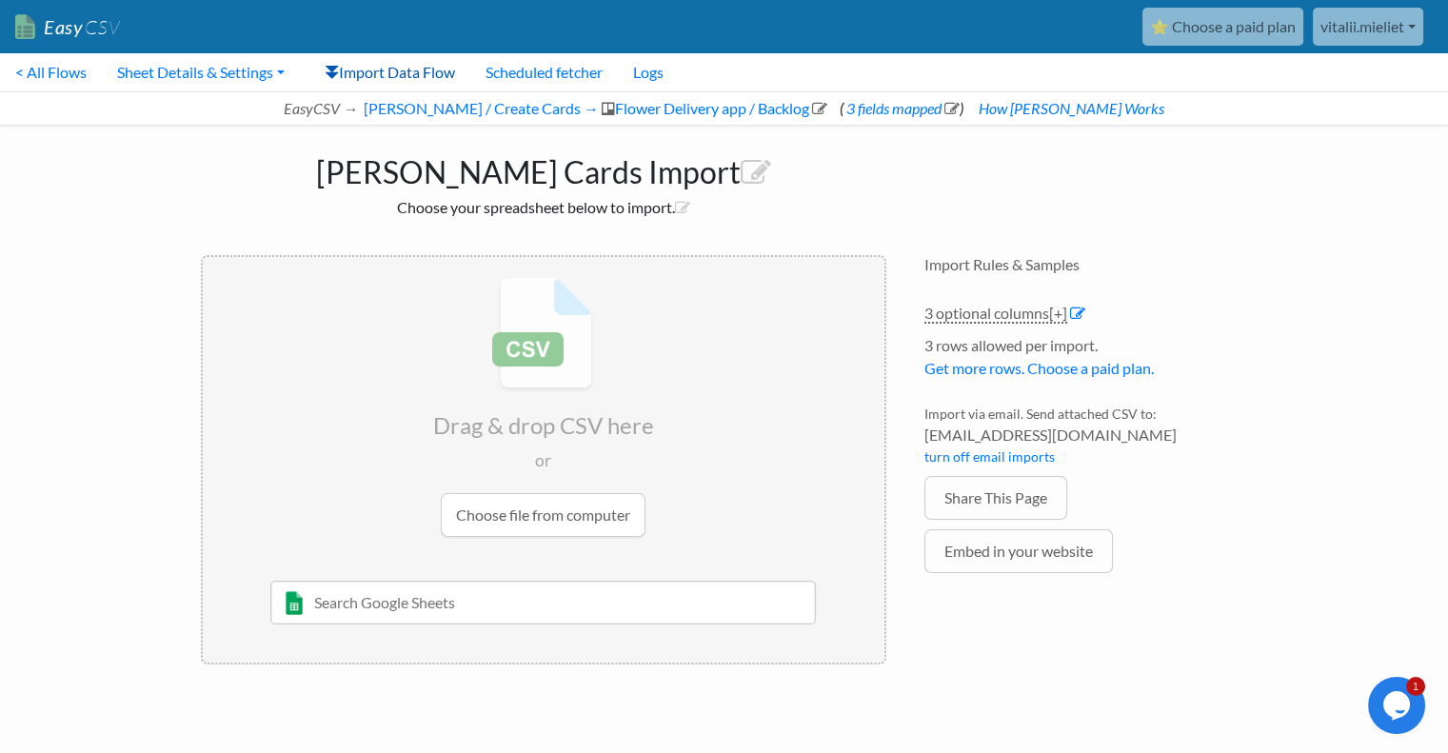
click at [432, 71] on link "Import Data Flow" at bounding box center [390, 72] width 161 height 38
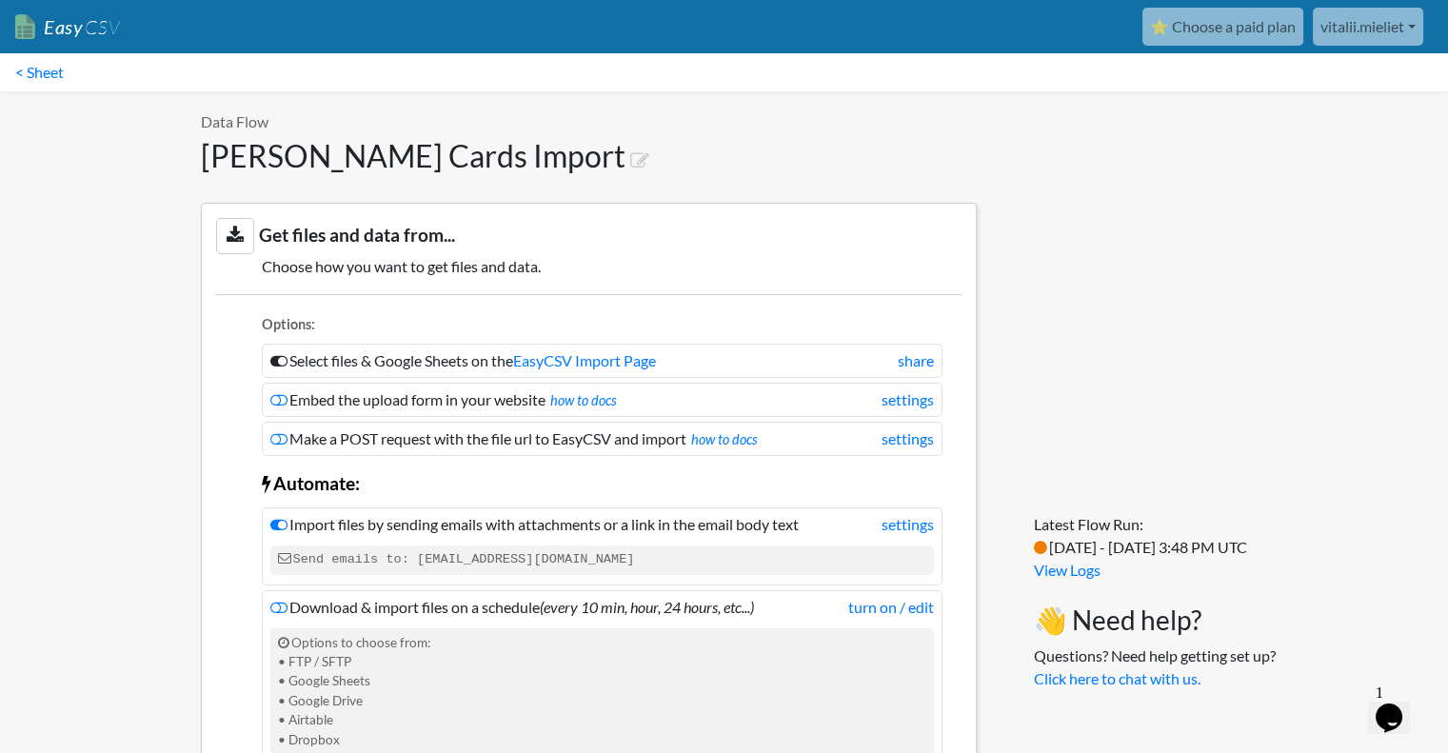
click at [66, 21] on link "Easy CSV" at bounding box center [67, 27] width 105 height 39
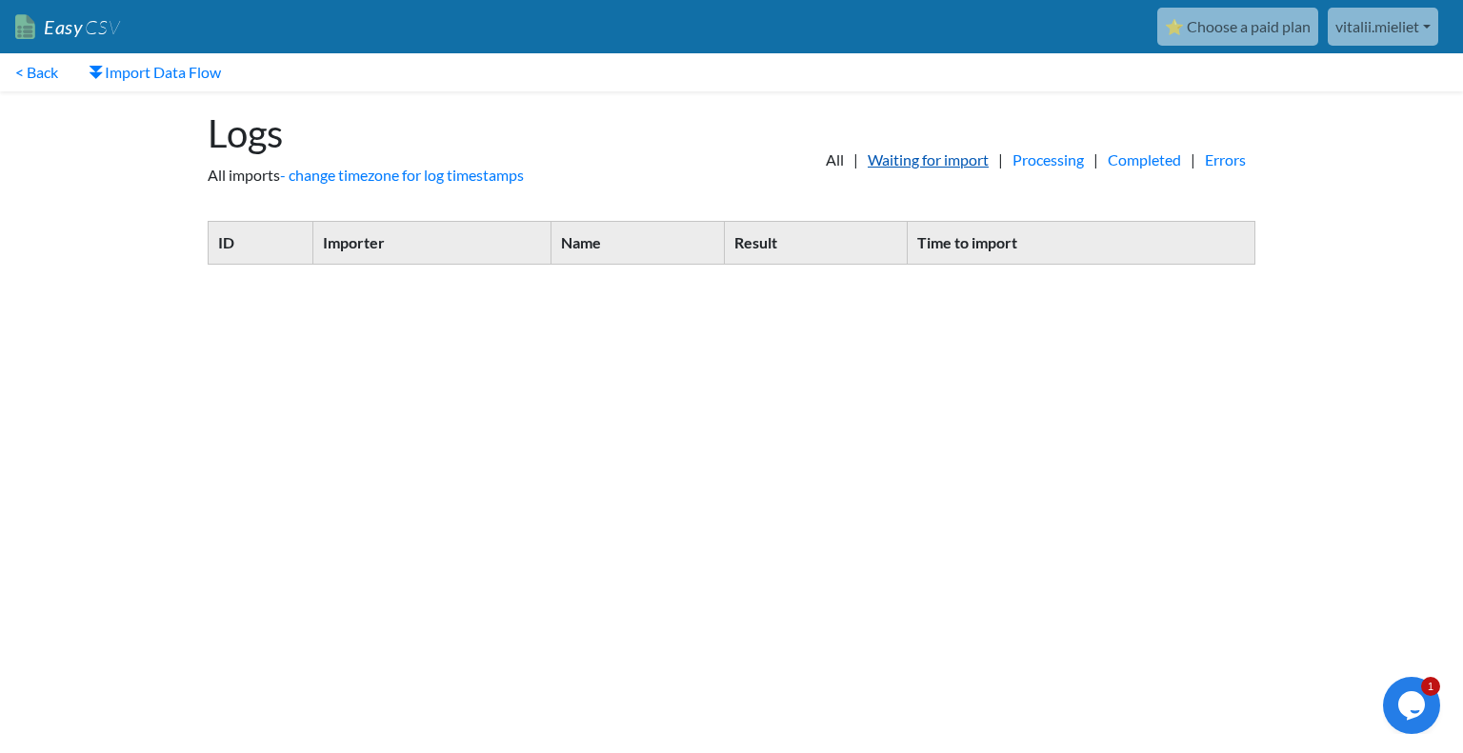
click at [884, 154] on link "Waiting for import" at bounding box center [928, 160] width 140 height 23
click at [1039, 159] on link "Processing" at bounding box center [1048, 160] width 90 height 23
click at [47, 82] on link "< Back" at bounding box center [36, 72] width 73 height 38
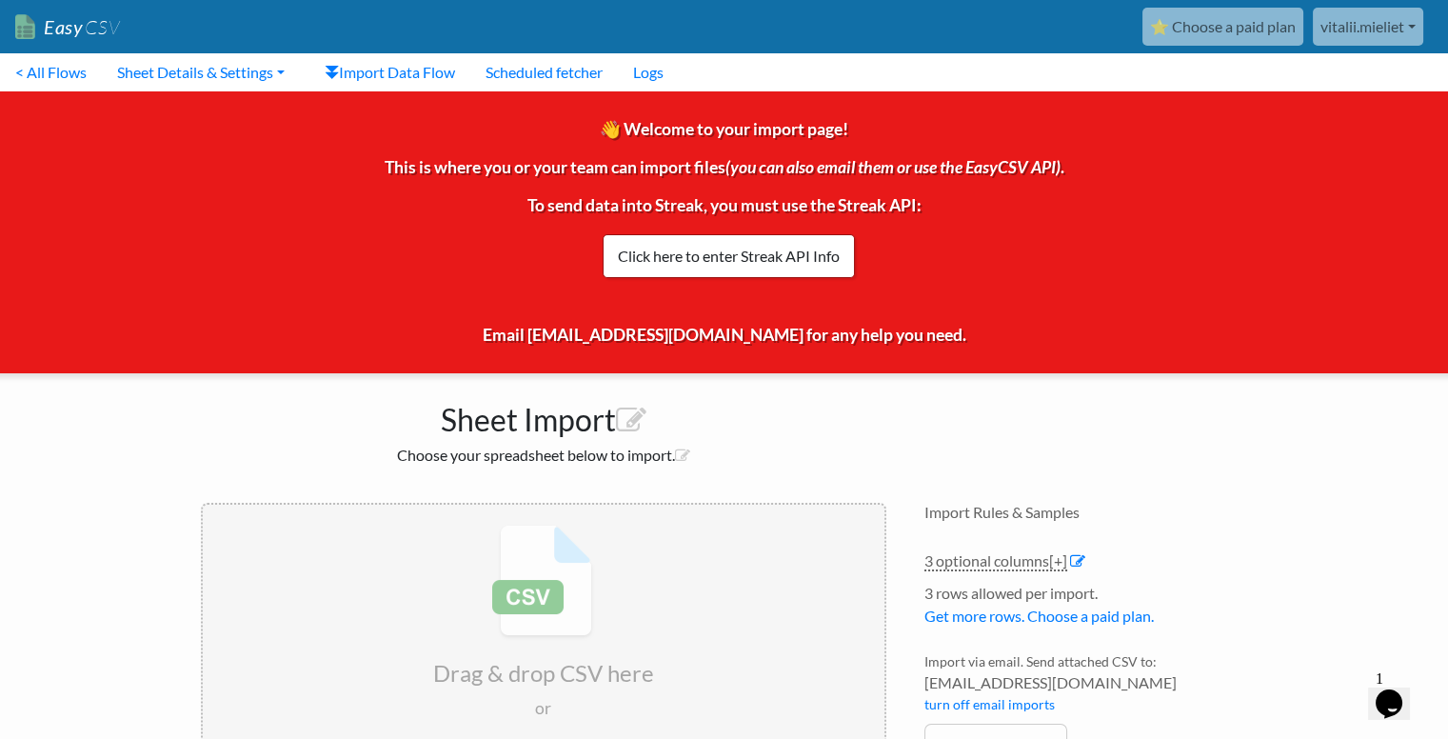
click at [59, 24] on link "Easy CSV" at bounding box center [67, 27] width 105 height 39
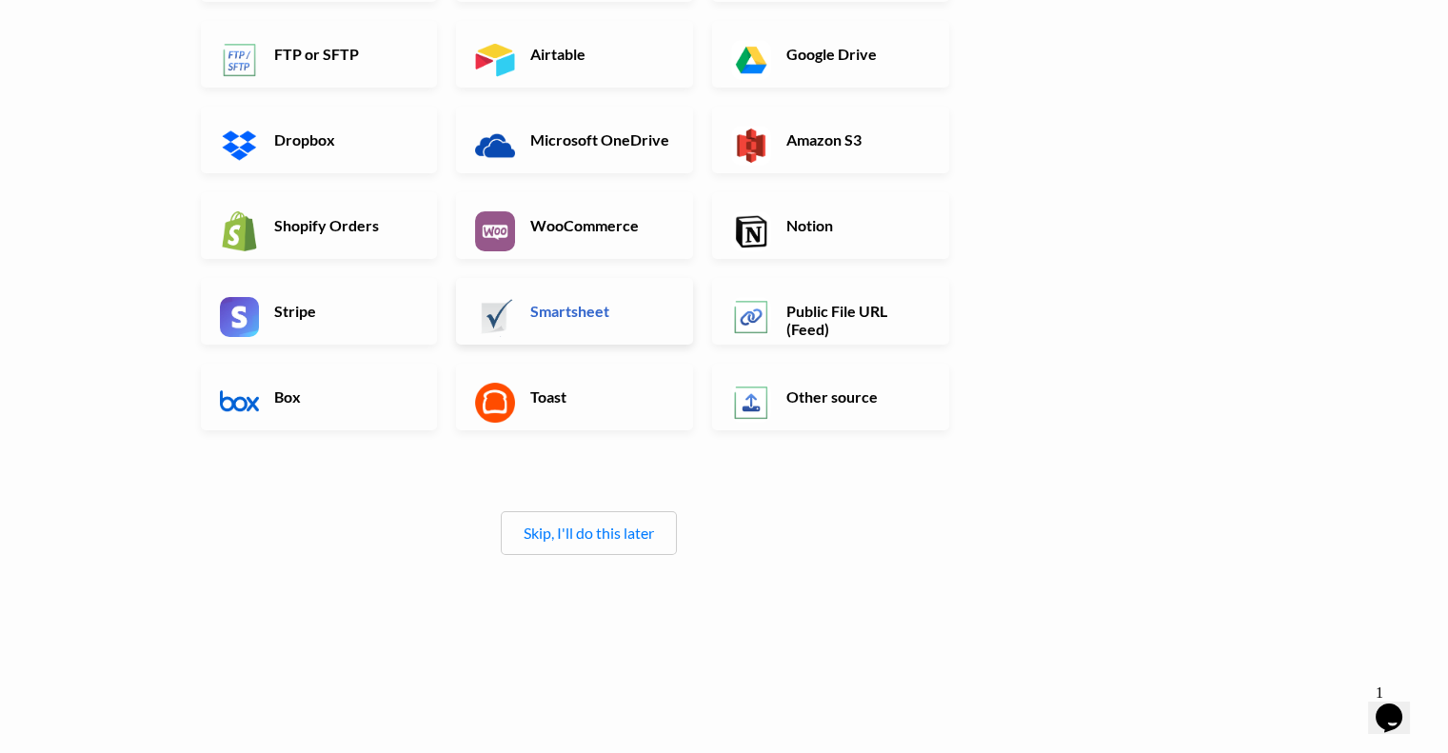
scroll to position [282, 0]
click at [597, 522] on link "Skip, I'll do this later" at bounding box center [589, 531] width 130 height 18
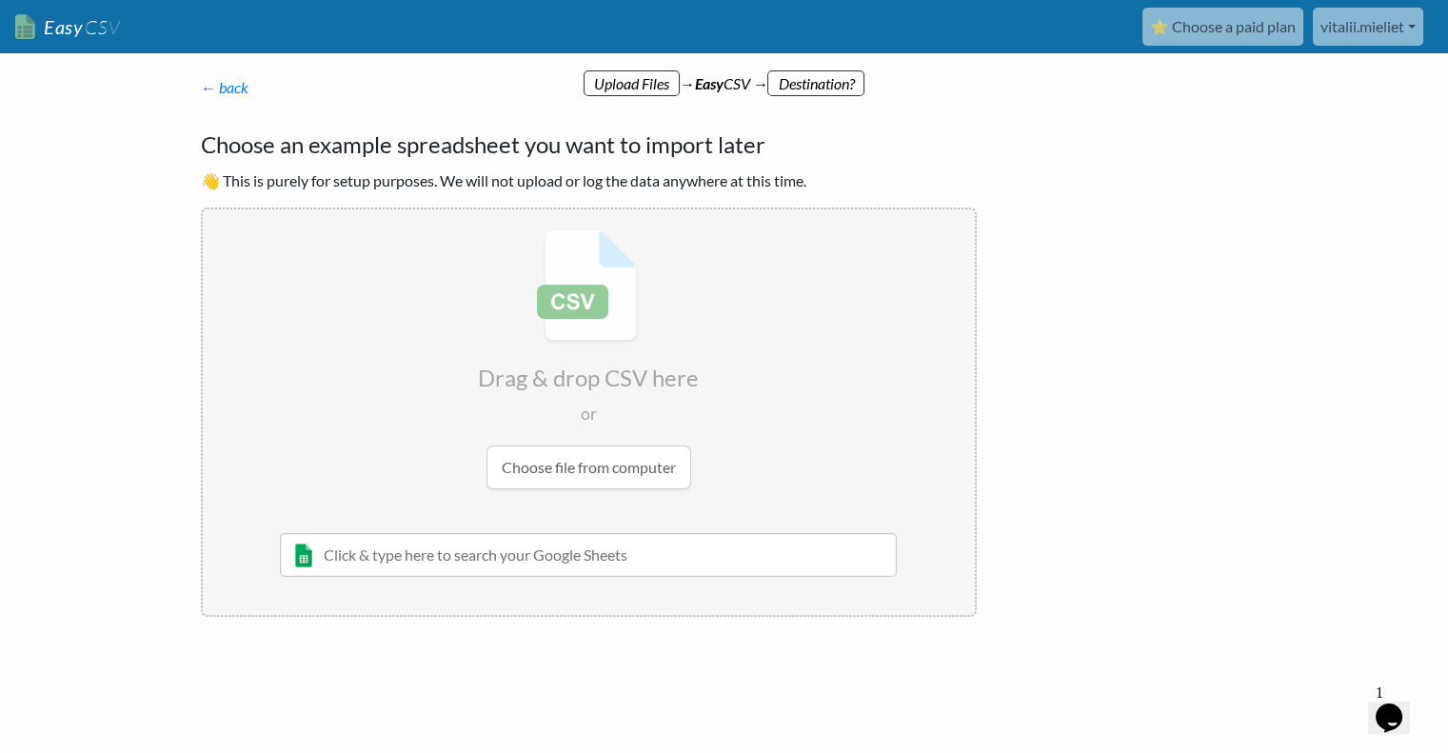
click at [545, 471] on input "file" at bounding box center [589, 360] width 772 height 300
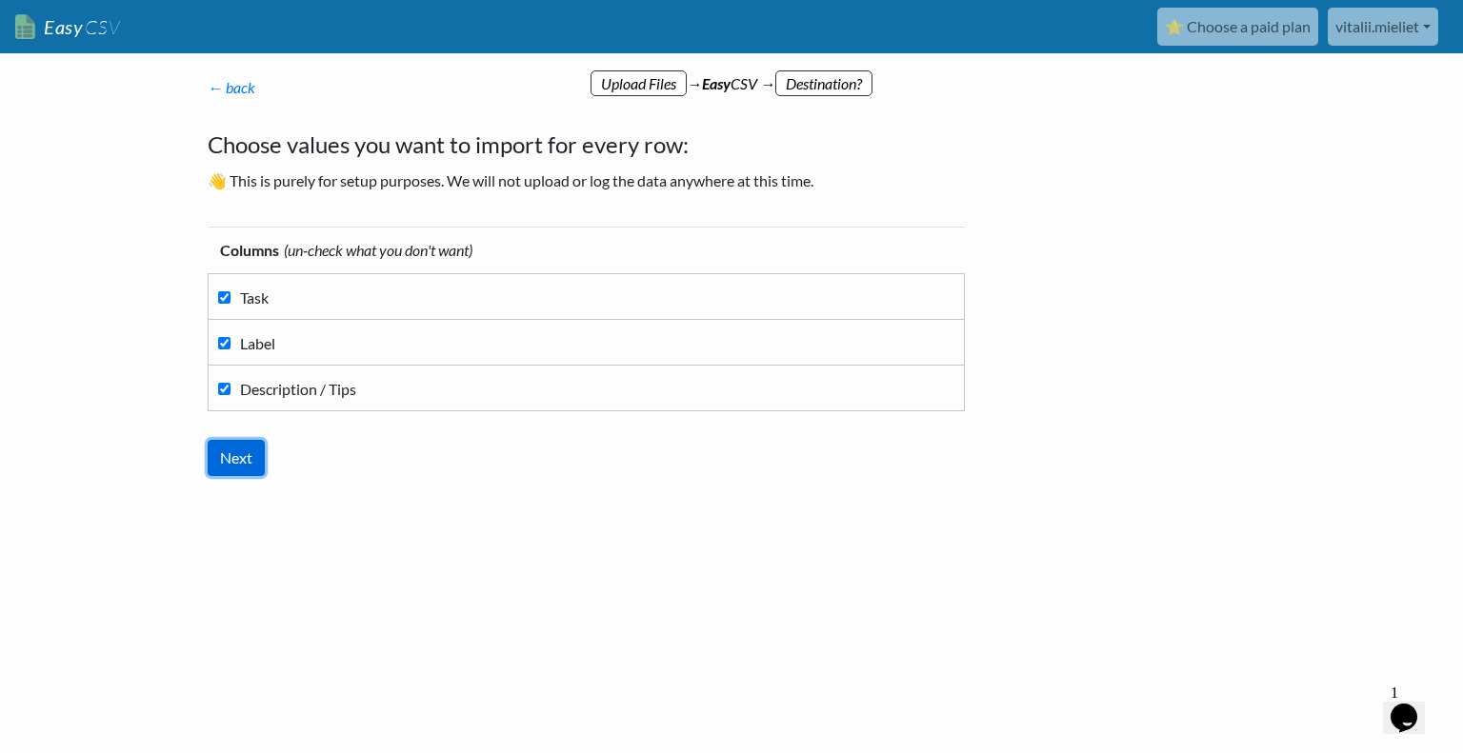
click at [239, 459] on input "Next" at bounding box center [236, 458] width 57 height 36
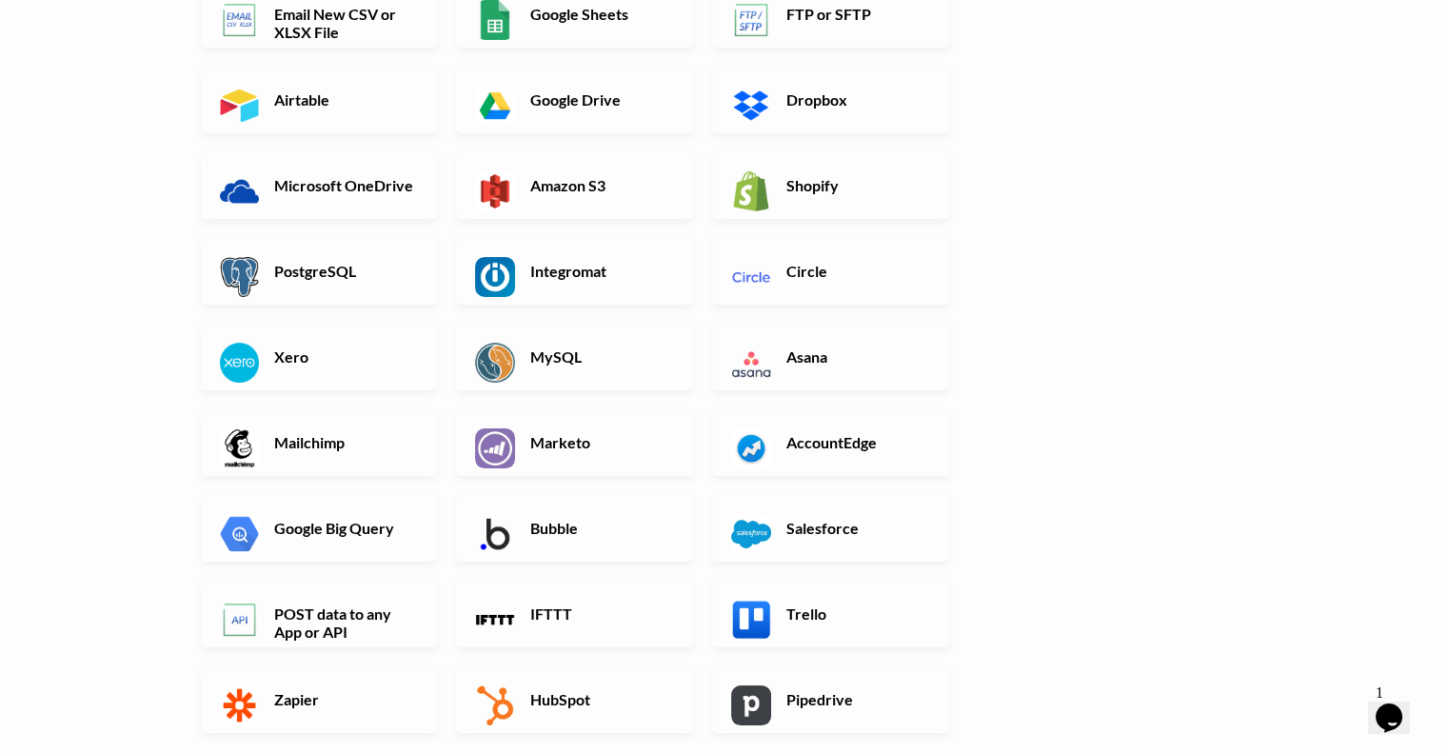
scroll to position [556, 0]
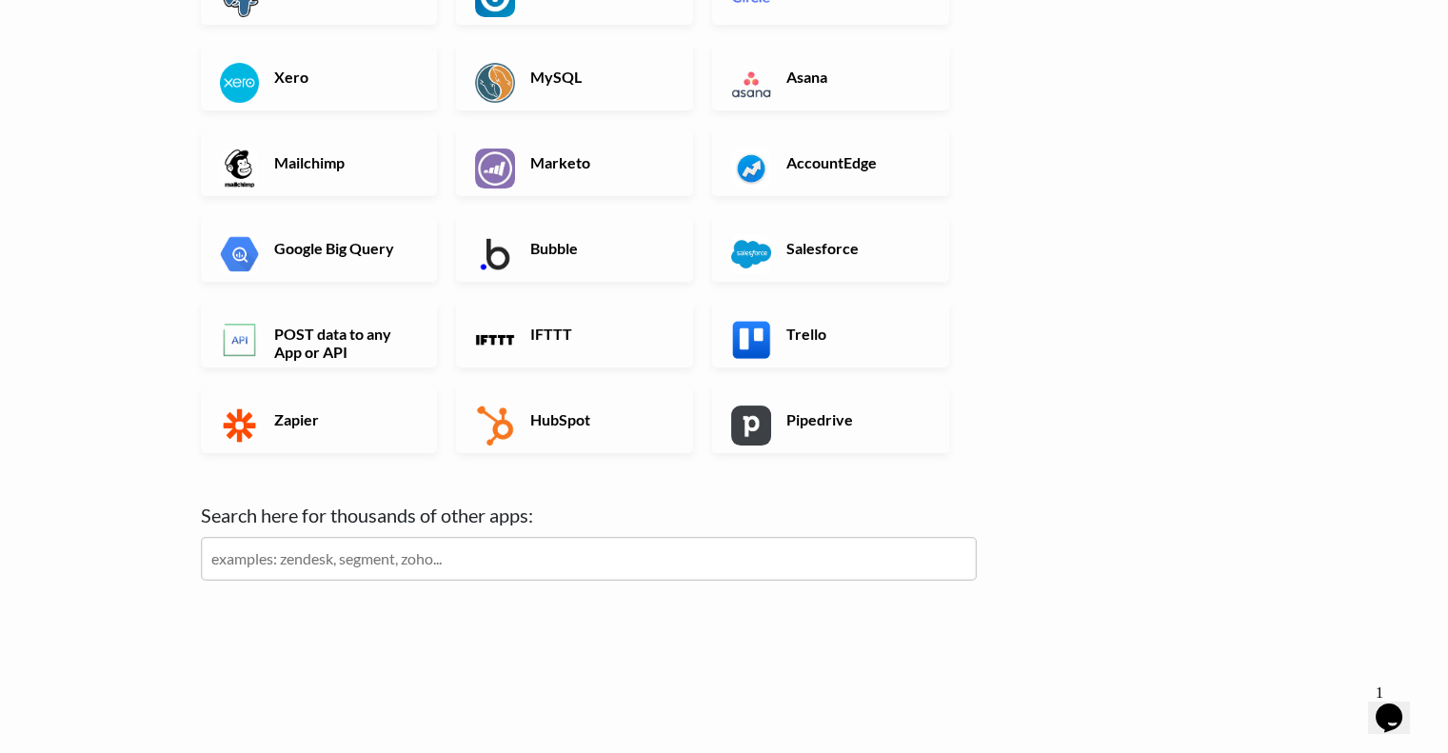
click at [444, 556] on input "text" at bounding box center [589, 559] width 776 height 44
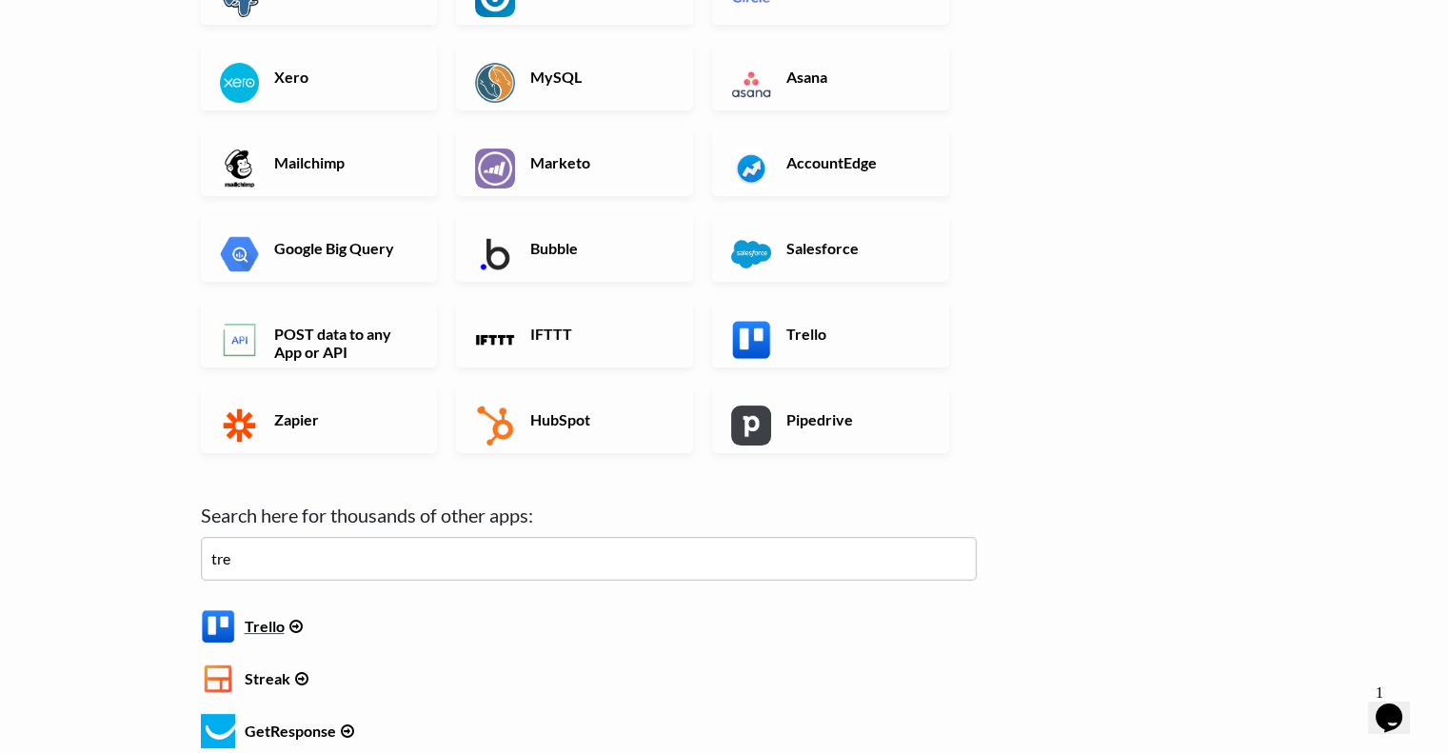
type input "tre"
click at [260, 624] on h6 "Trello" at bounding box center [589, 622] width 776 height 26
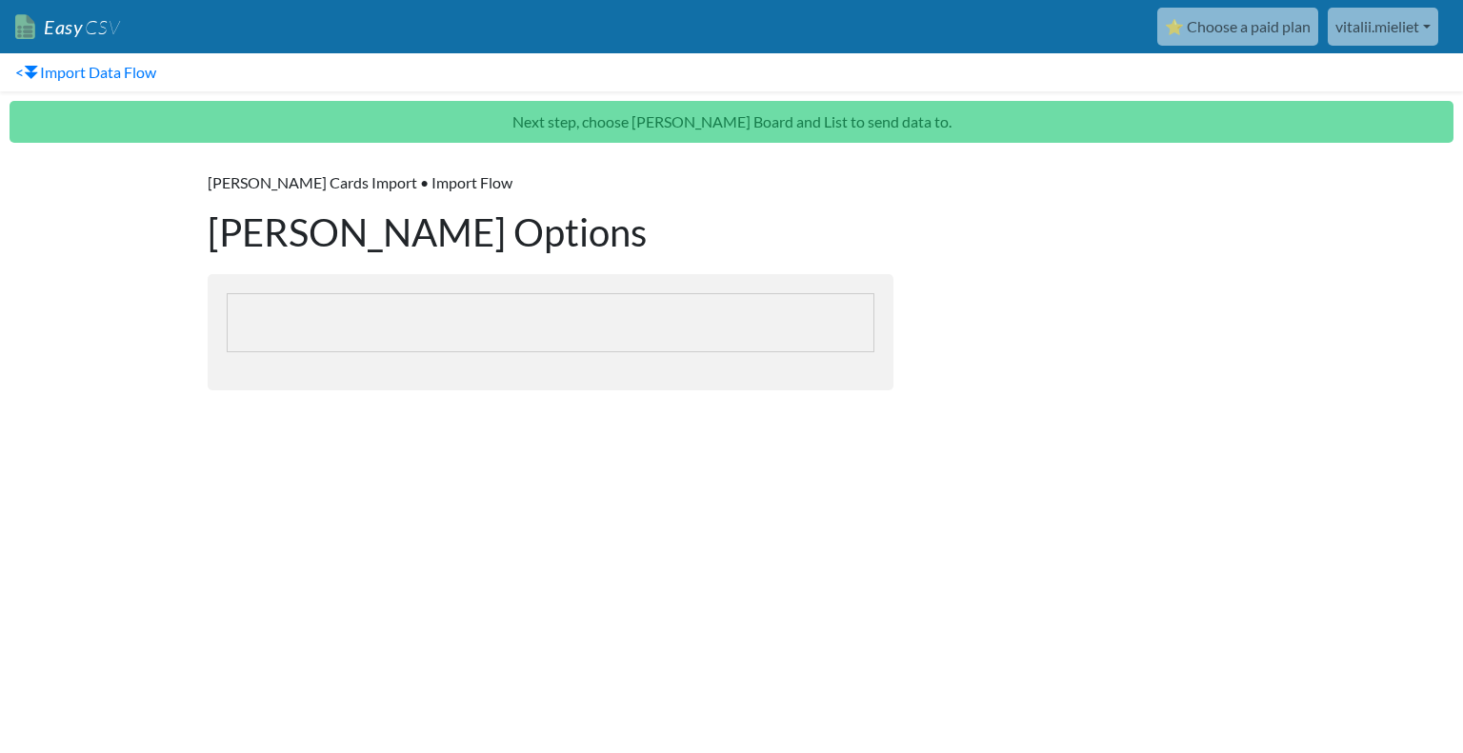
click at [253, 425] on html "Easy CSV ⭐ Choose a paid plan vitalii.mieliet Vitalii Mieliet All Flows All CSV…" at bounding box center [731, 212] width 1463 height 425
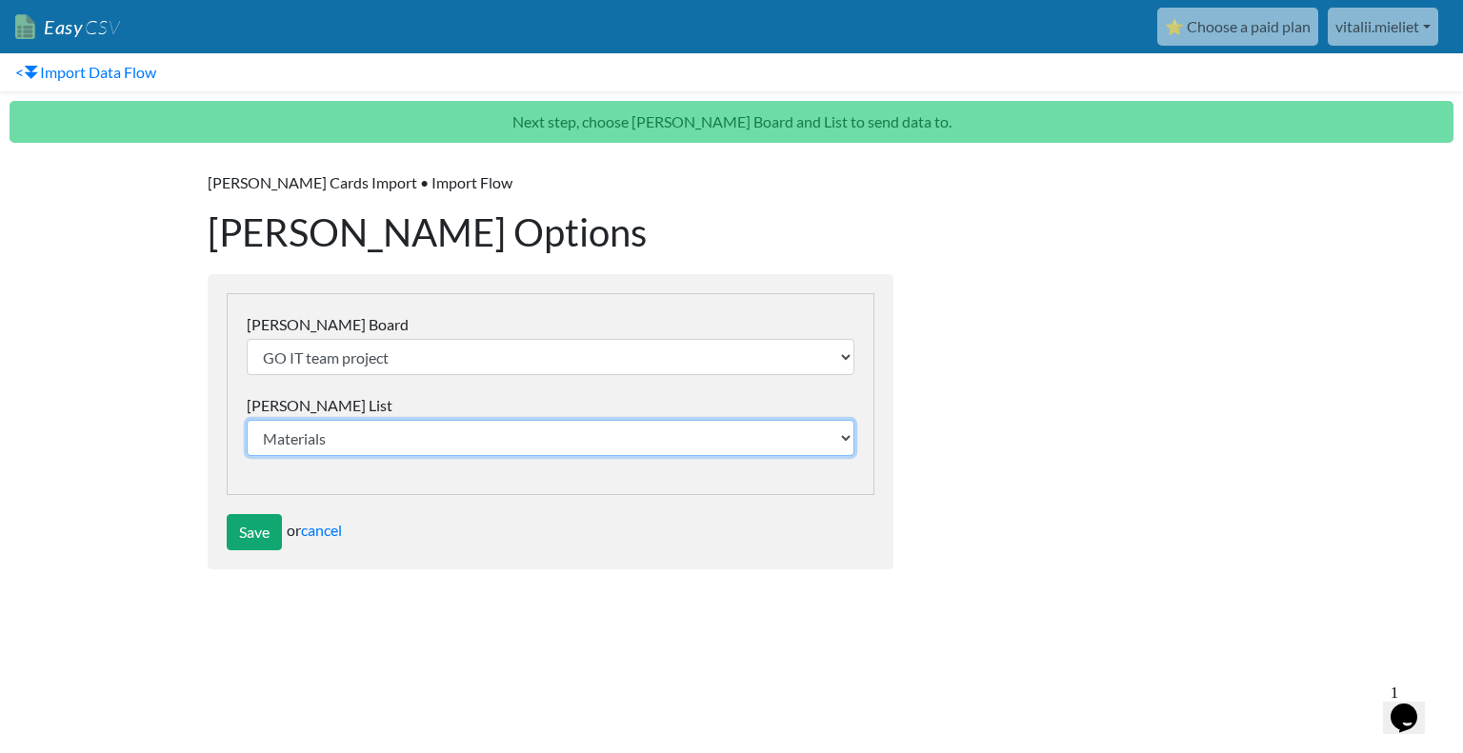
click at [345, 434] on select "Materials To-Do In Progress Code review Testing Done" at bounding box center [551, 438] width 608 height 36
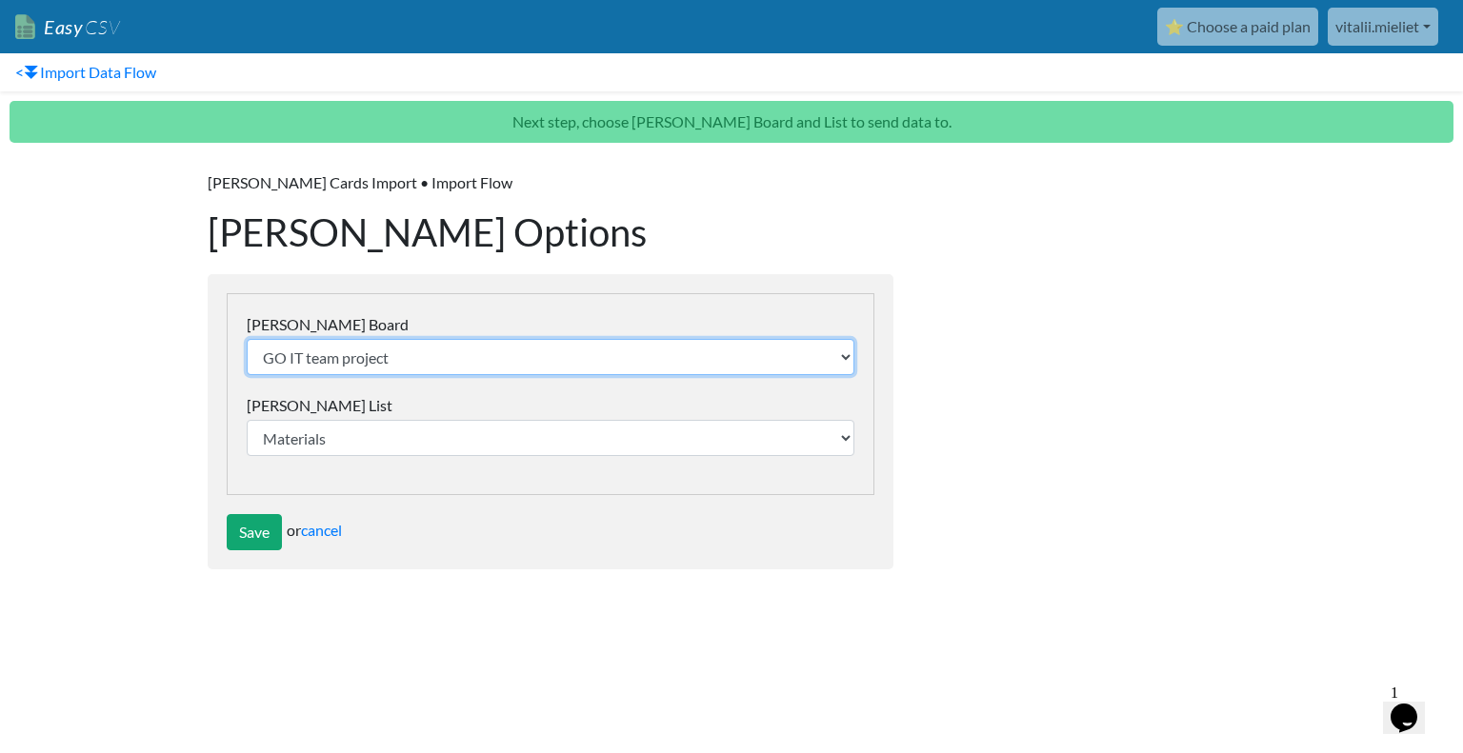
click at [369, 354] on select "GO IT team project [PERSON_NAME] HTML/CSS Project X-project 2tp ExpenseTracker …" at bounding box center [551, 357] width 608 height 36
select select "68bda553748b6a3f210637b2"
click at [247, 339] on select "GO IT team project [PERSON_NAME] HTML/CSS Project X-project 2tp ExpenseTracker …" at bounding box center [551, 357] width 608 height 36
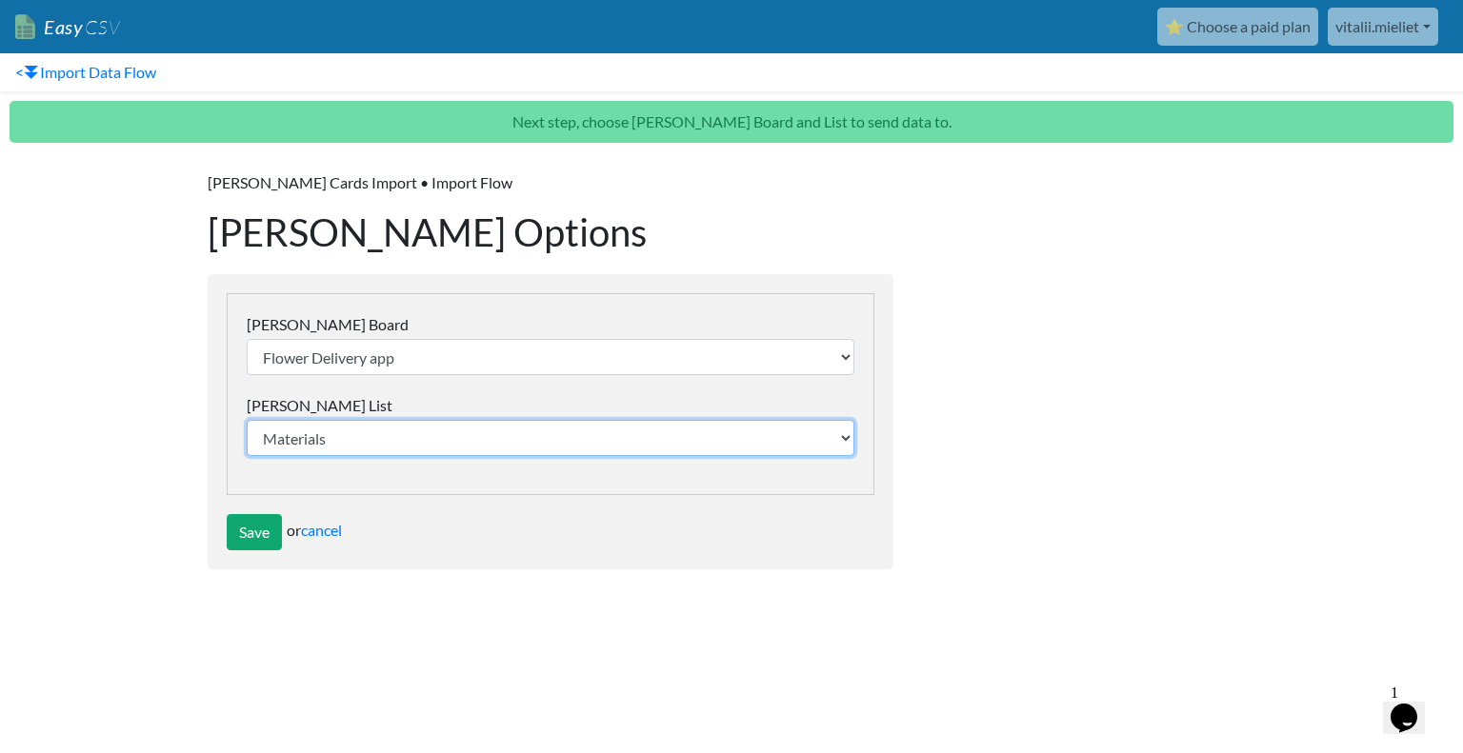
click at [338, 432] on select "Materials Backlog To-Do Testing Stage" at bounding box center [551, 438] width 608 height 36
select select "68bda5cd463cfd2980232221"
click at [247, 420] on select "Materials Backlog To-Do Testing Stage" at bounding box center [551, 438] width 608 height 36
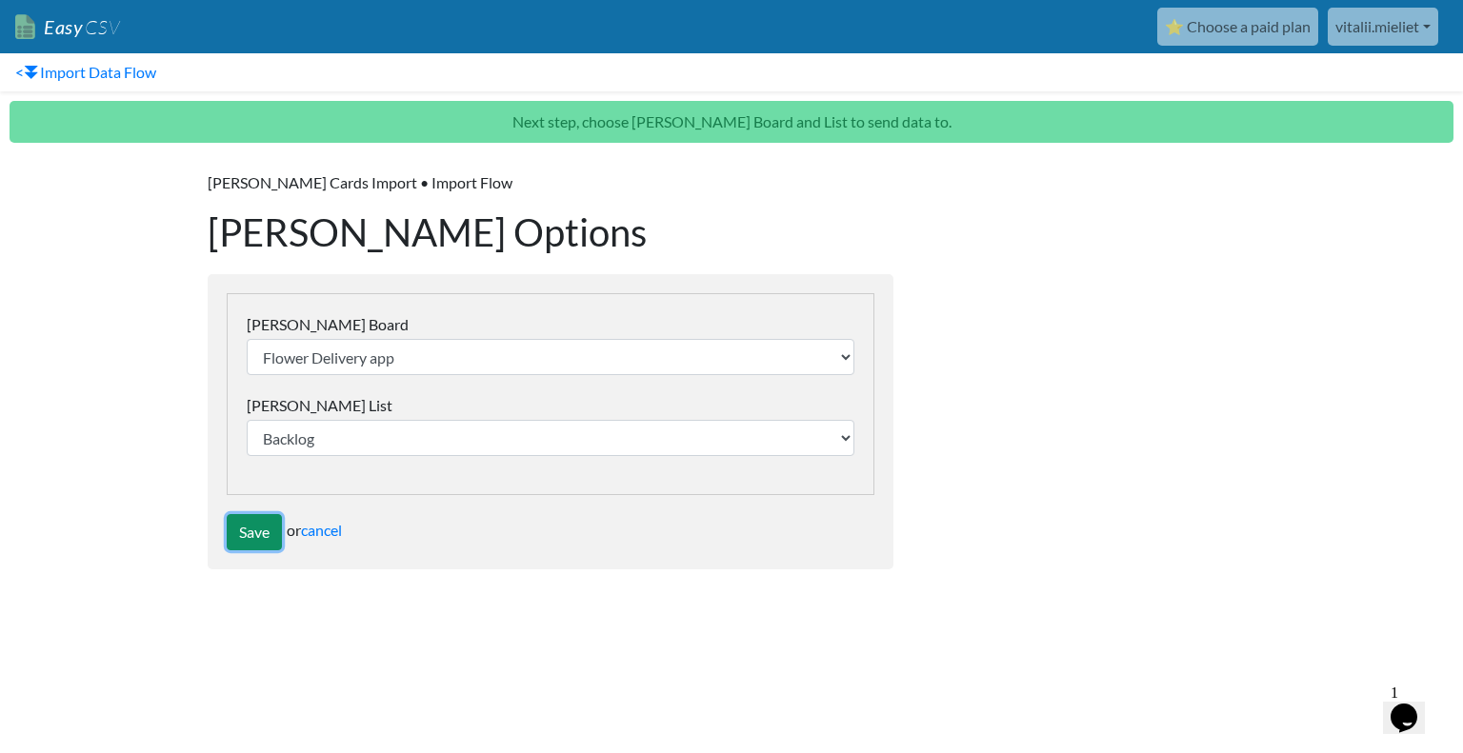
click at [253, 537] on input "Save" at bounding box center [254, 532] width 55 height 36
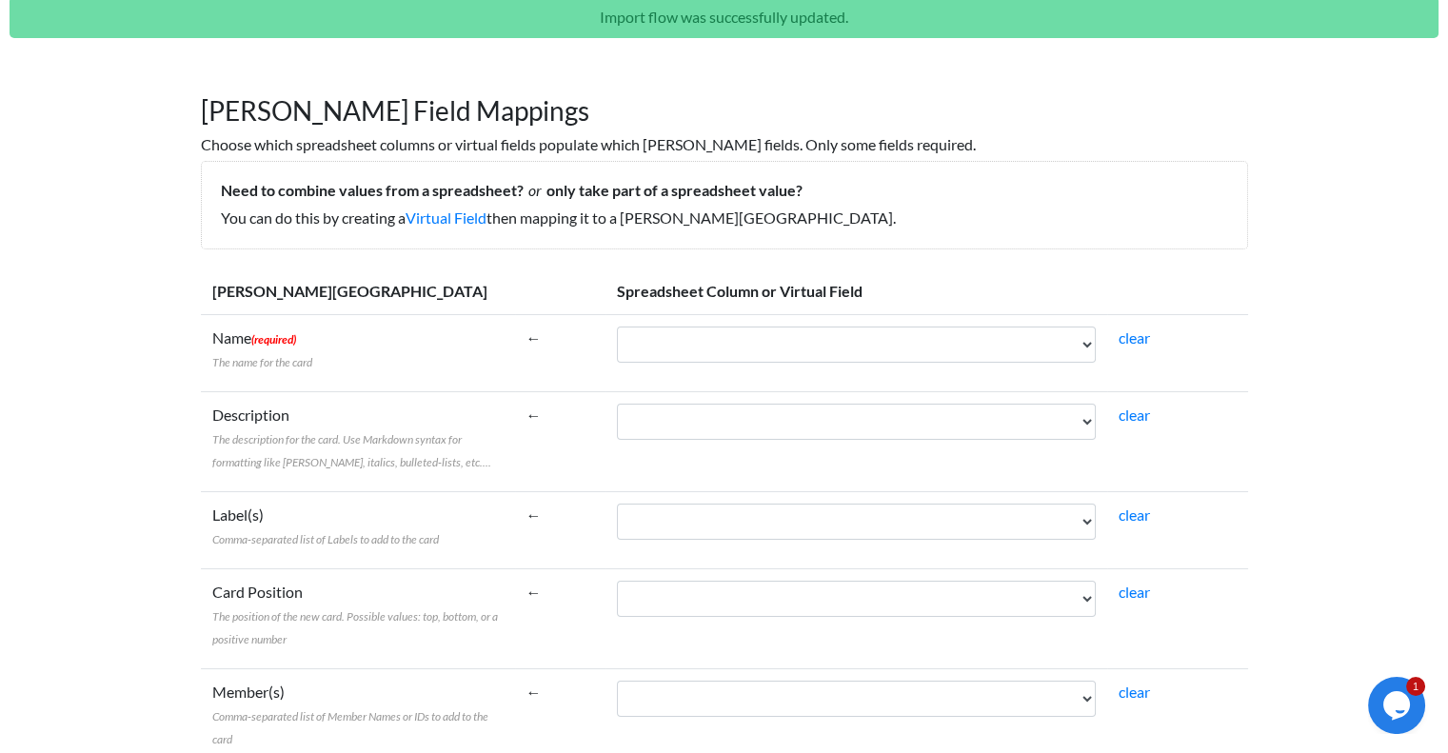
scroll to position [190, 0]
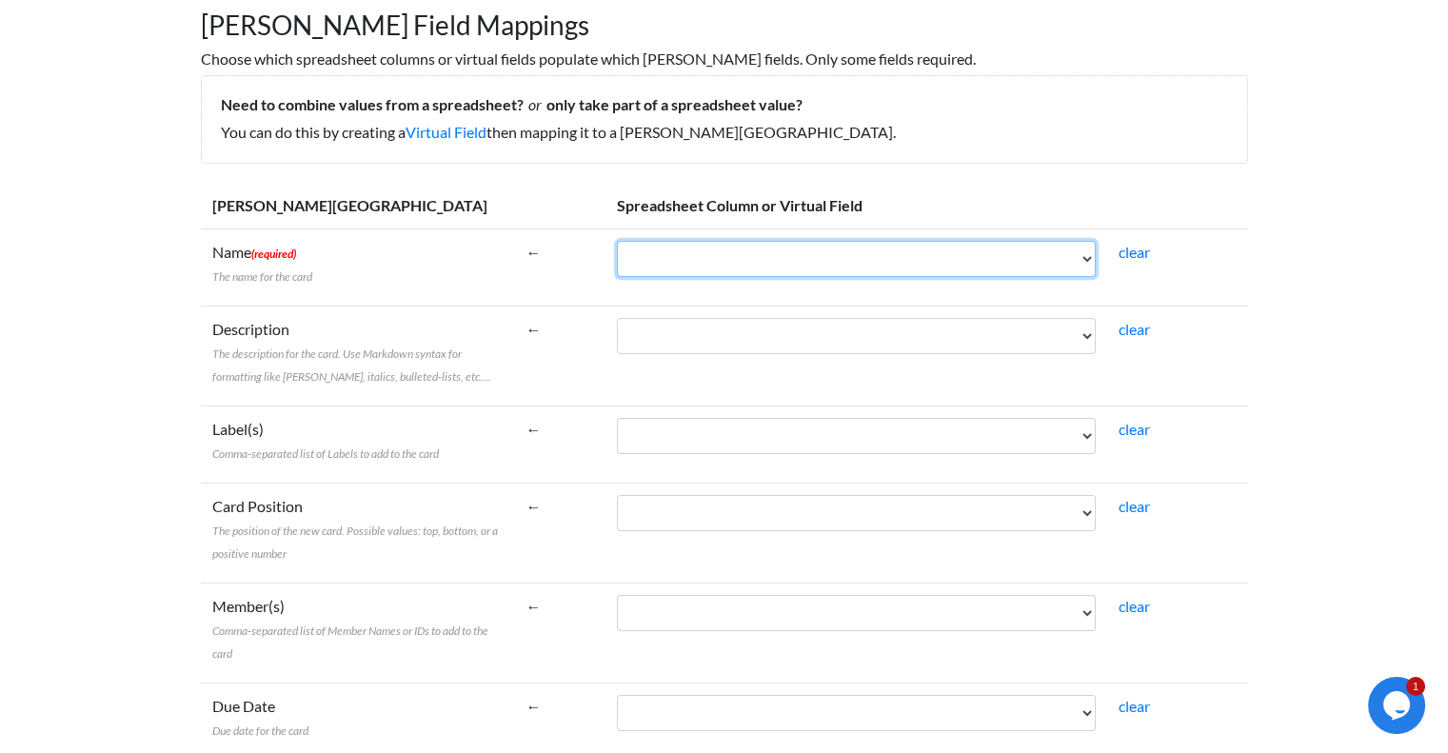
click at [703, 257] on select "Task Label Description / Tips" at bounding box center [856, 259] width 479 height 36
select select "cr_752433"
click at [617, 241] on select "Task Label Description / Tips" at bounding box center [856, 259] width 479 height 36
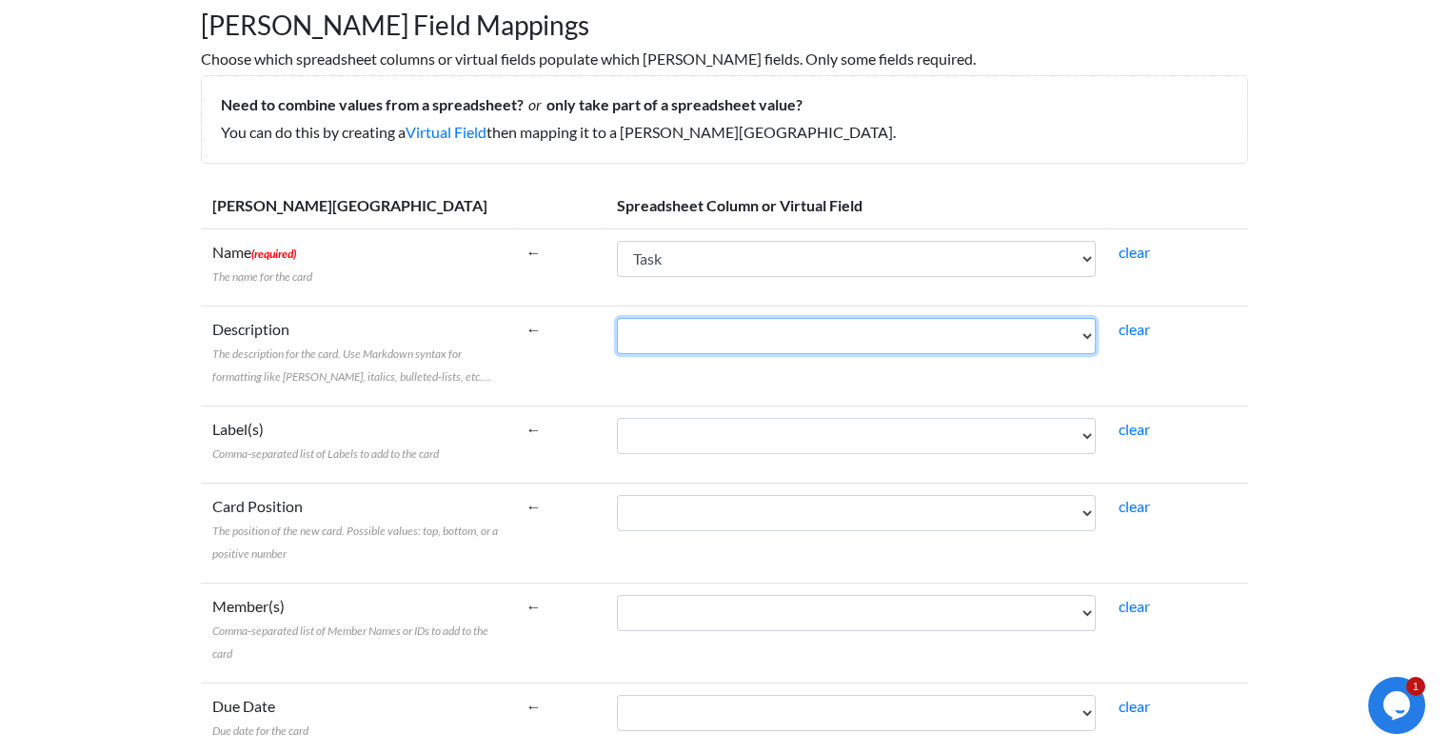
click at [687, 337] on select "Task Label Description / Tips" at bounding box center [856, 336] width 479 height 36
select select "cr_752435"
click at [617, 318] on select "Task Label Description / Tips" at bounding box center [856, 336] width 479 height 36
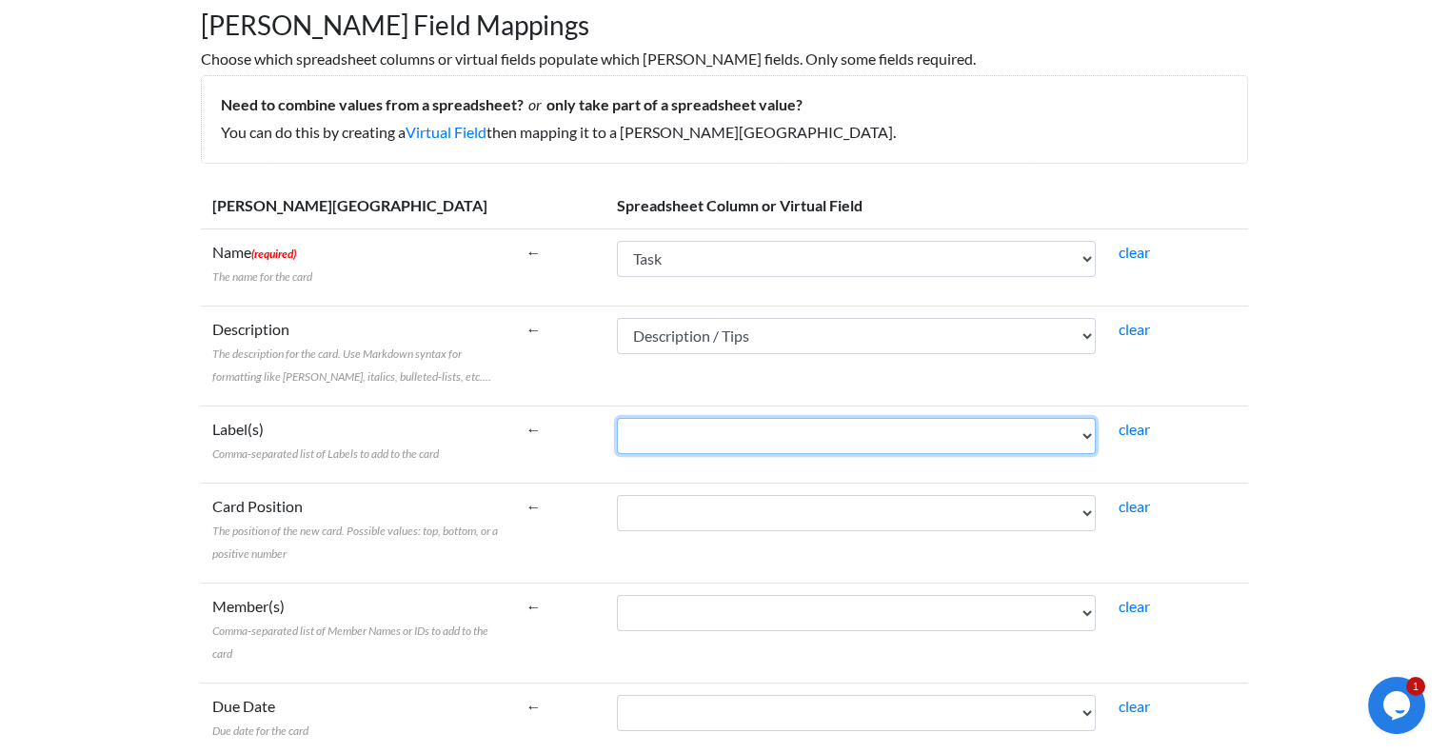
click at [689, 438] on select "Task Label Description / Tips" at bounding box center [856, 436] width 479 height 36
select select "cr_752434"
click at [617, 418] on select "Task Label Description / Tips" at bounding box center [856, 436] width 479 height 36
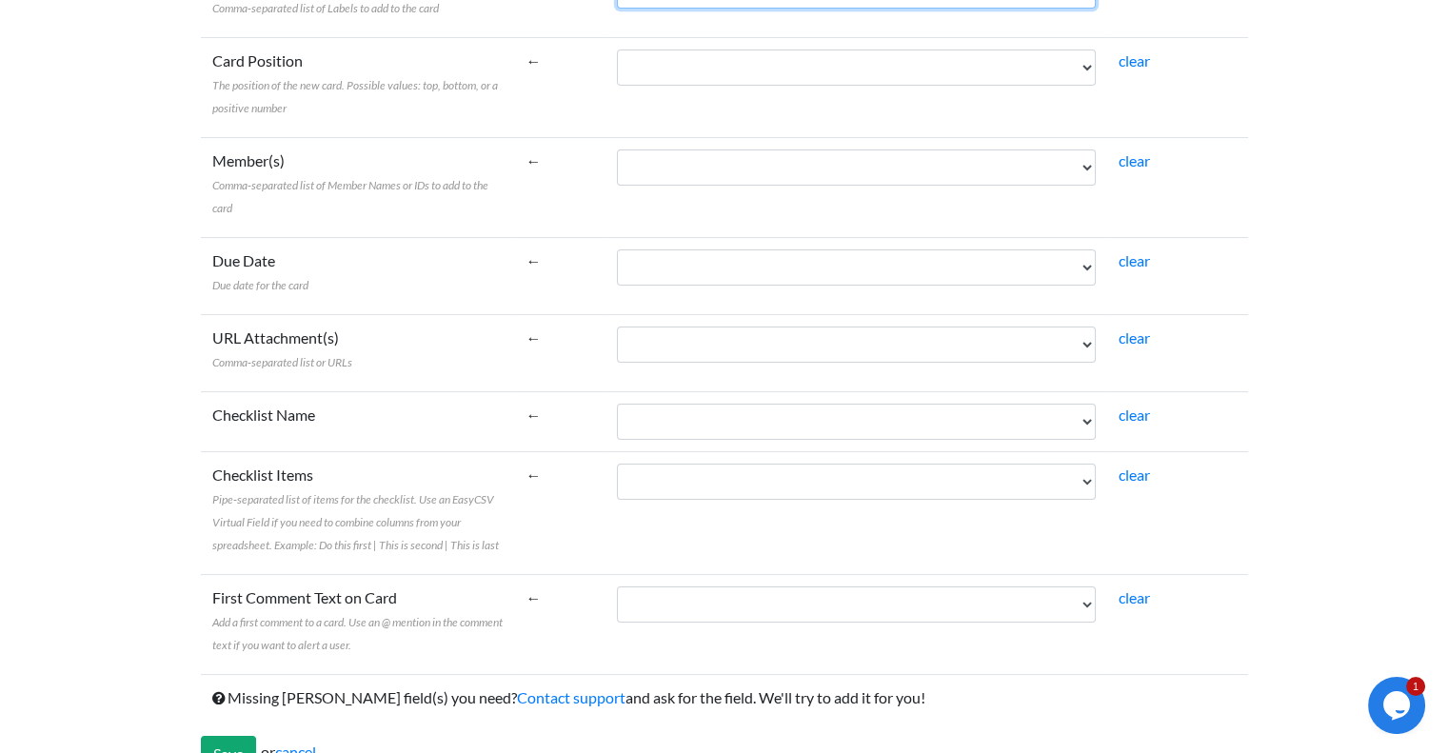
scroll to position [672, 0]
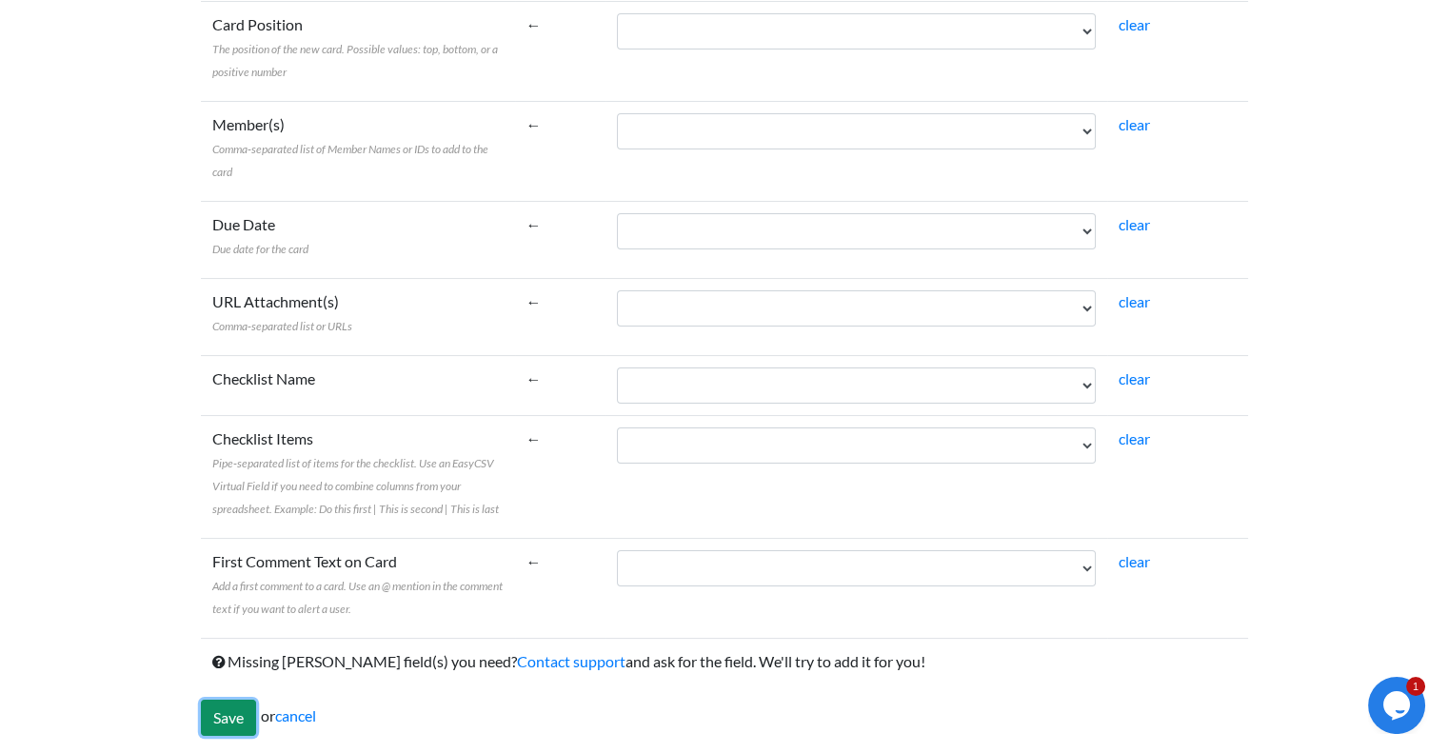
click at [233, 709] on input "Save" at bounding box center [228, 718] width 55 height 36
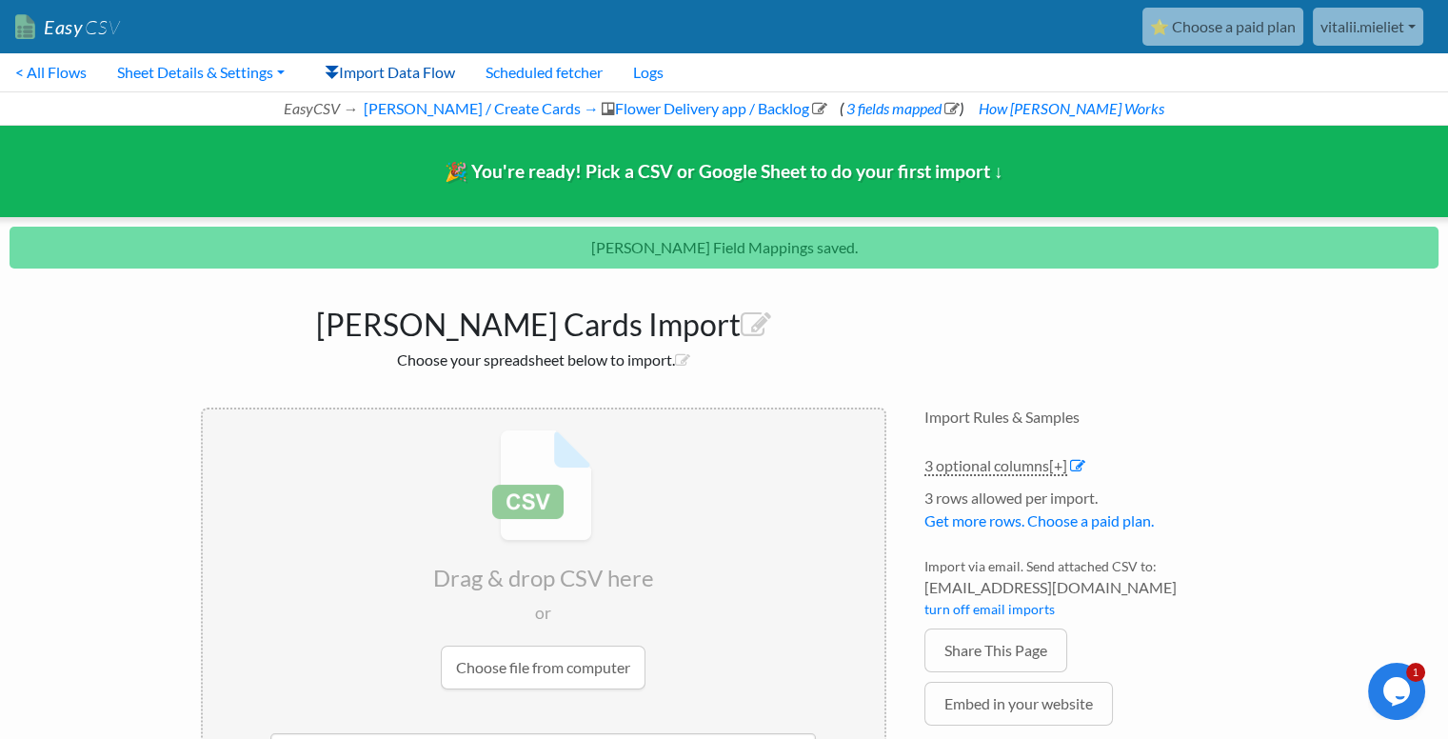
click at [416, 70] on link "Import Data Flow" at bounding box center [390, 72] width 161 height 38
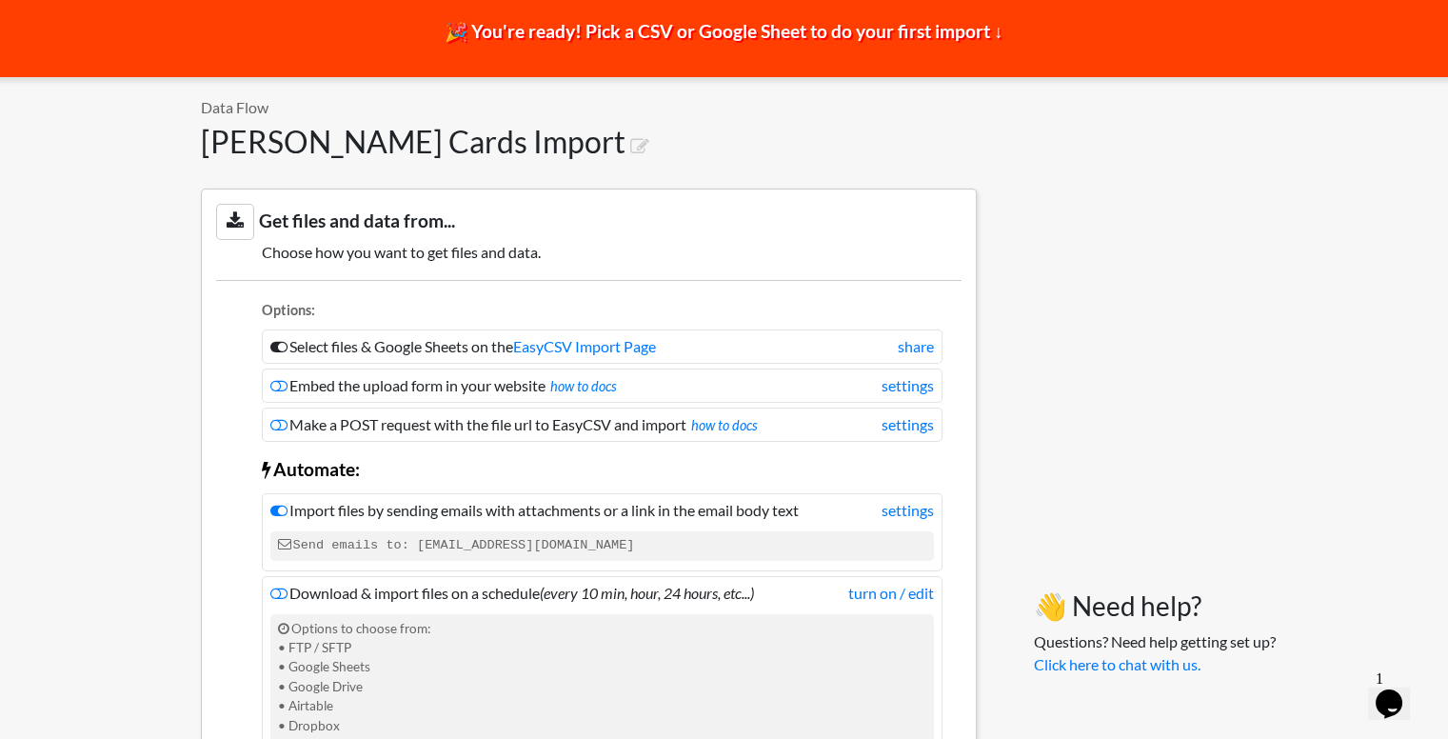
scroll to position [286, 0]
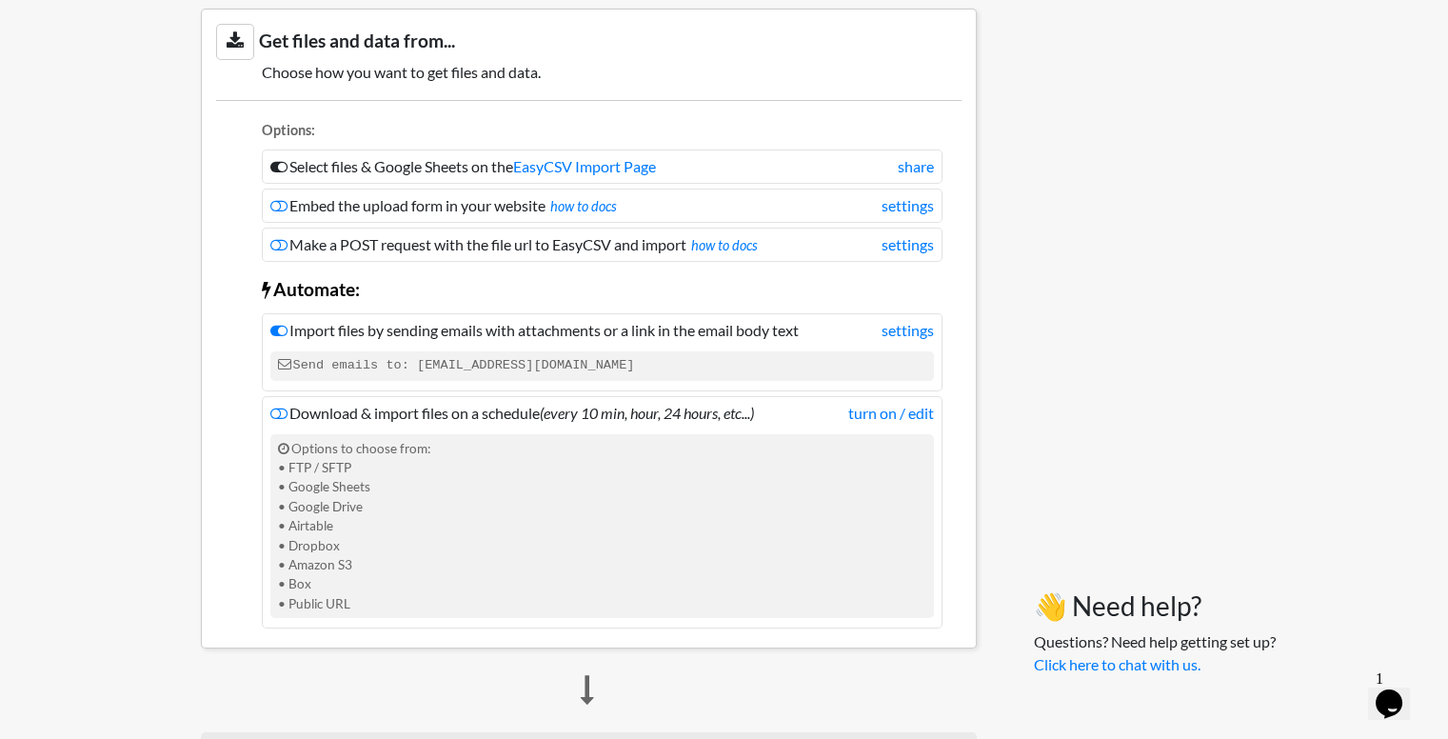
click at [244, 42] on icon at bounding box center [235, 41] width 38 height 35
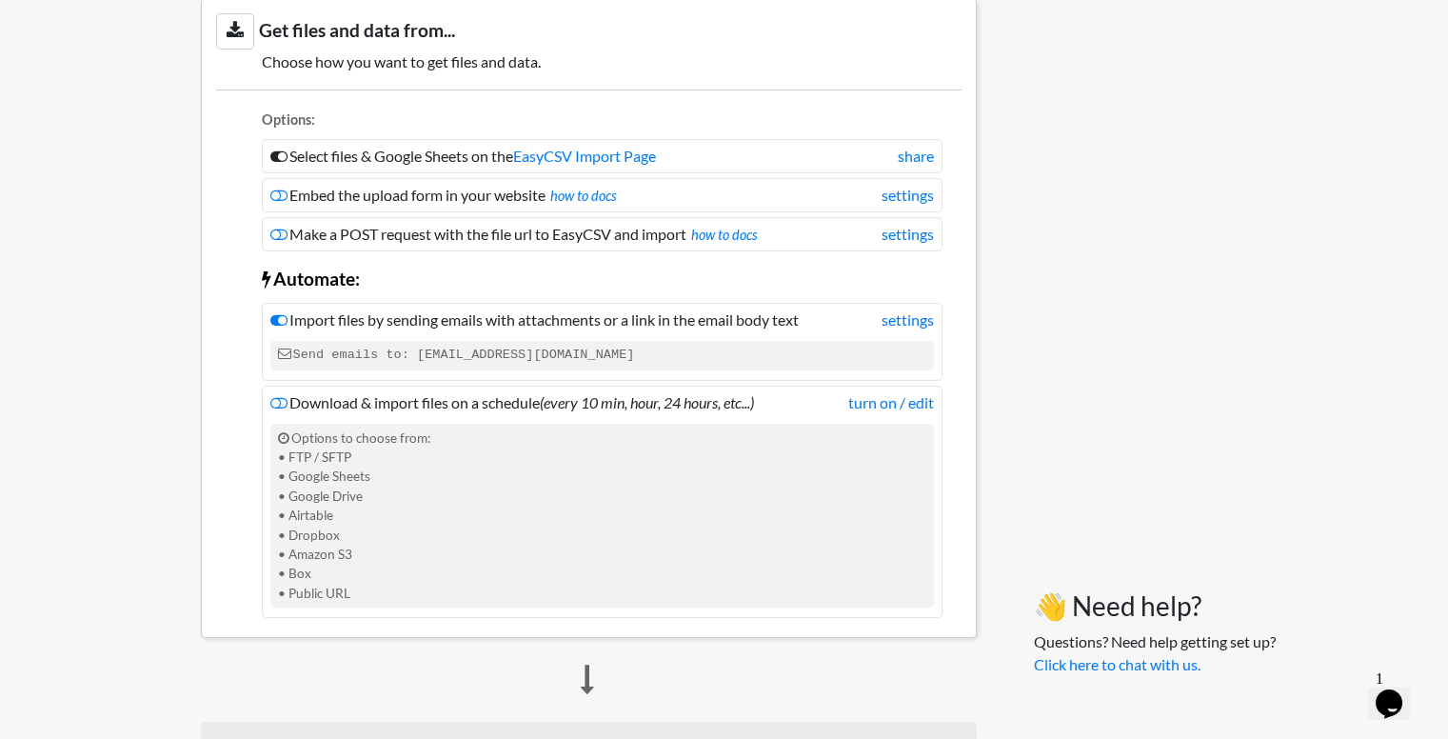
scroll to position [0, 0]
